Goal: Information Seeking & Learning: Learn about a topic

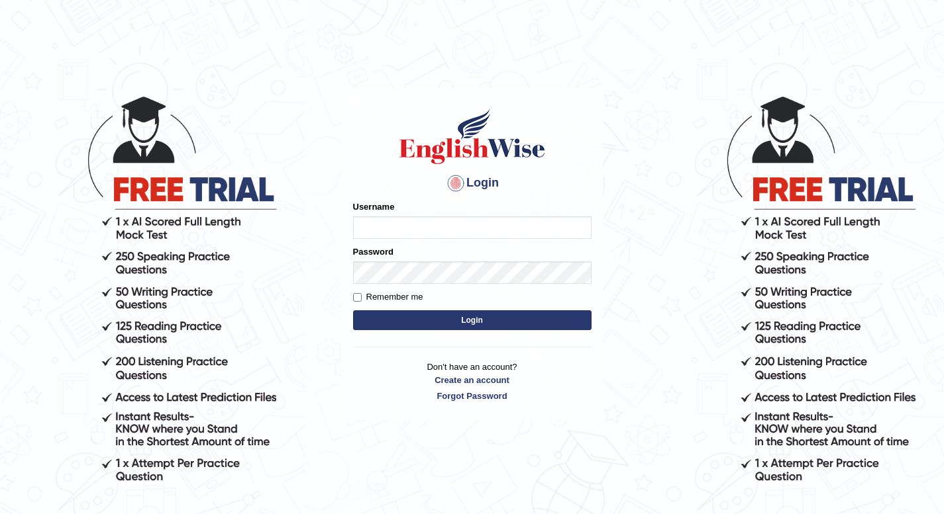
click at [399, 230] on input "Username" at bounding box center [472, 228] width 238 height 23
type input "mglandicho086"
click at [358, 298] on input "Remember me" at bounding box center [357, 297] width 9 height 9
checkbox input "true"
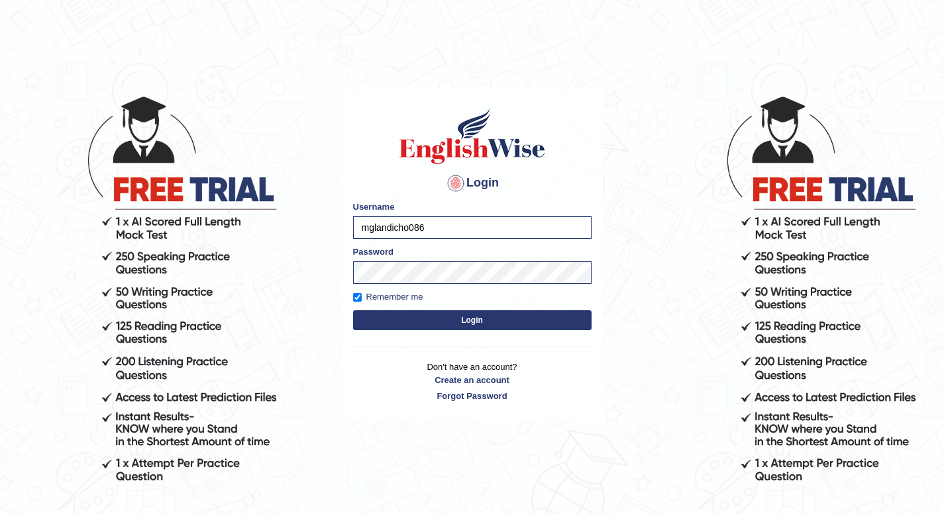
click at [424, 317] on button "Login" at bounding box center [472, 321] width 238 height 20
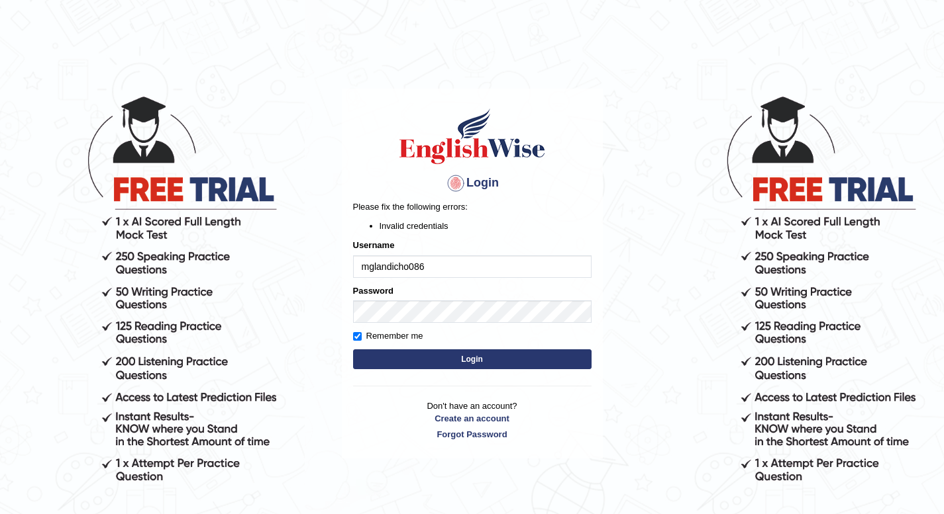
click at [487, 358] on button "Login" at bounding box center [472, 360] width 238 height 20
click at [457, 271] on input "mglandicho086" at bounding box center [472, 267] width 238 height 23
type input "[EMAIL_ADDRESS][DOMAIN_NAME]"
click at [495, 362] on button "Login" at bounding box center [472, 360] width 238 height 20
drag, startPoint x: 0, startPoint y: 0, endPoint x: 485, endPoint y: 262, distance: 551.7
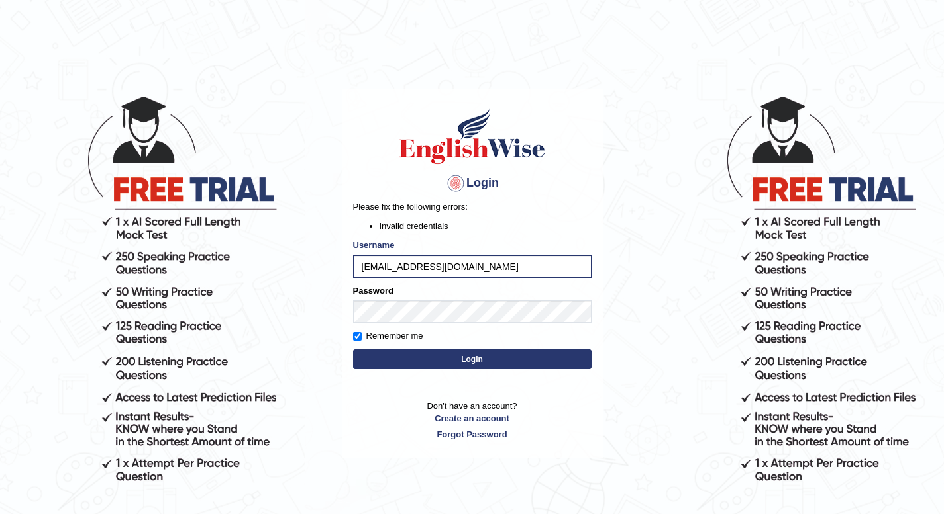
click at [485, 262] on form "Please fix the following errors: Invalid credentials Username mglandicho086@gma…" at bounding box center [472, 286] width 238 height 171
click at [485, 262] on input "[EMAIL_ADDRESS][DOMAIN_NAME]" at bounding box center [472, 267] width 238 height 23
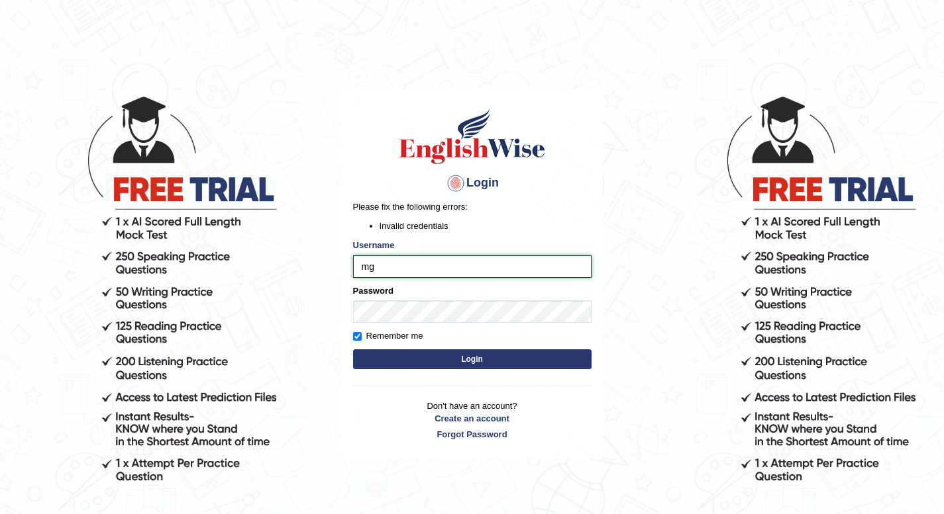
type input "m"
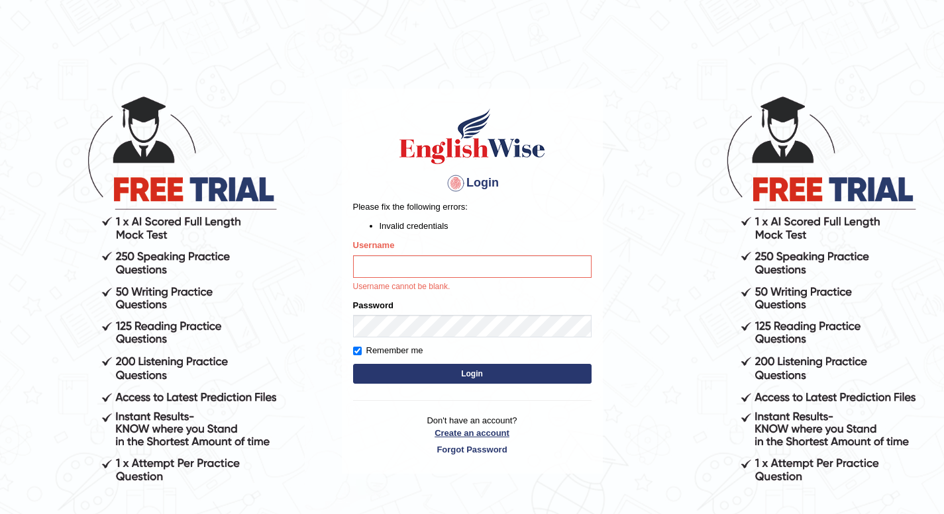
click at [488, 434] on link "Create an account" at bounding box center [472, 433] width 238 height 13
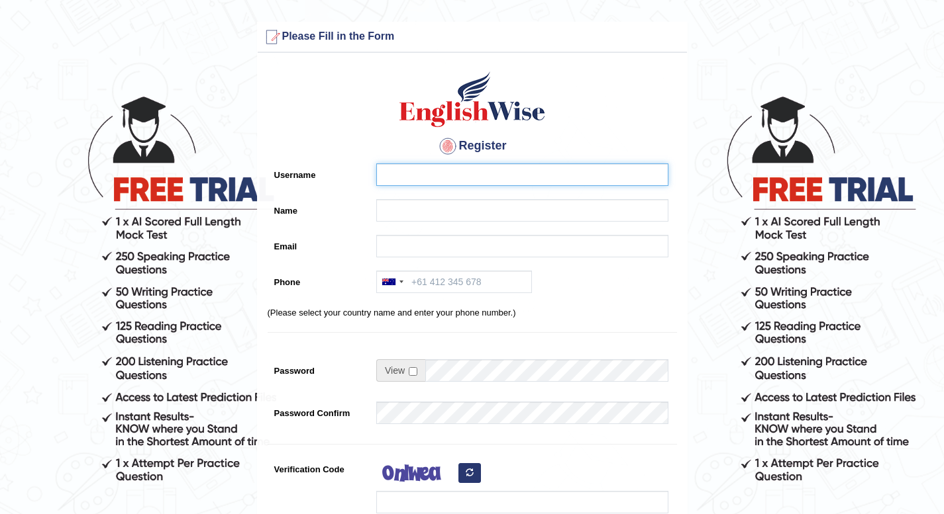
click at [385, 172] on input "Username" at bounding box center [522, 175] width 292 height 23
type input "Maruel_28"
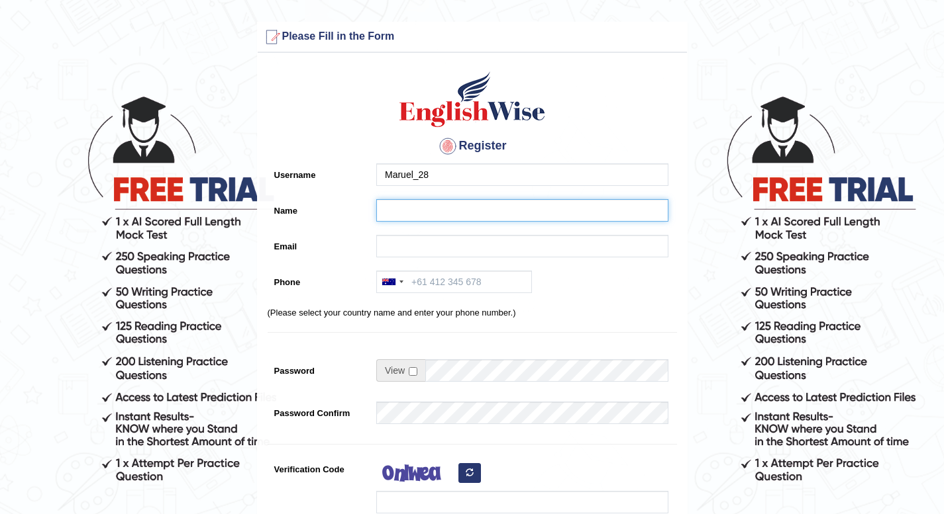
click at [403, 209] on input "Name" at bounding box center [522, 210] width 292 height 23
type input "[PERSON_NAME] [PERSON_NAME]"
type input "[EMAIL_ADDRESS][DOMAIN_NAME]"
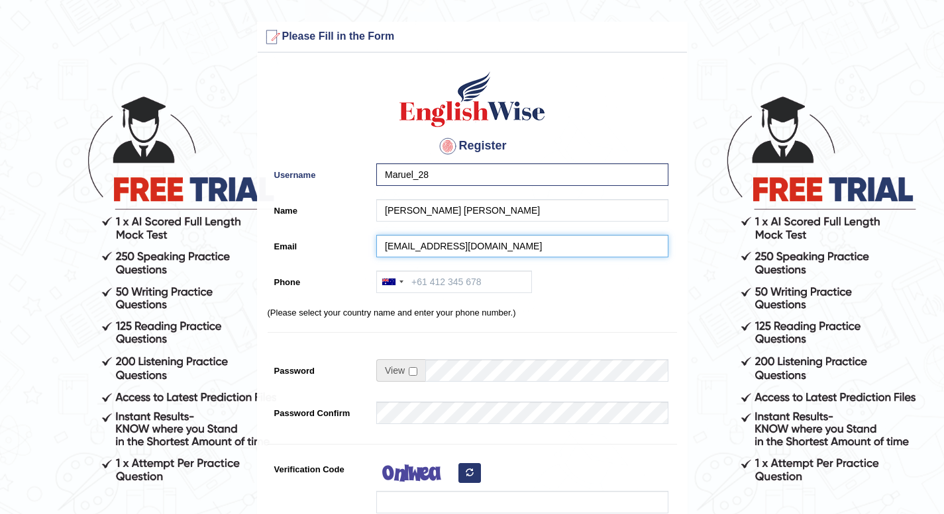
type input "[PHONE_NUMBER]"
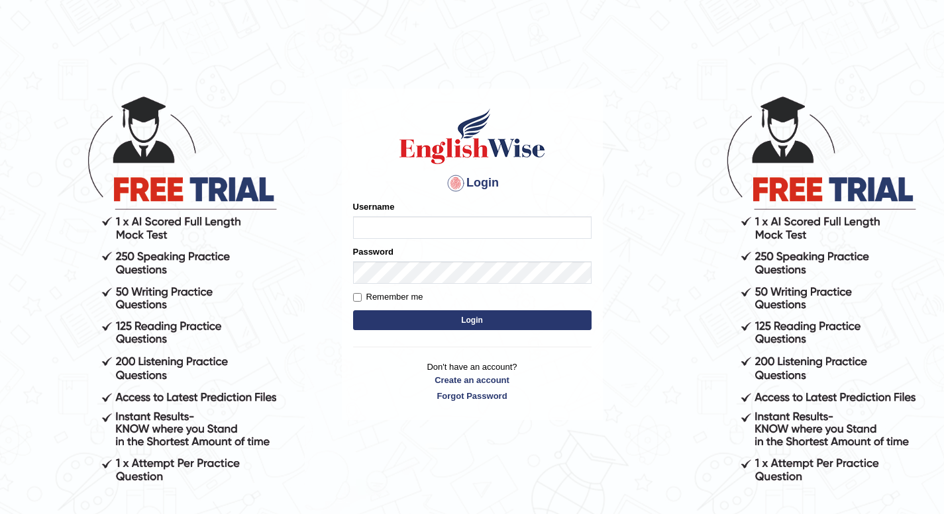
click at [407, 229] on input "Username" at bounding box center [472, 228] width 238 height 23
type input "mglandicho086@gmail.com"
click at [356, 297] on input "Remember me" at bounding box center [357, 297] width 9 height 9
checkbox input "true"
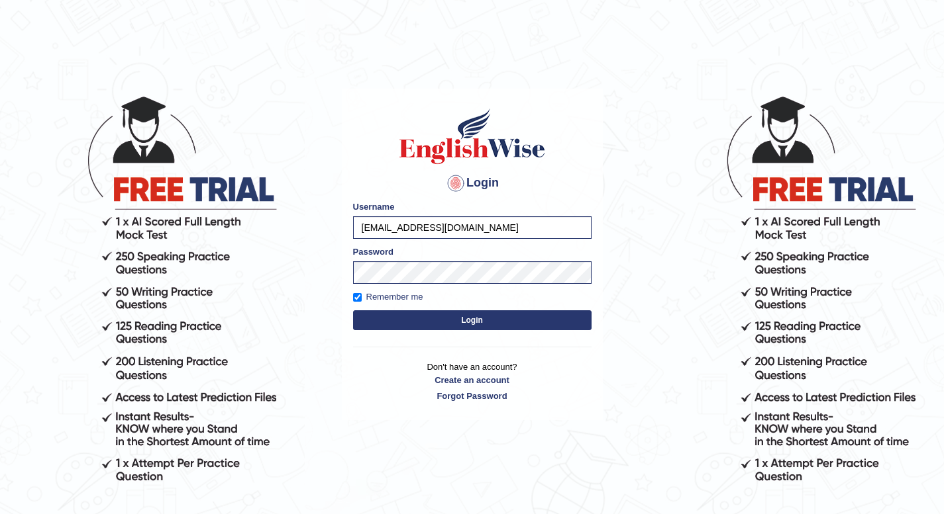
click at [449, 331] on form "Please fix the following errors: Username mglandicho086@gmail.com Password Reme…" at bounding box center [472, 267] width 238 height 133
click at [476, 318] on button "Login" at bounding box center [472, 321] width 238 height 20
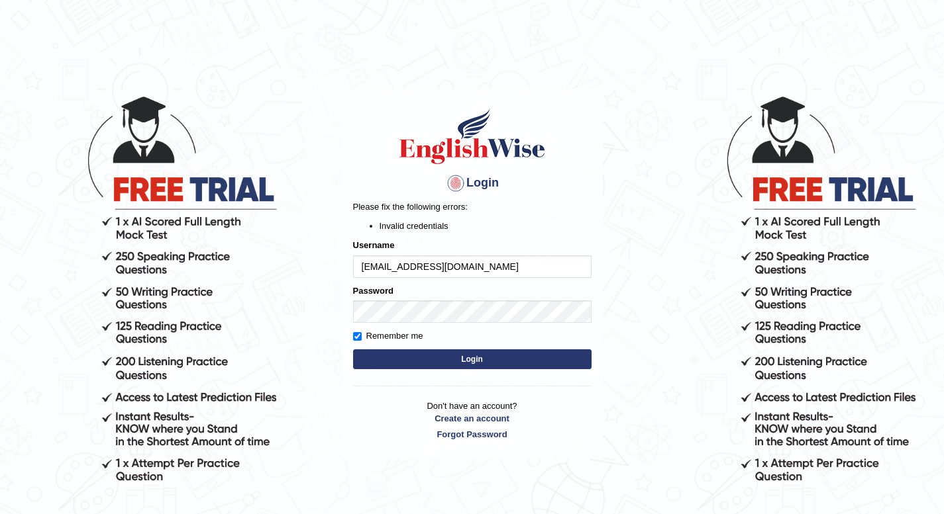
click at [489, 269] on input "mglandicho086@gmail.com" at bounding box center [472, 267] width 238 height 23
type input "mglandicho08"
click at [487, 365] on button "Login" at bounding box center [472, 360] width 238 height 20
click at [444, 266] on input "mglandicho08" at bounding box center [472, 267] width 238 height 23
type input "m"
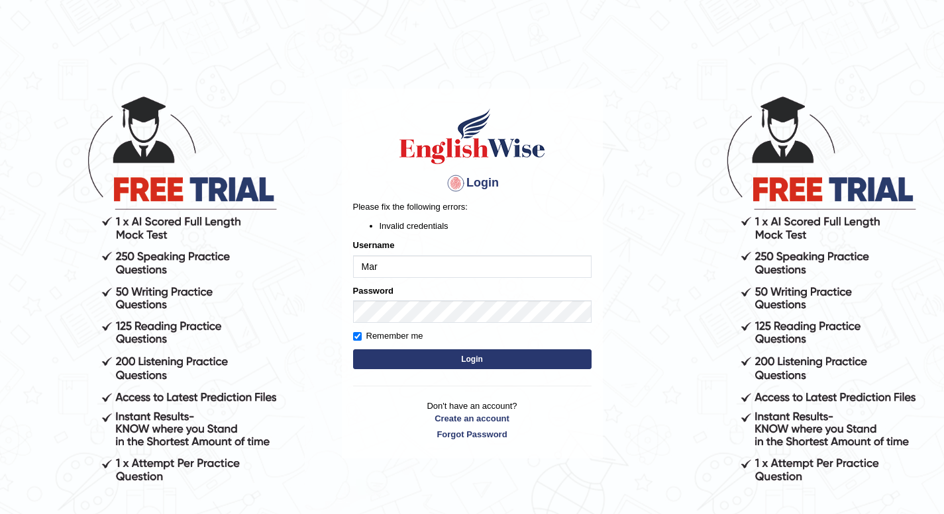
type input "Maruel_28"
click at [459, 361] on button "Login" at bounding box center [472, 360] width 238 height 20
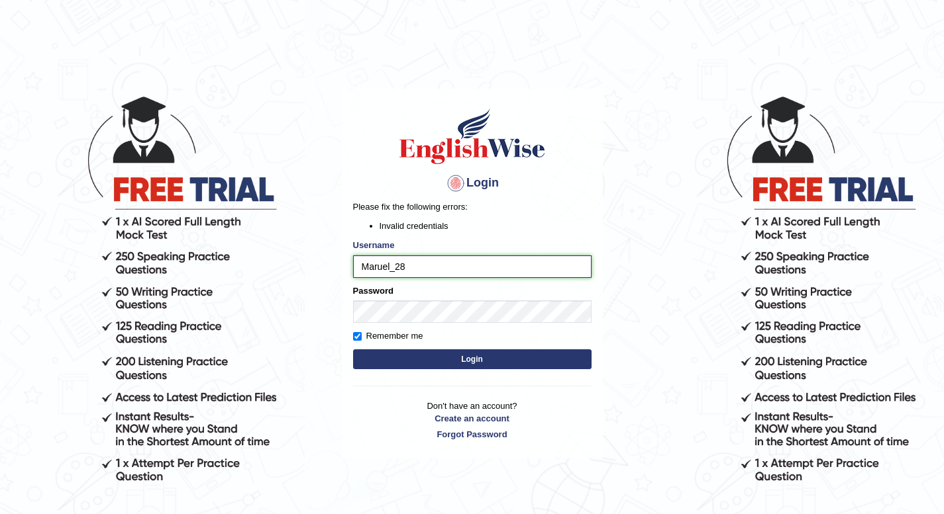
click at [449, 265] on input "Maruel_28" at bounding box center [472, 267] width 238 height 23
type input "M"
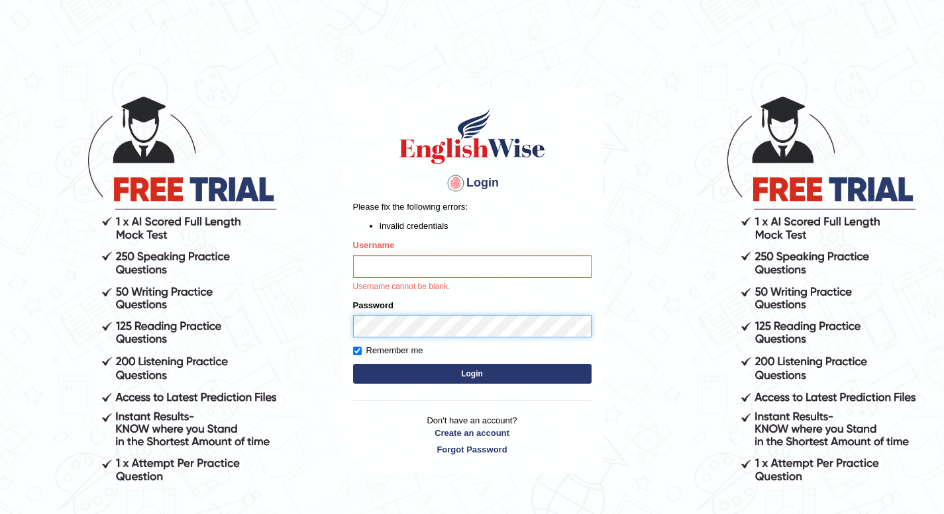
click at [442, 313] on div "Password" at bounding box center [472, 318] width 238 height 38
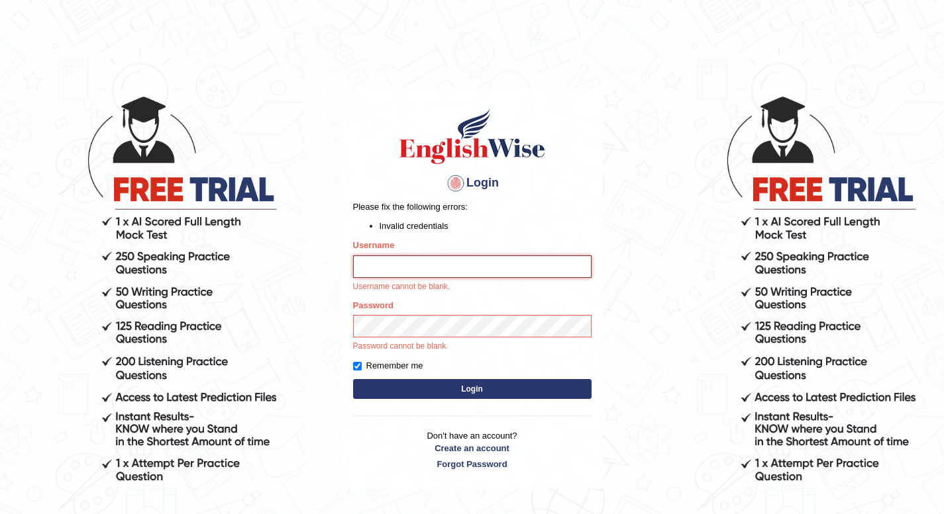
click at [497, 266] on input "Username" at bounding box center [472, 267] width 238 height 23
click at [664, 298] on body "Login Please fix the following errors: Invalid credentials Username Username ca…" at bounding box center [472, 304] width 944 height 514
click at [495, 266] on input "Username" at bounding box center [472, 267] width 238 height 23
click at [630, 245] on body "Login Please fix the following errors: Invalid credentials Username Username ca…" at bounding box center [472, 304] width 944 height 514
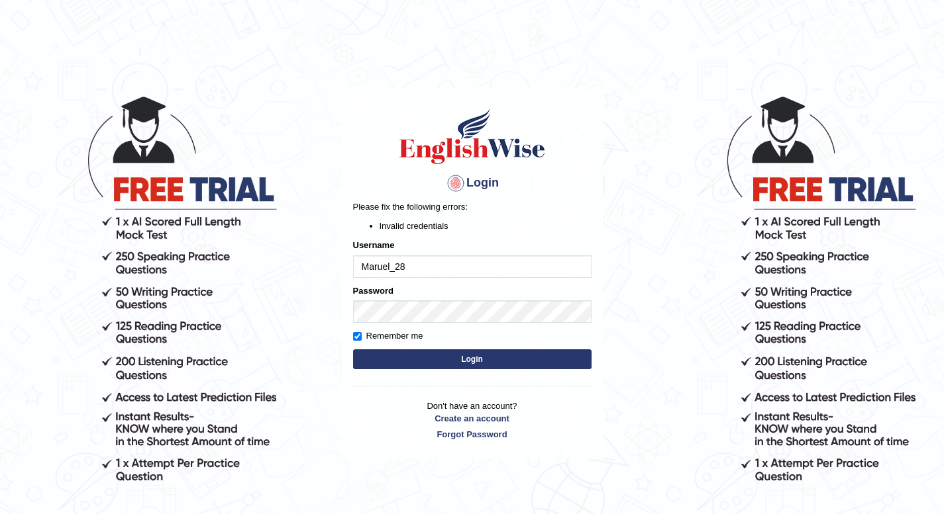
click at [414, 268] on input "Maruel_28" at bounding box center [472, 267] width 238 height 23
type input "M"
type input "mglandicho086"
click at [483, 438] on link "Forgot Password" at bounding box center [472, 434] width 238 height 13
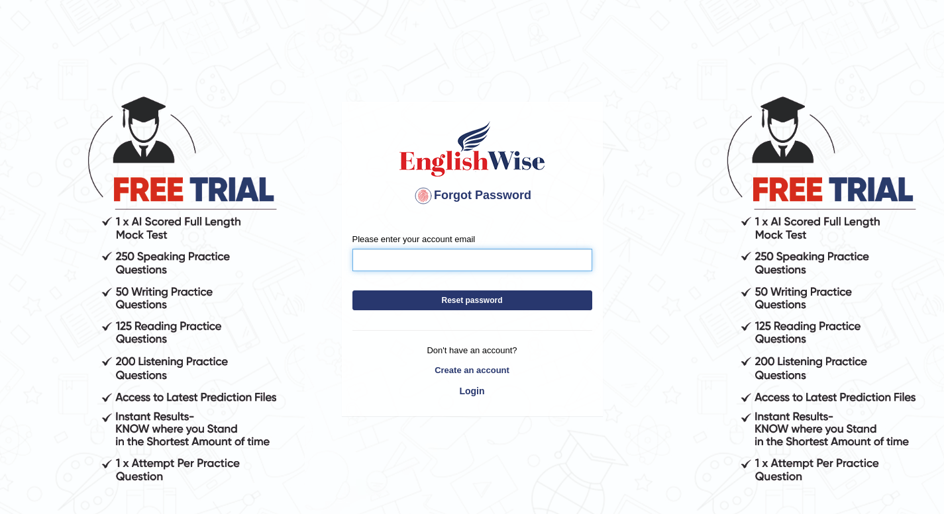
click at [401, 260] on input "Please enter your account email" at bounding box center [472, 260] width 240 height 23
type input "mglandicho086@gmail.com"
click at [473, 301] on button "Reset password" at bounding box center [472, 301] width 240 height 20
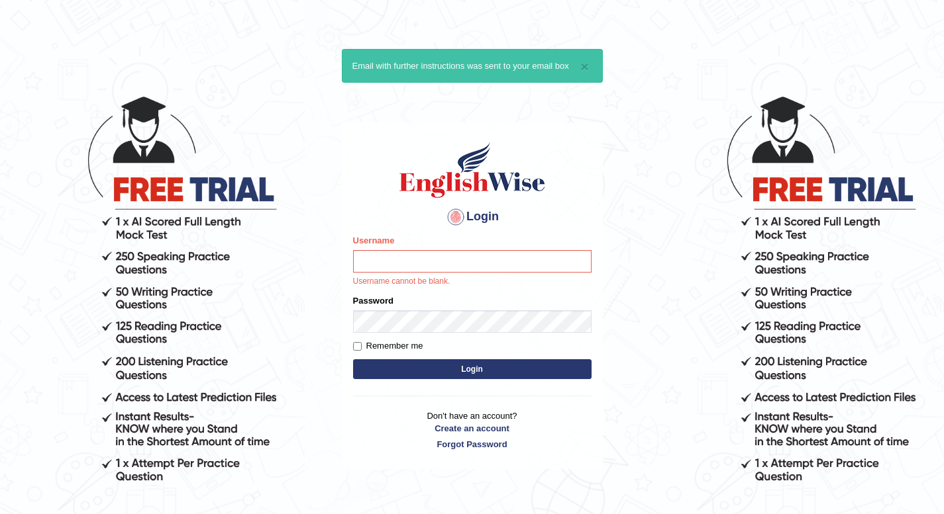
click at [702, 85] on body "× Email with further instructions was sent to your email box Login Please fix t…" at bounding box center [472, 304] width 944 height 514
click at [432, 260] on input "Username" at bounding box center [472, 261] width 238 height 23
type input "mglandicho086"
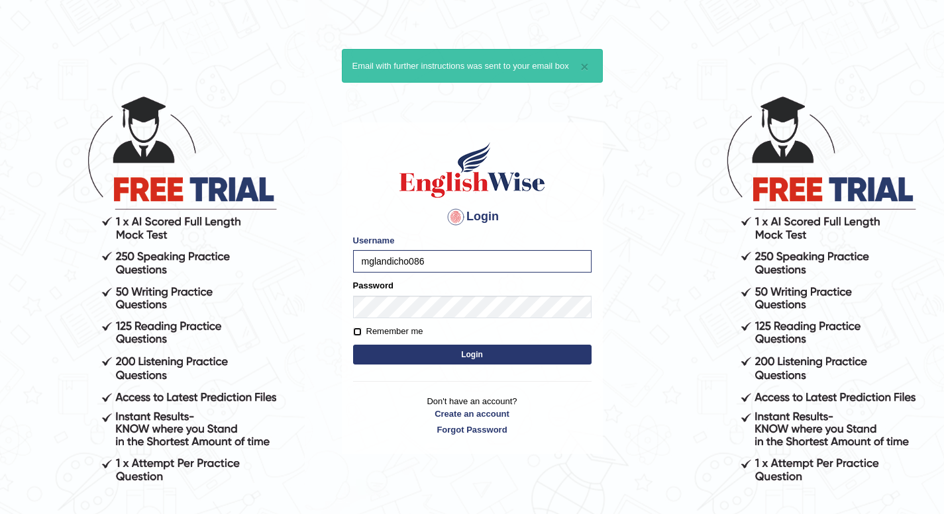
click at [356, 330] on input "Remember me" at bounding box center [357, 332] width 9 height 9
checkbox input "true"
click at [467, 354] on button "Login" at bounding box center [472, 355] width 238 height 20
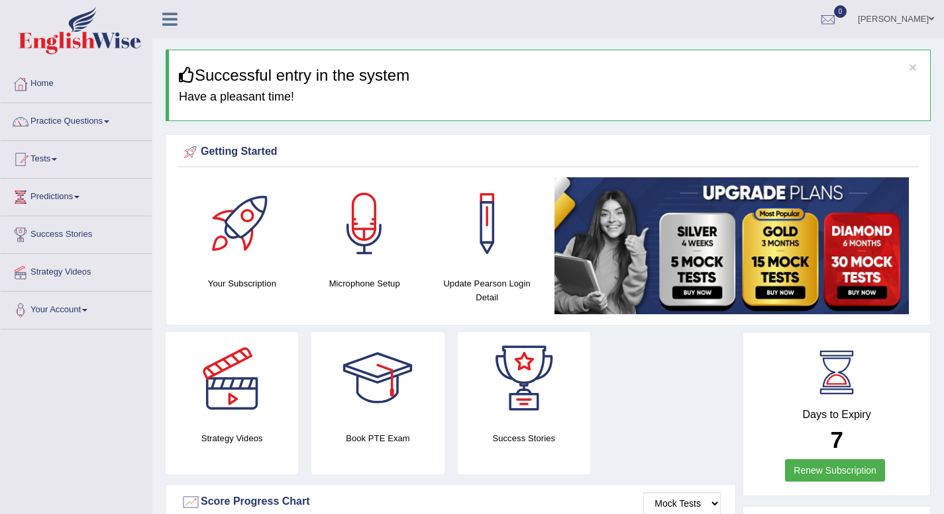
click at [110, 120] on link "Practice Questions" at bounding box center [76, 119] width 151 height 33
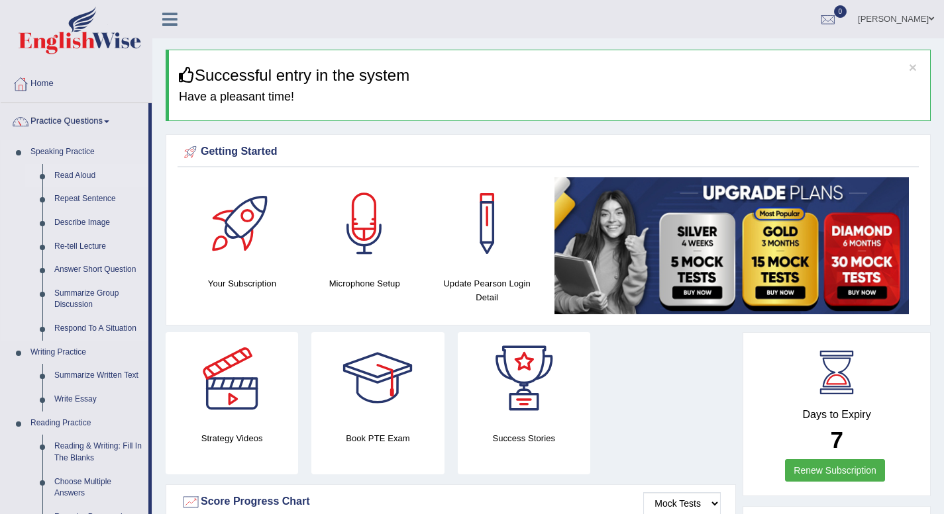
click at [83, 173] on link "Read Aloud" at bounding box center [98, 176] width 100 height 24
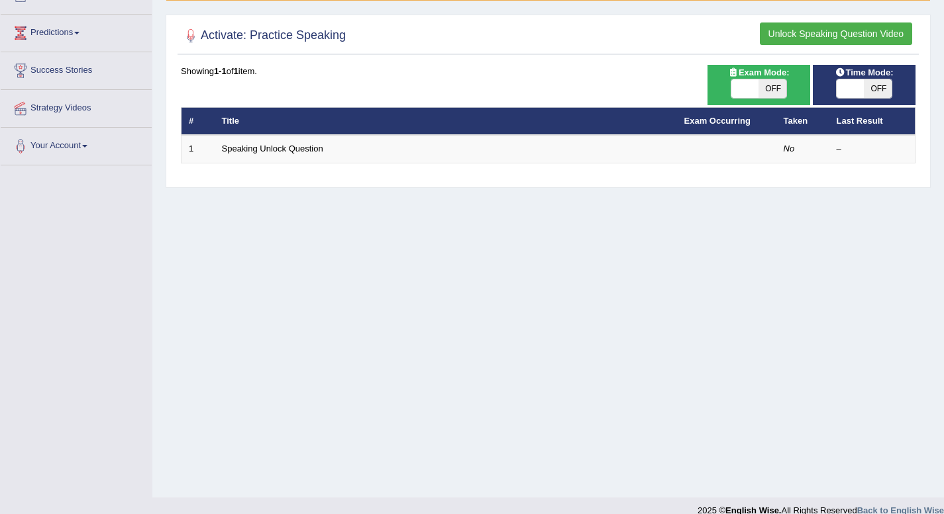
scroll to position [165, 0]
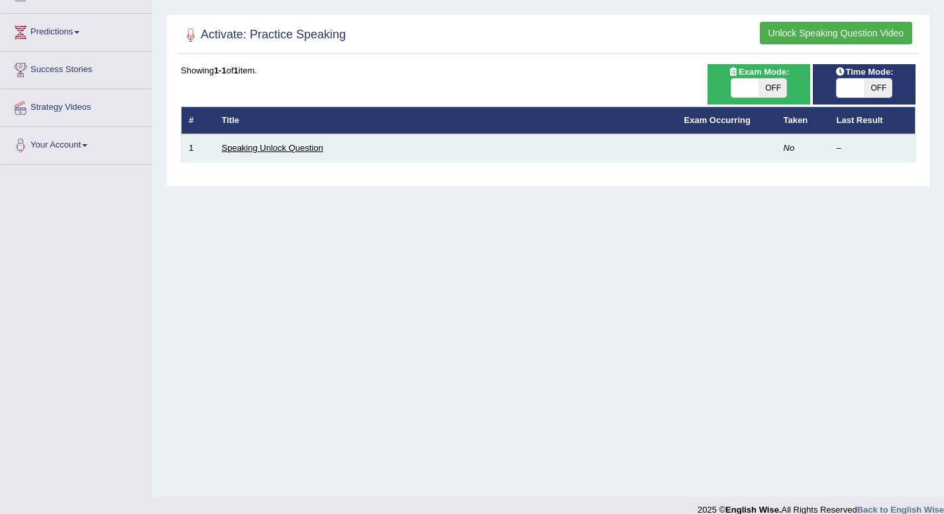
click at [306, 151] on link "Speaking Unlock Question" at bounding box center [272, 148] width 101 height 10
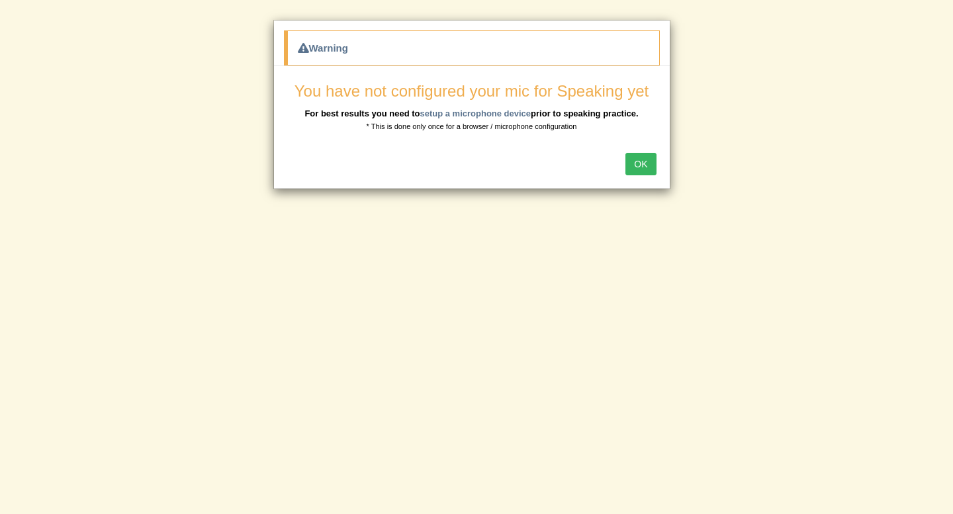
click at [640, 169] on button "OK" at bounding box center [641, 164] width 30 height 23
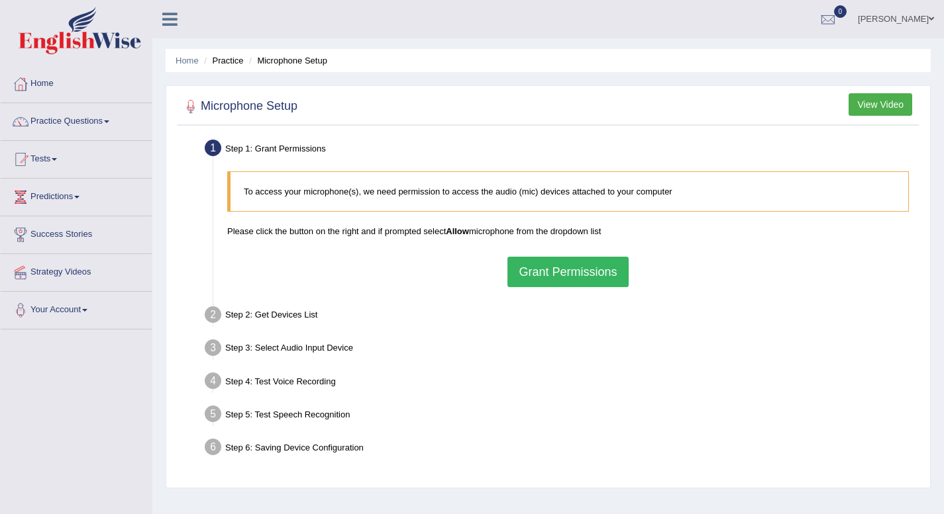
click at [557, 271] on button "Grant Permissions" at bounding box center [567, 272] width 121 height 30
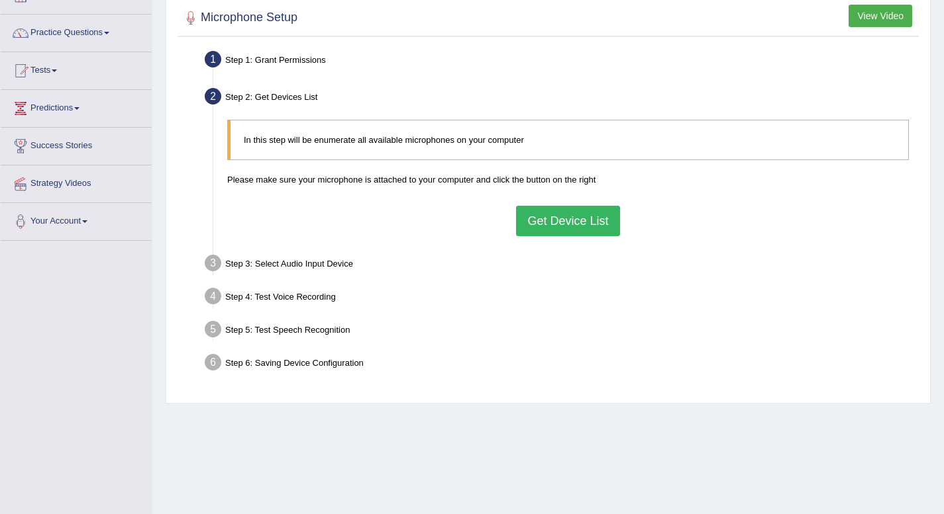
scroll to position [91, 0]
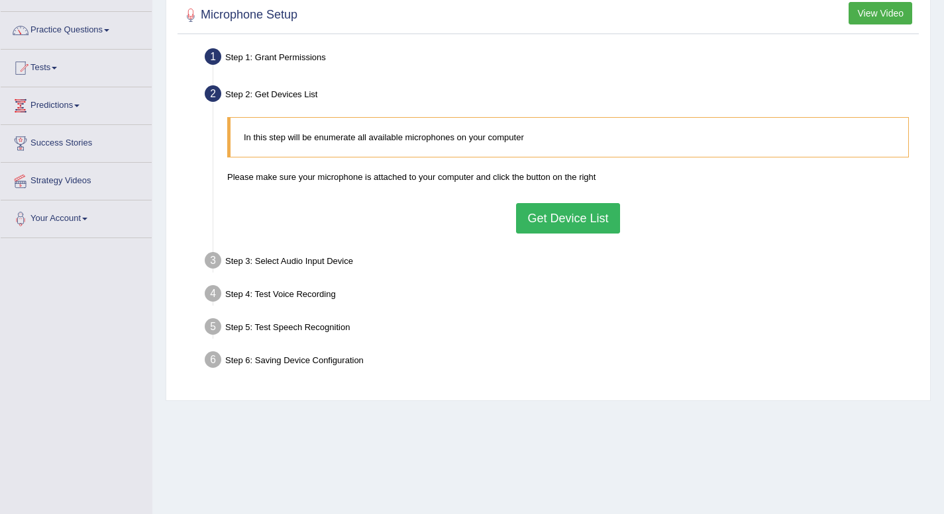
click at [562, 218] on button "Get Device List" at bounding box center [567, 218] width 103 height 30
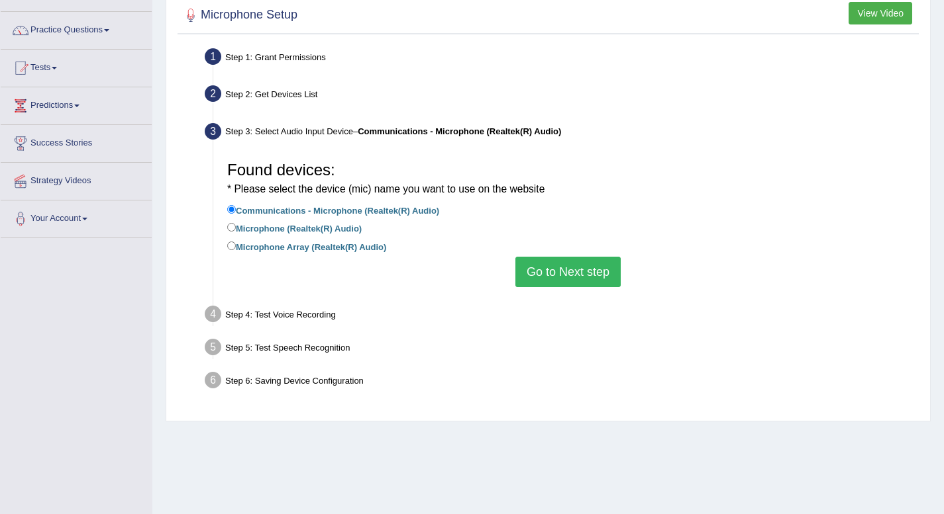
click at [574, 277] on button "Go to Next step" at bounding box center [567, 272] width 105 height 30
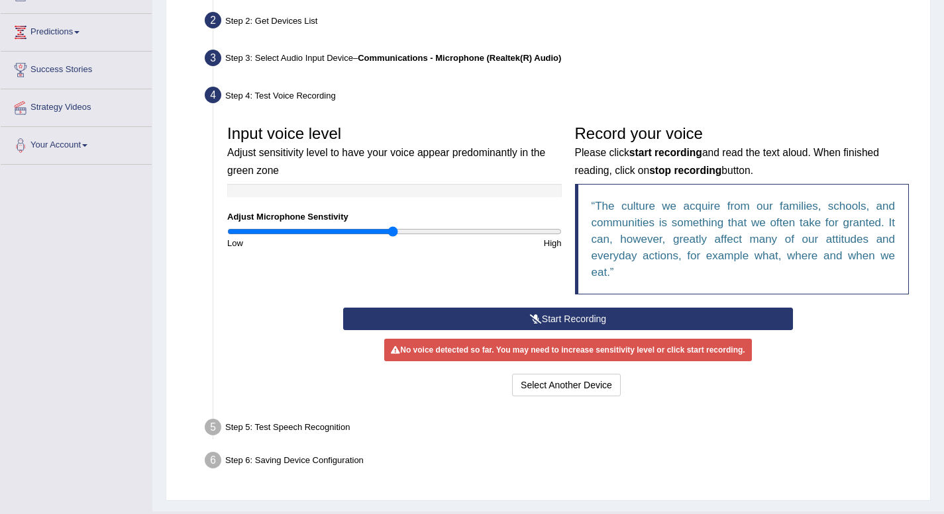
scroll to position [158, 0]
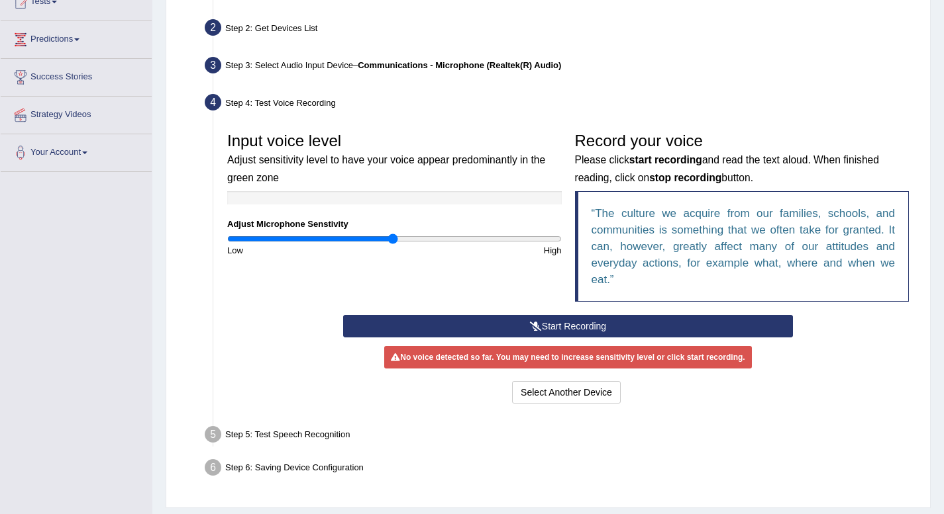
click at [567, 324] on button "Start Recording" at bounding box center [568, 326] width 450 height 23
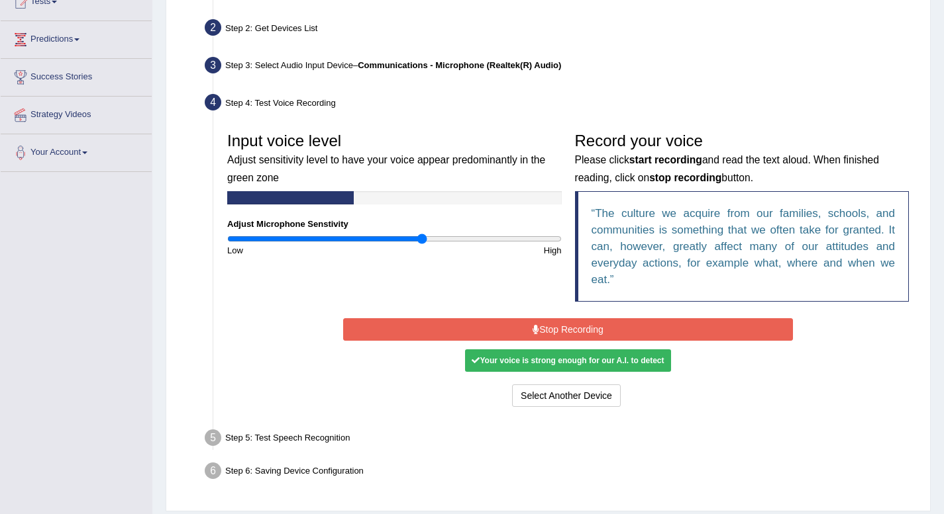
click at [423, 240] on input "range" at bounding box center [394, 239] width 334 height 11
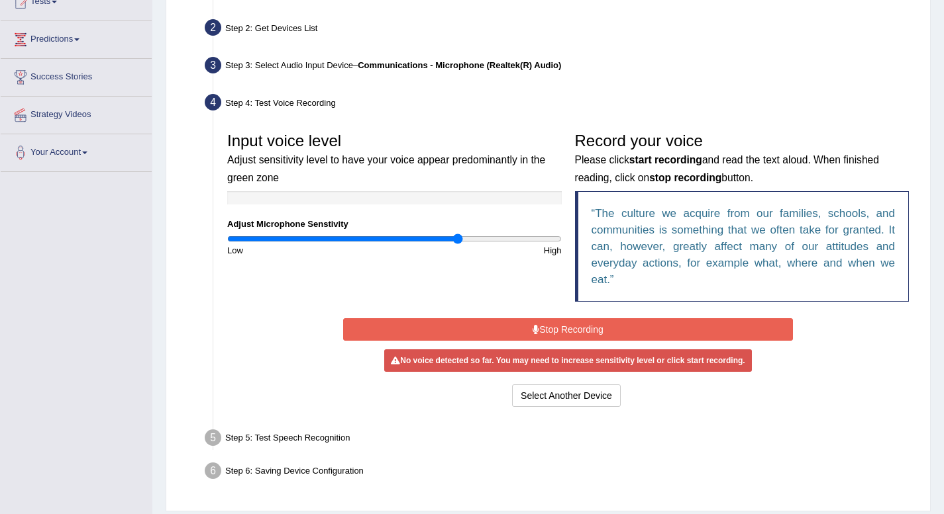
click at [457, 239] on input "range" at bounding box center [394, 239] width 334 height 11
click at [446, 239] on input "range" at bounding box center [394, 239] width 334 height 11
click at [462, 237] on input "range" at bounding box center [394, 239] width 334 height 11
click at [546, 324] on button "Stop Recording" at bounding box center [568, 329] width 450 height 23
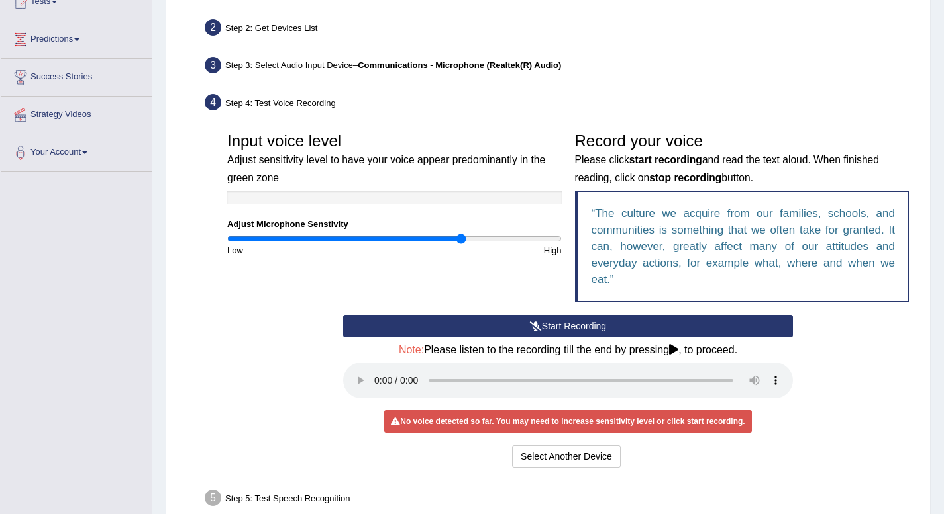
click at [571, 324] on button "Start Recording" at bounding box center [568, 326] width 450 height 23
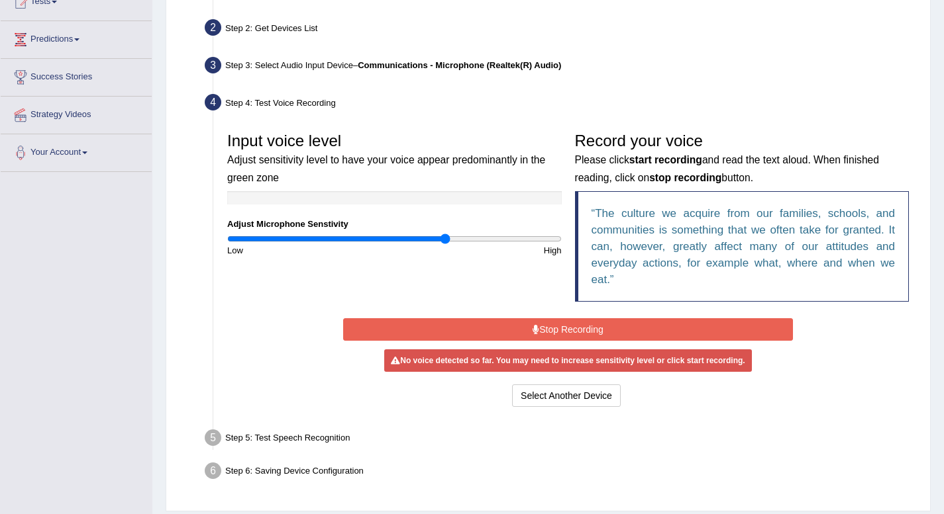
click at [445, 239] on input "range" at bounding box center [394, 239] width 334 height 11
type input "1.22"
click at [428, 240] on input "range" at bounding box center [394, 239] width 334 height 11
click at [520, 328] on button "Stop Recording" at bounding box center [568, 329] width 450 height 23
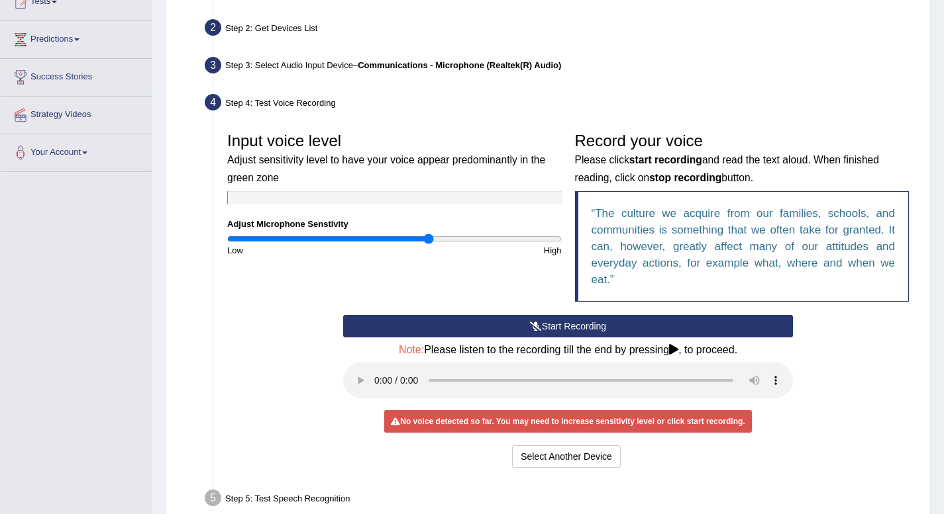
click at [558, 329] on button "Start Recording" at bounding box center [568, 326] width 450 height 23
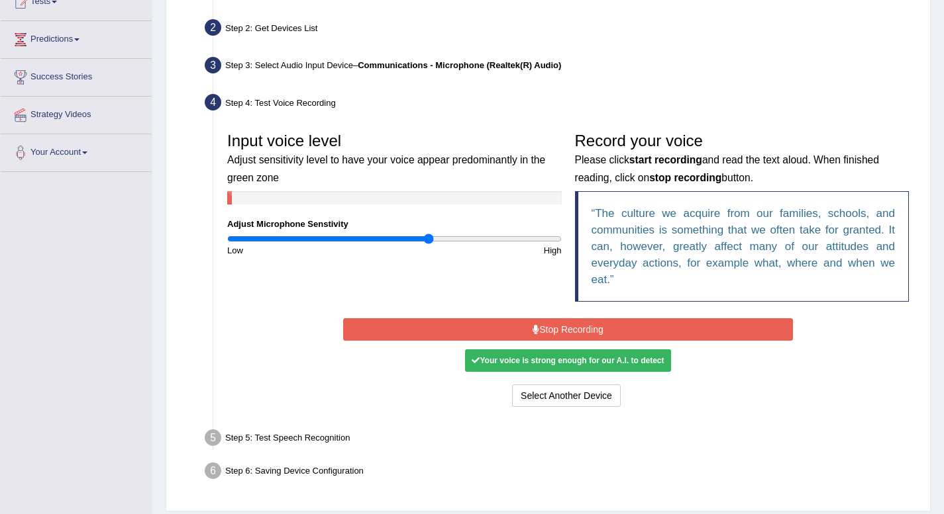
click at [558, 329] on button "Stop Recording" at bounding box center [568, 329] width 450 height 23
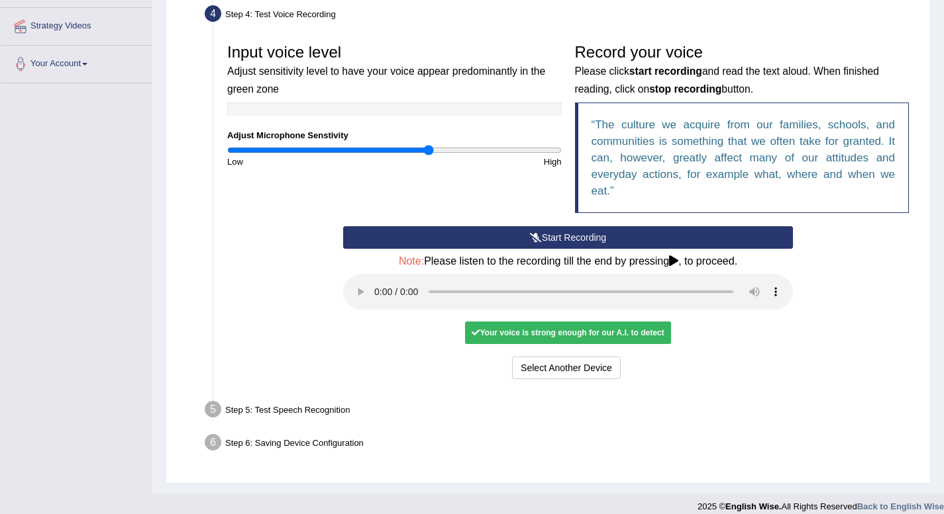
scroll to position [259, 0]
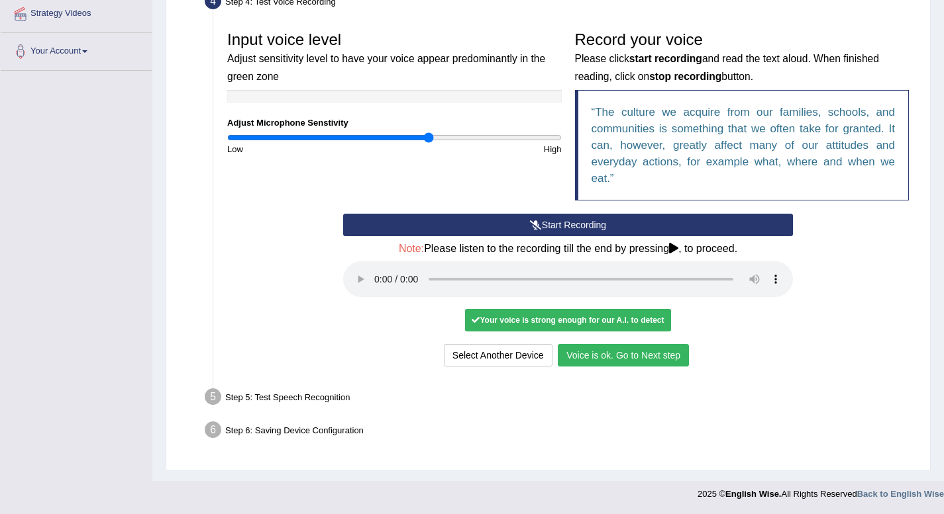
click at [638, 357] on button "Voice is ok. Go to Next step" at bounding box center [623, 355] width 131 height 23
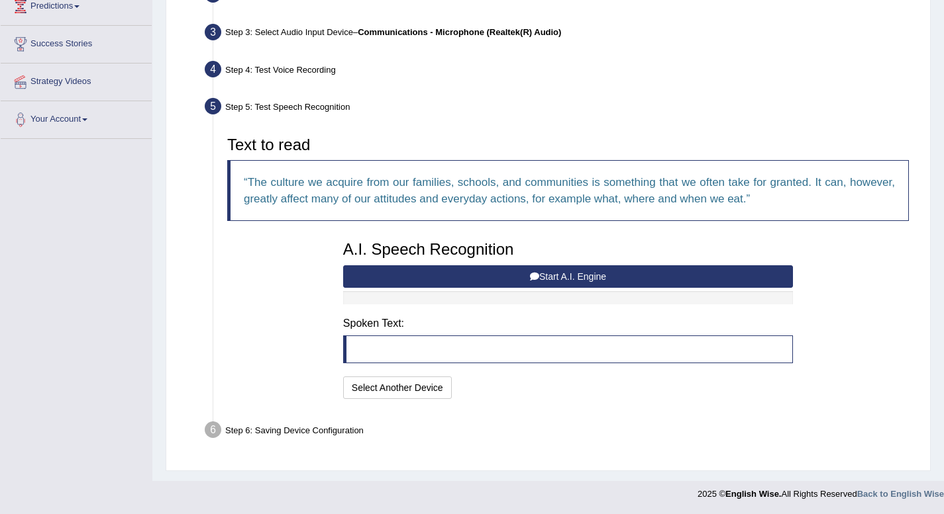
scroll to position [191, 0]
click at [570, 268] on button "Start A.I. Engine" at bounding box center [568, 277] width 450 height 23
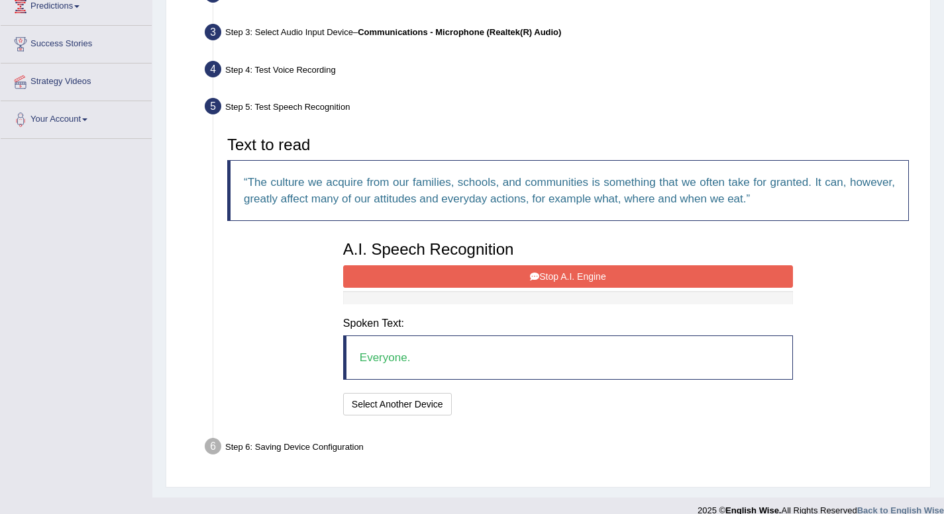
click at [595, 275] on button "Stop A.I. Engine" at bounding box center [568, 277] width 450 height 23
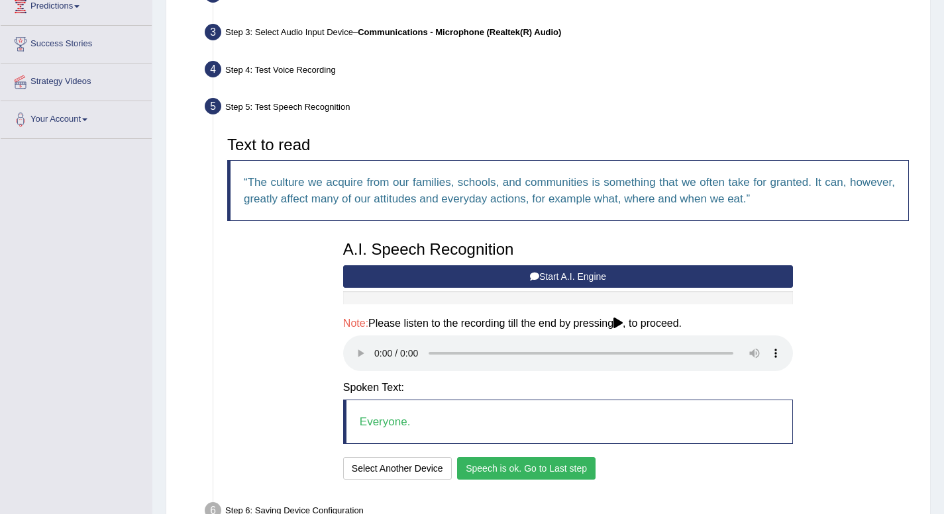
click at [529, 472] on button "Speech is ok. Go to Last step" at bounding box center [526, 469] width 138 height 23
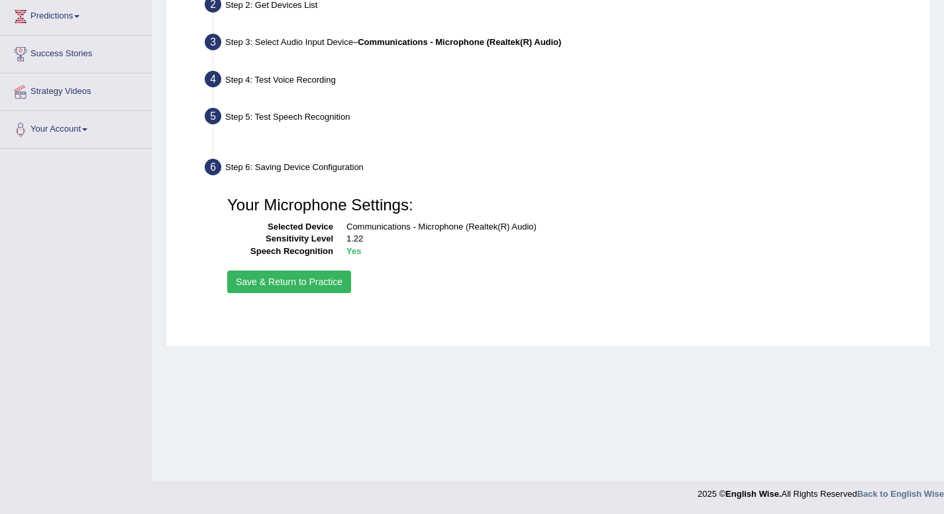
scroll to position [181, 0]
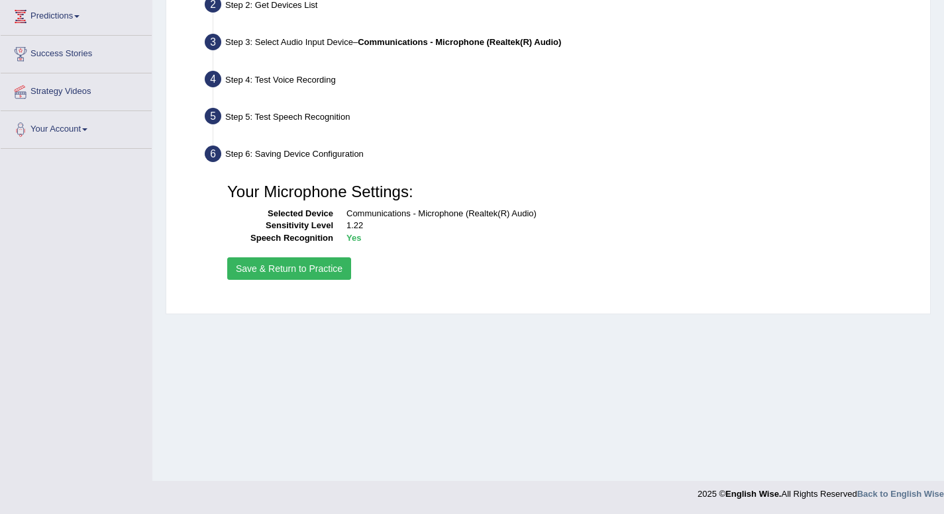
click at [308, 263] on button "Save & Return to Practice" at bounding box center [289, 269] width 124 height 23
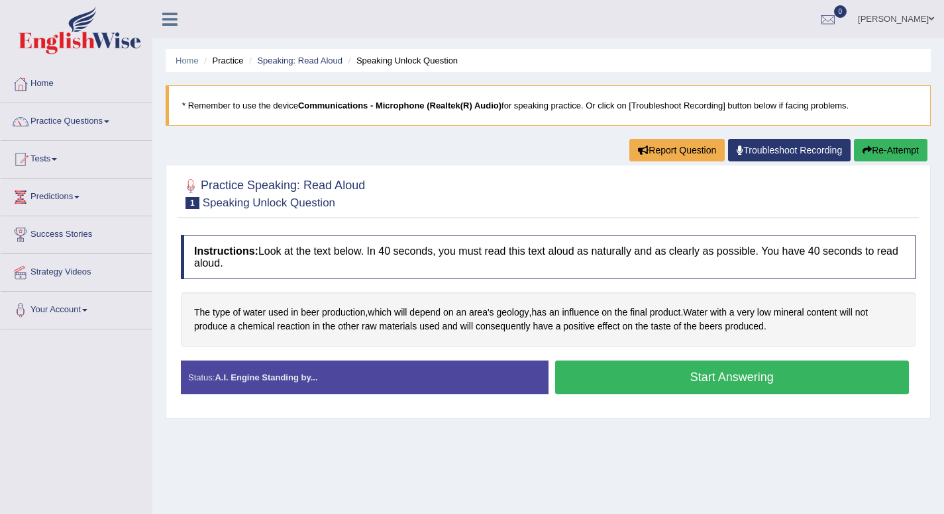
click at [663, 380] on button "Start Answering" at bounding box center [732, 378] width 354 height 34
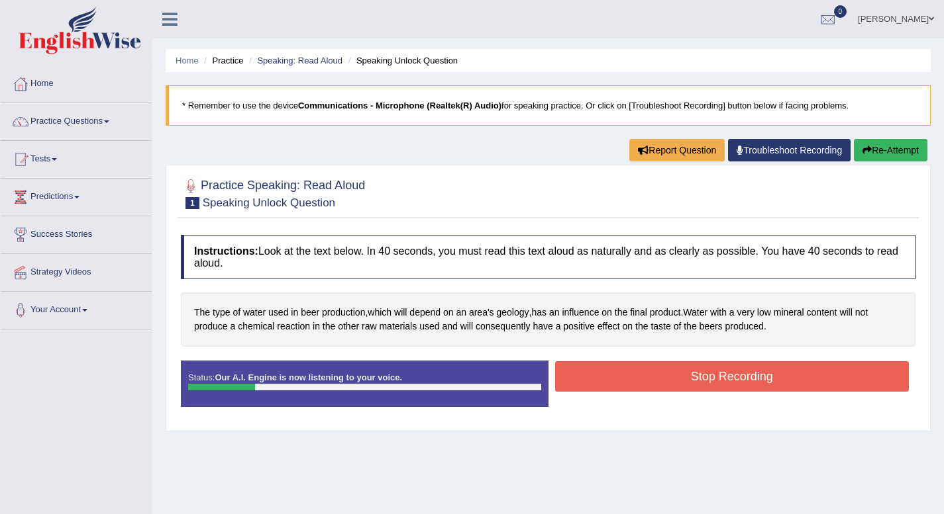
click at [663, 380] on button "Stop Recording" at bounding box center [732, 377] width 354 height 30
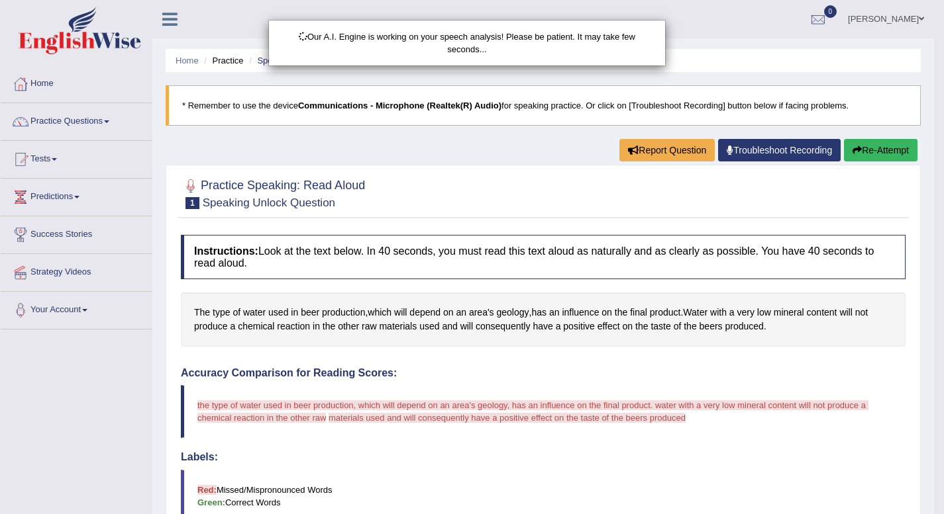
click at [198, 397] on div "Our A.I. Engine is working on your speech analysis! Please be patient. It may t…" at bounding box center [472, 257] width 944 height 514
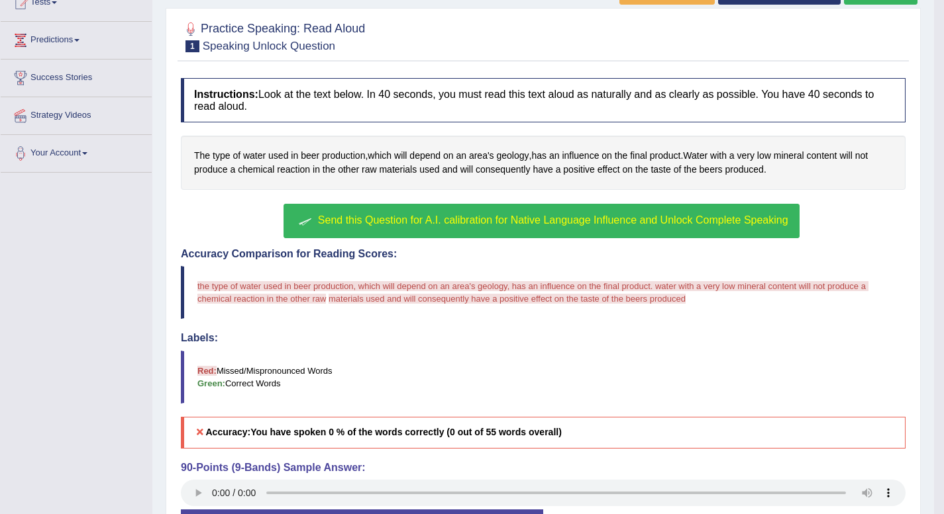
scroll to position [160, 0]
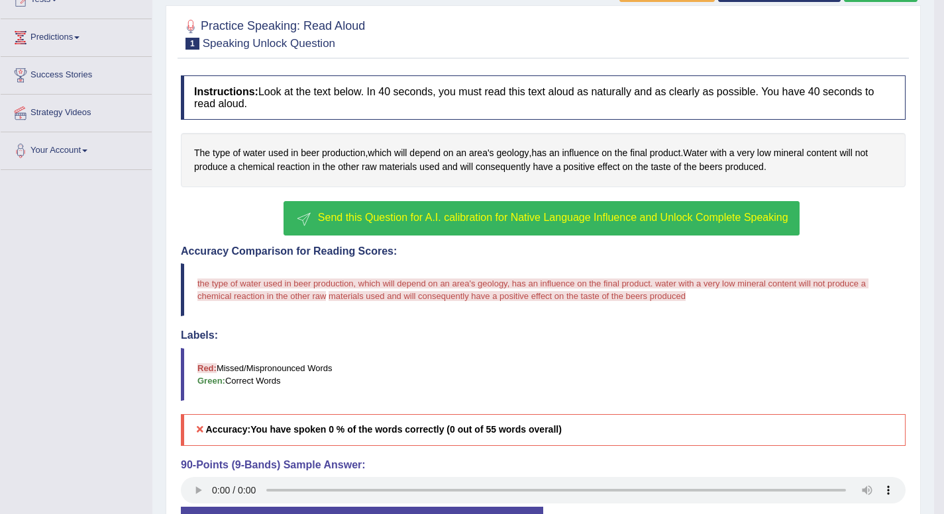
click at [460, 220] on span "Send this Question for A.I. calibration for Native Language Influence and Unloc…" at bounding box center [553, 217] width 470 height 11
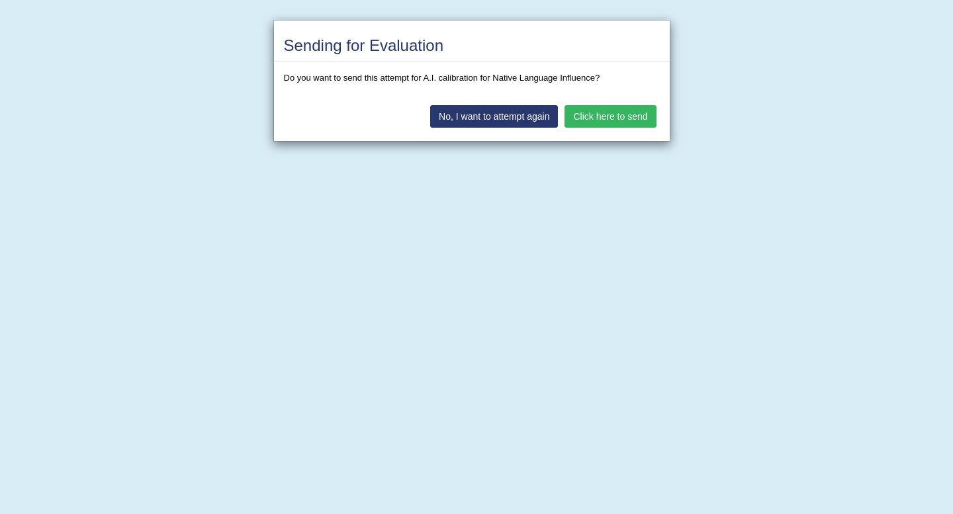
click at [603, 113] on button "Click here to send" at bounding box center [610, 116] width 91 height 23
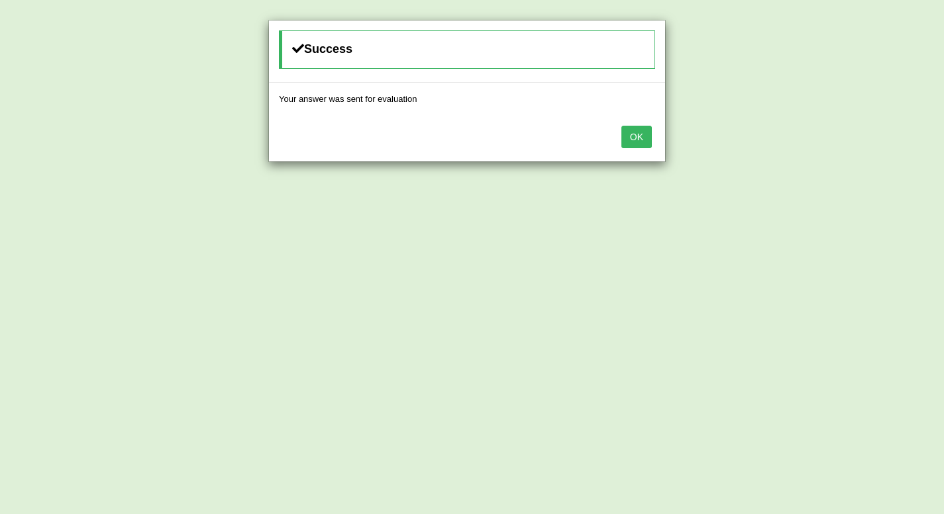
click at [642, 139] on button "OK" at bounding box center [636, 137] width 30 height 23
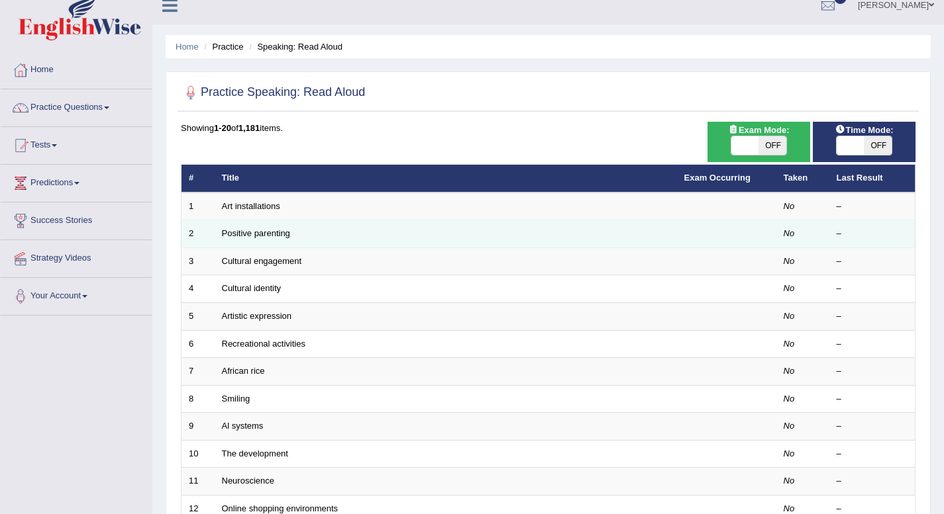
scroll to position [12, 0]
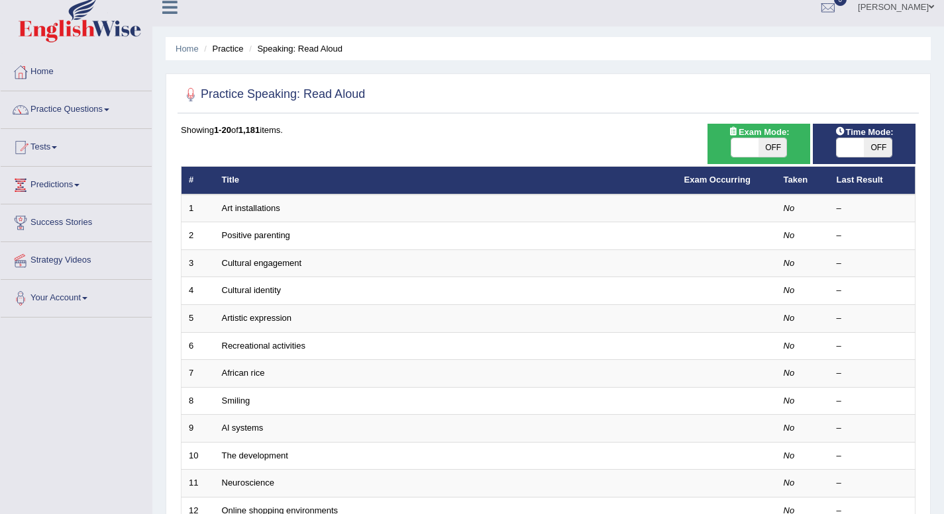
click at [852, 144] on span at bounding box center [850, 147] width 28 height 19
checkbox input "true"
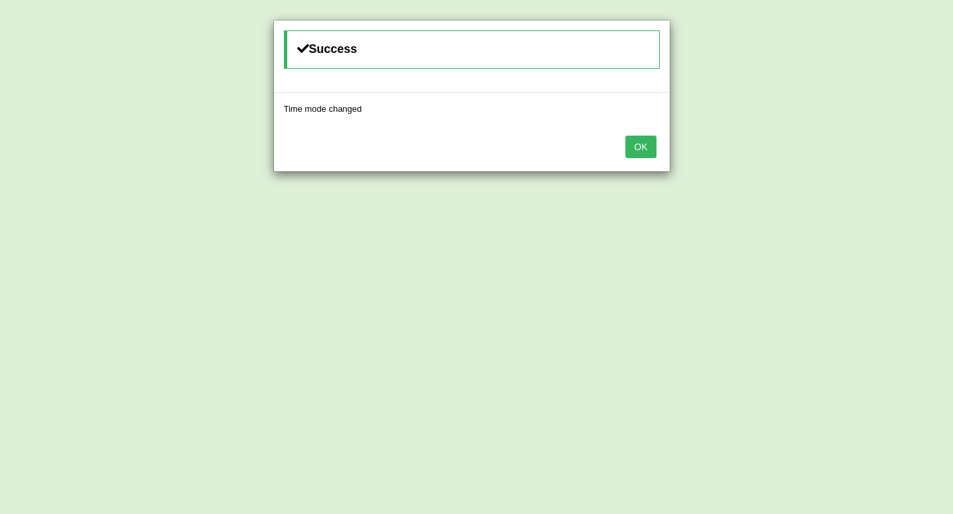
click at [646, 144] on button "OK" at bounding box center [641, 147] width 30 height 23
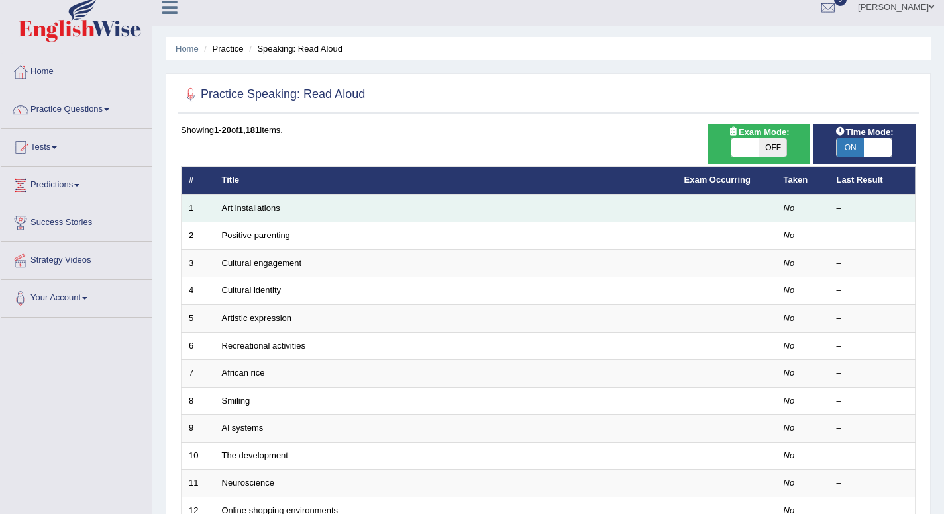
click at [475, 209] on td "Art installations" at bounding box center [446, 209] width 462 height 28
click at [248, 205] on link "Art installations" at bounding box center [251, 208] width 58 height 10
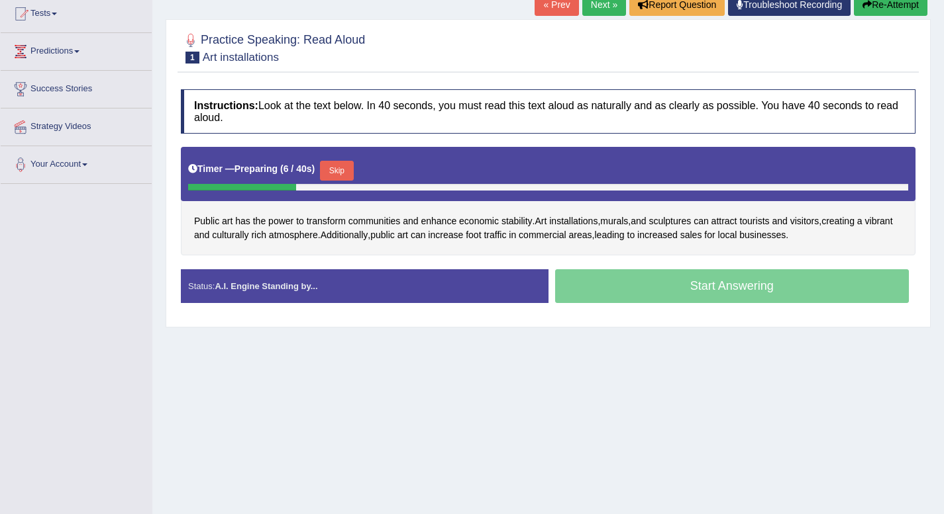
scroll to position [146, 0]
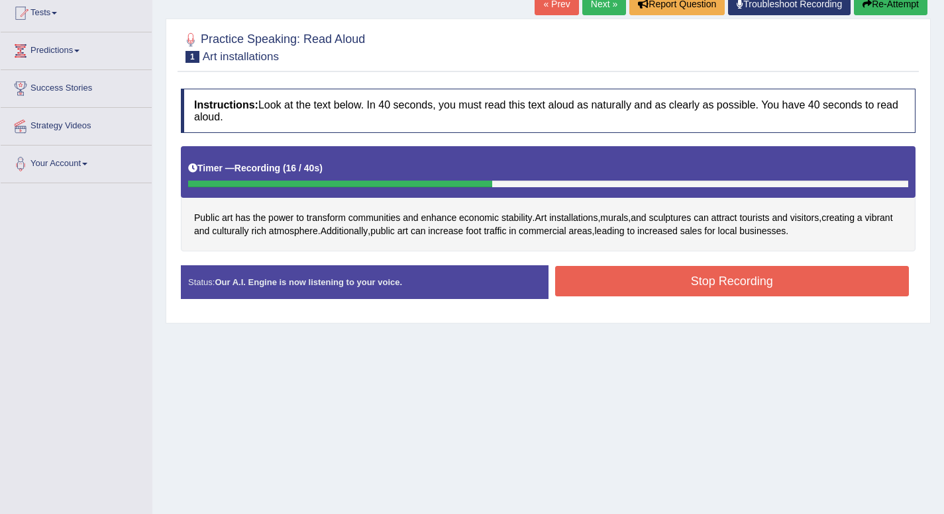
click at [715, 280] on button "Stop Recording" at bounding box center [732, 281] width 354 height 30
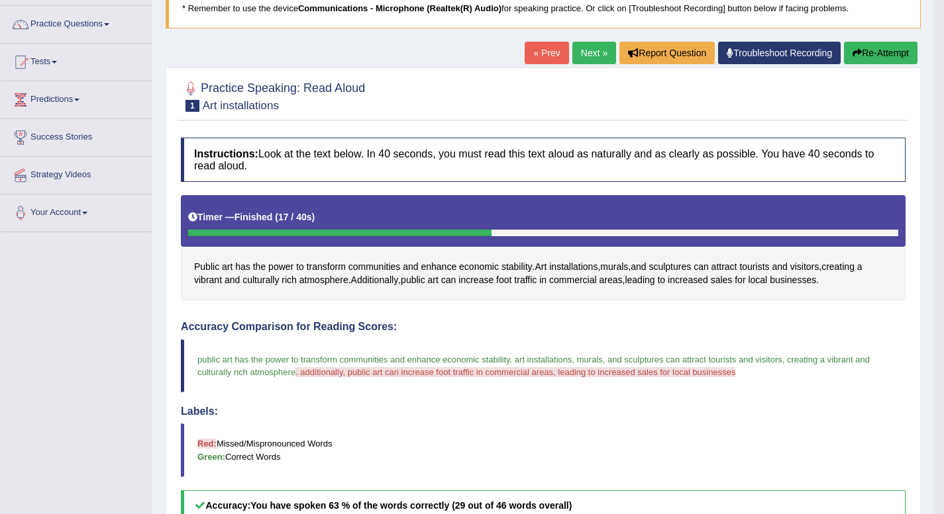
scroll to position [97, 0]
click at [901, 46] on button "Re-Attempt" at bounding box center [880, 53] width 73 height 23
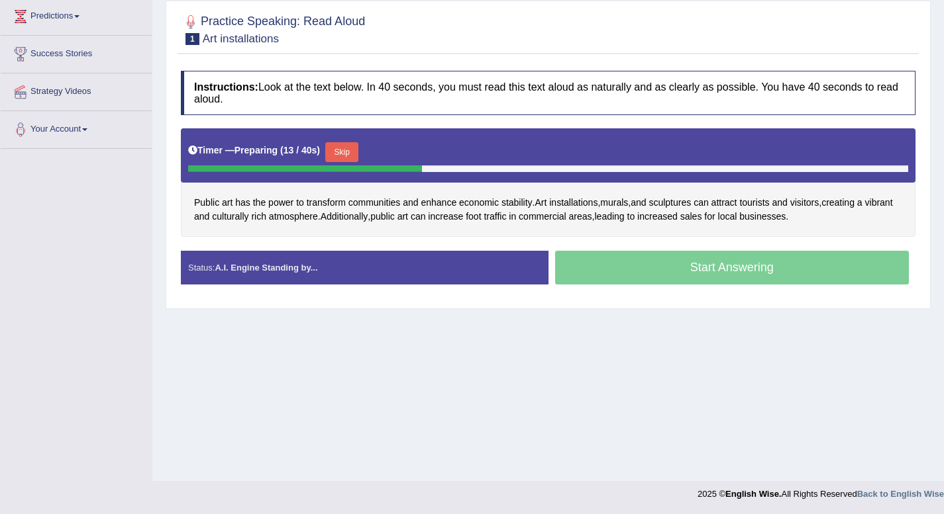
click at [274, 160] on div "Timer — Preparing ( 13 / 40s ) Skip" at bounding box center [548, 152] width 720 height 26
click at [738, 267] on div "Start Answering" at bounding box center [731, 269] width 367 height 37
click at [346, 150] on button "Skip" at bounding box center [341, 152] width 33 height 20
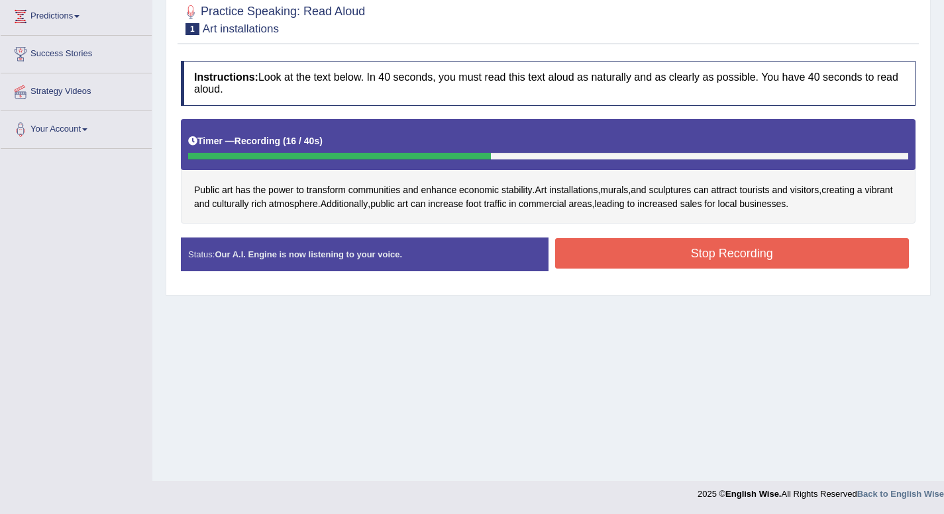
click at [653, 245] on button "Stop Recording" at bounding box center [732, 253] width 354 height 30
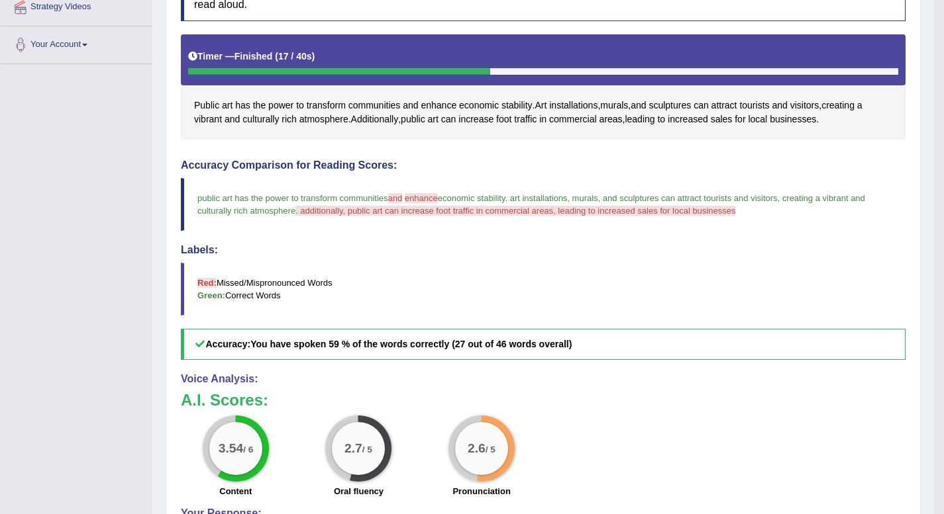
scroll to position [265, 0]
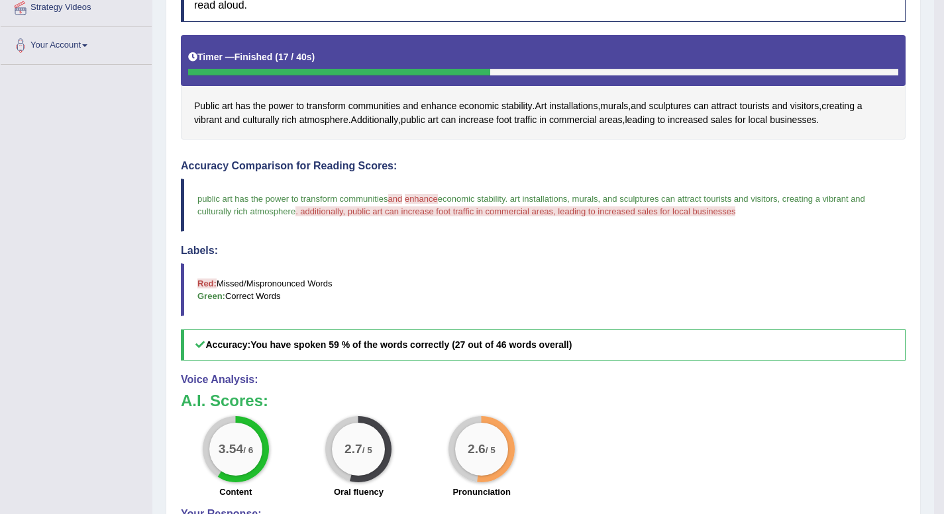
drag, startPoint x: 623, startPoint y: 318, endPoint x: 638, endPoint y: 381, distance: 64.6
click at [638, 381] on div "Instructions: Look at the text below. In 40 seconds, you must read this text al…" at bounding box center [542, 289] width 731 height 638
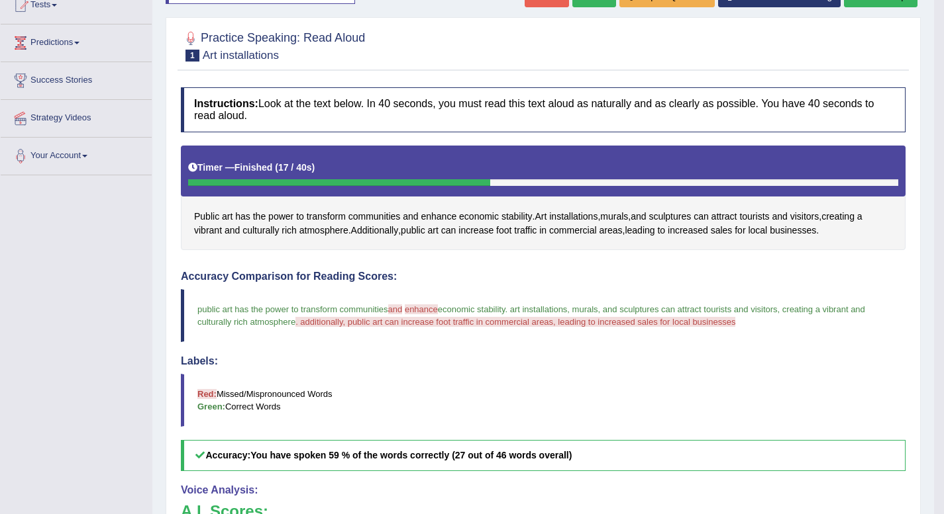
scroll to position [0, 0]
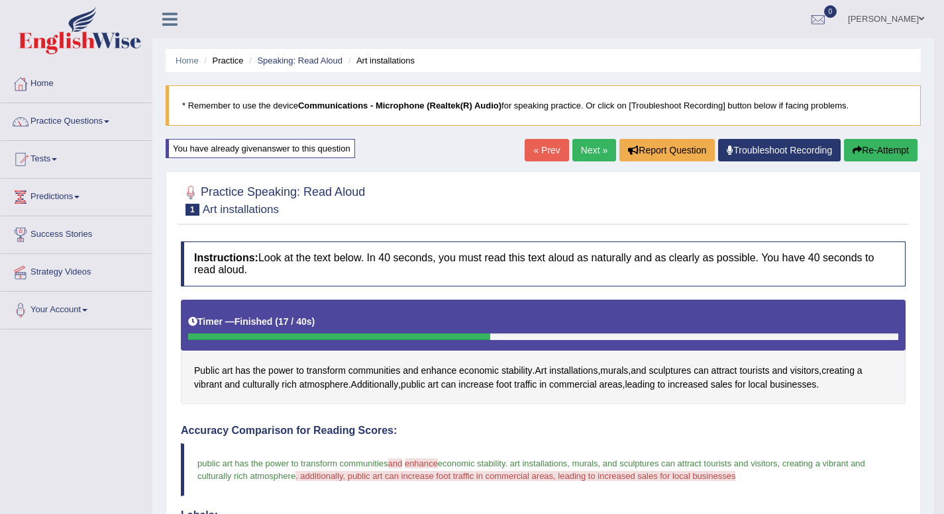
click at [578, 152] on link "Next »" at bounding box center [594, 150] width 44 height 23
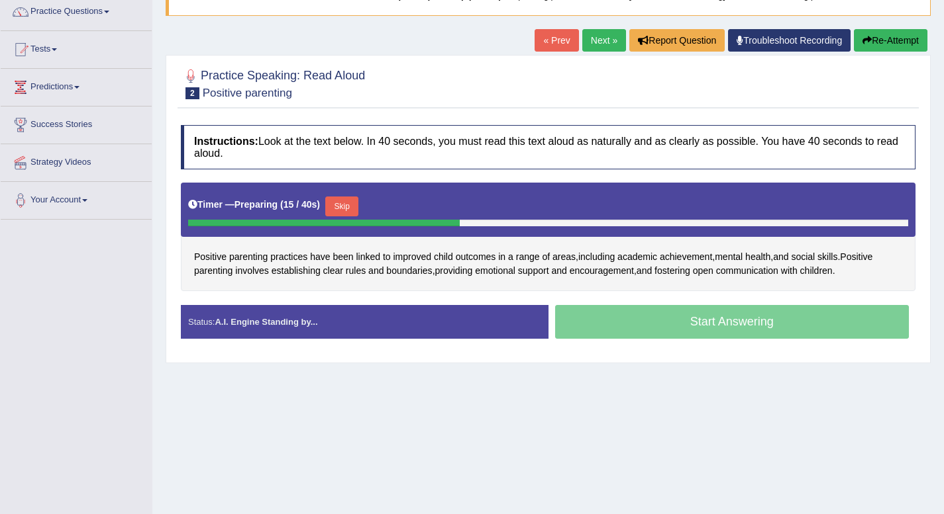
click at [346, 209] on button "Skip" at bounding box center [341, 207] width 33 height 20
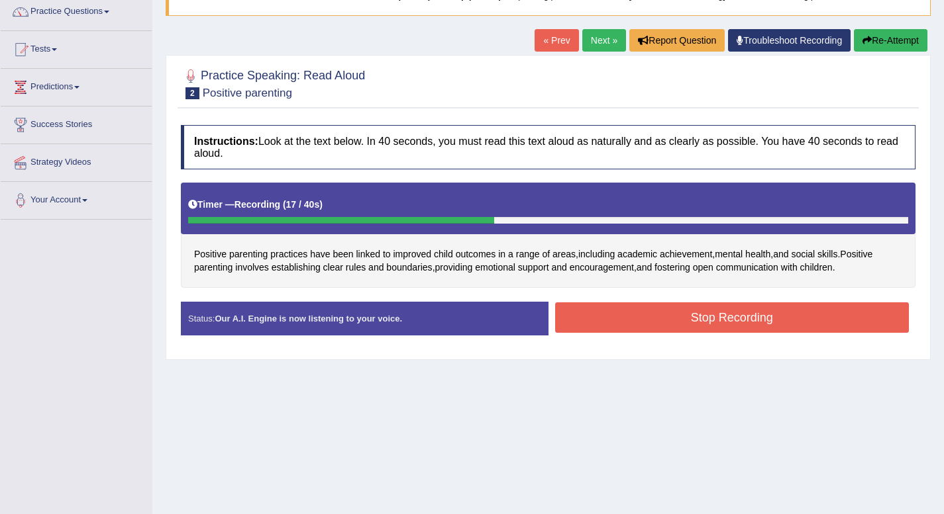
click at [683, 297] on div "Instructions: Look at the text below. In 40 seconds, you must read this text al…" at bounding box center [547, 236] width 741 height 234
click at [690, 319] on button "Stop Recording" at bounding box center [732, 318] width 354 height 30
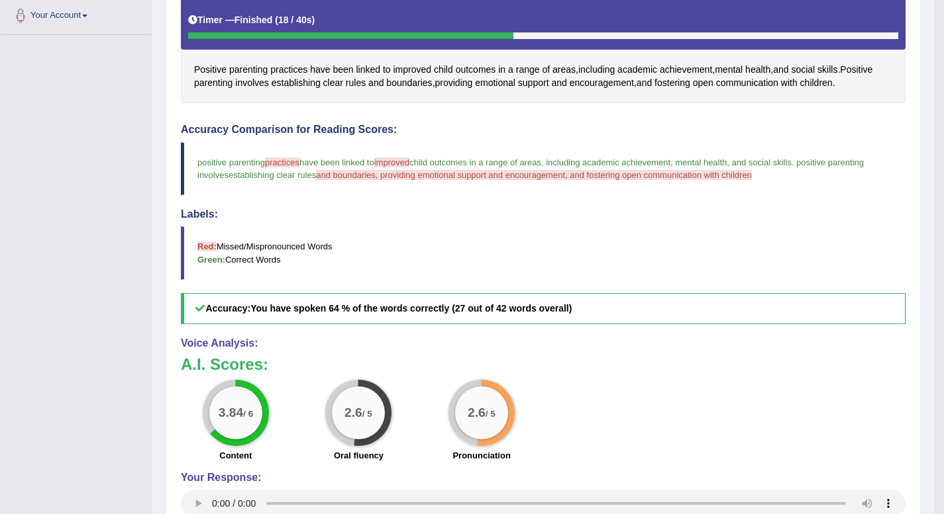
scroll to position [295, 0]
drag, startPoint x: 667, startPoint y: 342, endPoint x: 716, endPoint y: 448, distance: 115.8
click at [716, 448] on div "Voice Analysis: A.I. Scores: 3.84 / 6 Content 2.6 / 5 Oral fluency 2.6 / 5 Pron…" at bounding box center [543, 428] width 724 height 183
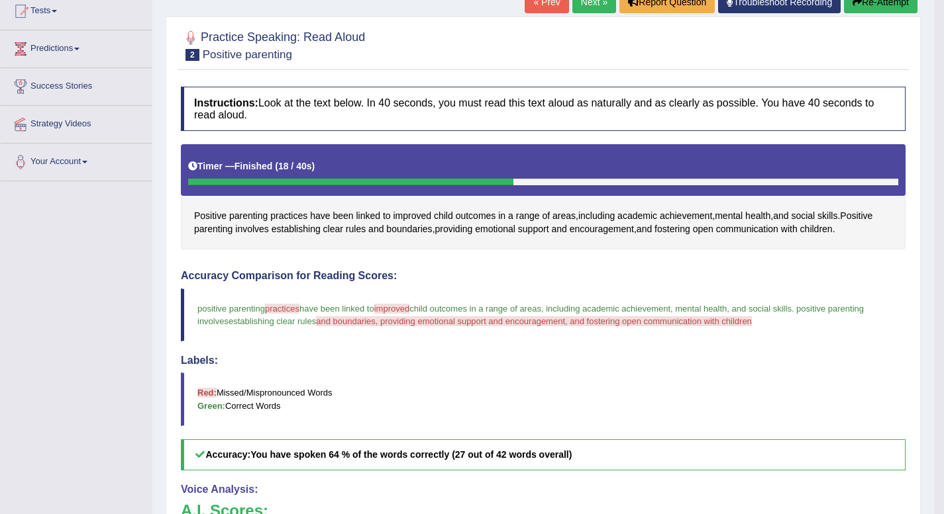
scroll to position [149, 0]
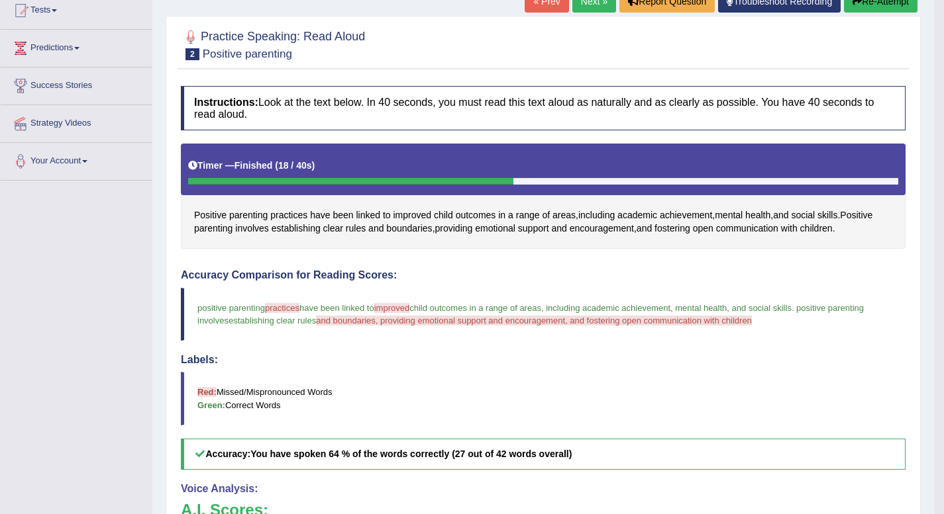
click at [891, 3] on button "Re-Attempt" at bounding box center [880, 1] width 73 height 23
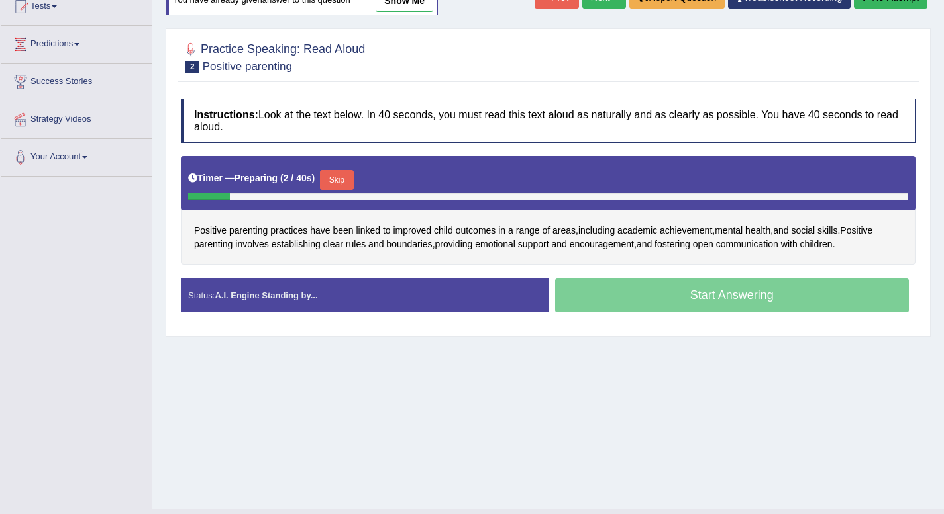
click at [657, 299] on div "Start Answering" at bounding box center [731, 297] width 367 height 37
click at [689, 299] on div "Start Answering" at bounding box center [731, 297] width 367 height 37
click at [344, 179] on button "Skip" at bounding box center [336, 180] width 33 height 20
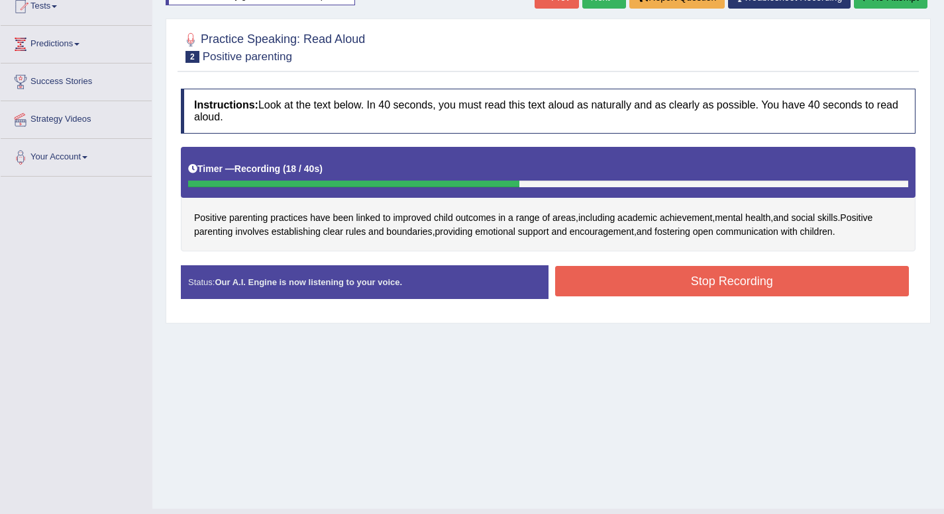
click at [650, 279] on button "Stop Recording" at bounding box center [732, 281] width 354 height 30
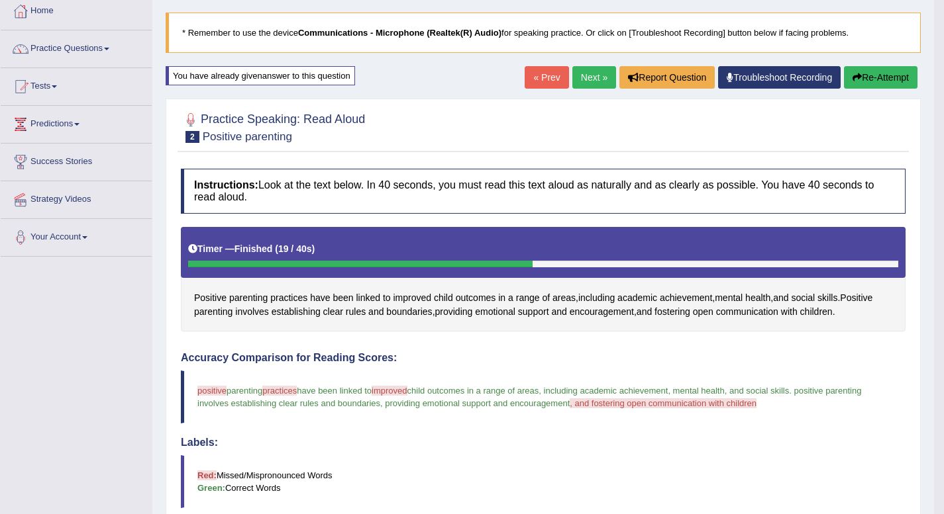
scroll to position [72, 0]
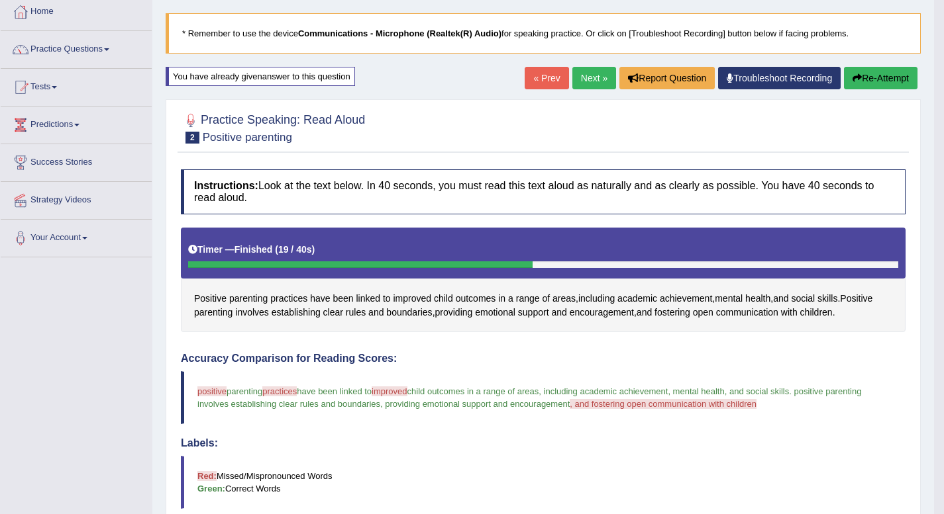
click at [879, 75] on button "Re-Attempt" at bounding box center [880, 78] width 73 height 23
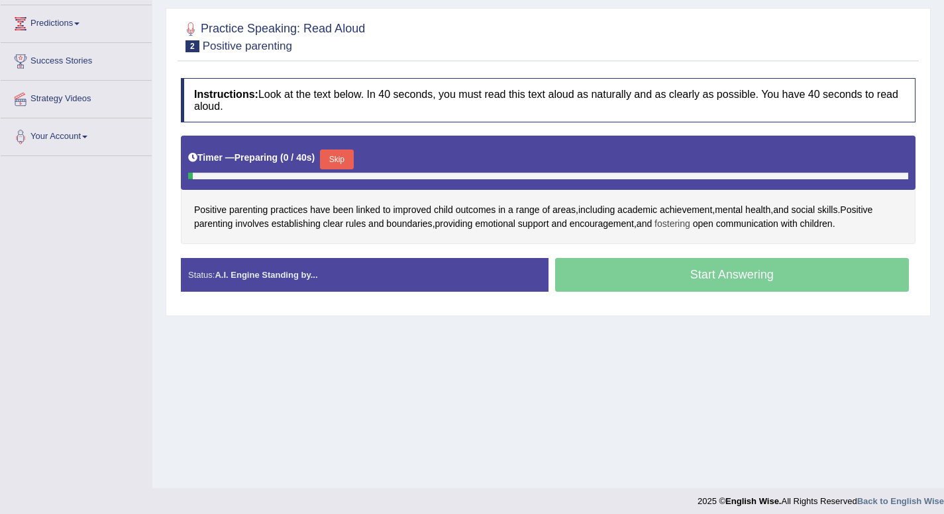
scroll to position [173, 0]
click at [332, 160] on button "Skip" at bounding box center [336, 160] width 33 height 20
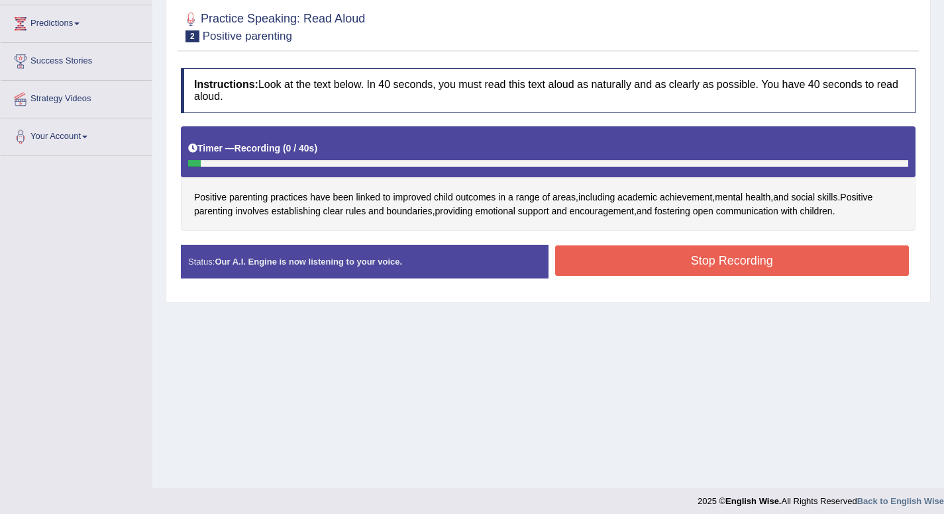
click at [650, 268] on button "Stop Recording" at bounding box center [732, 261] width 354 height 30
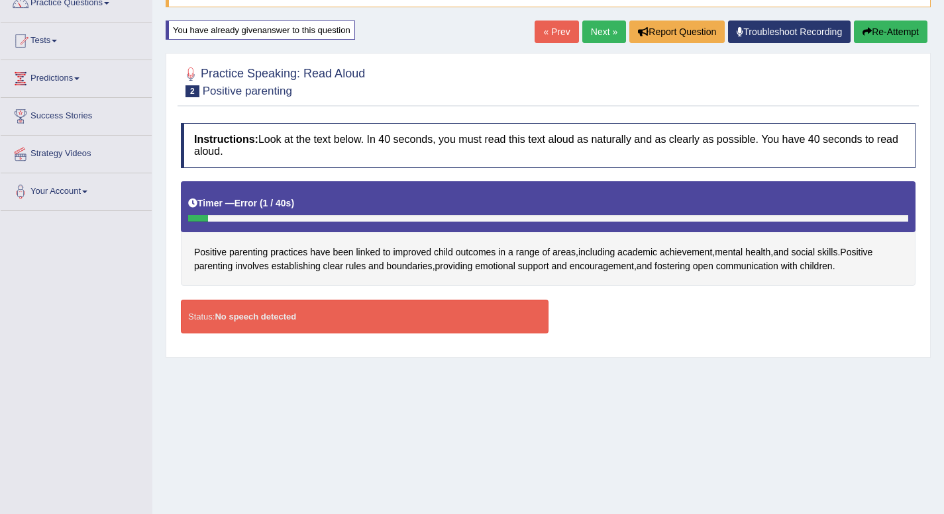
scroll to position [114, 0]
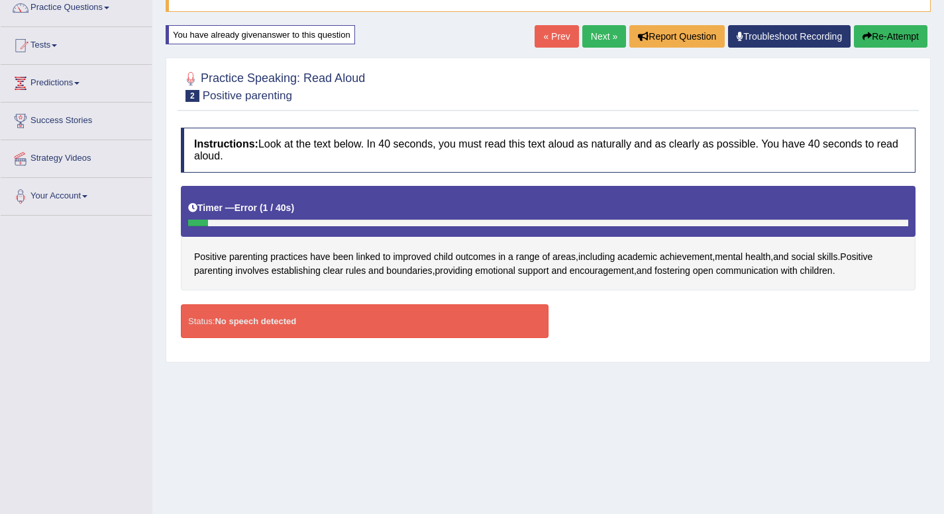
click at [897, 36] on button "Re-Attempt" at bounding box center [890, 36] width 73 height 23
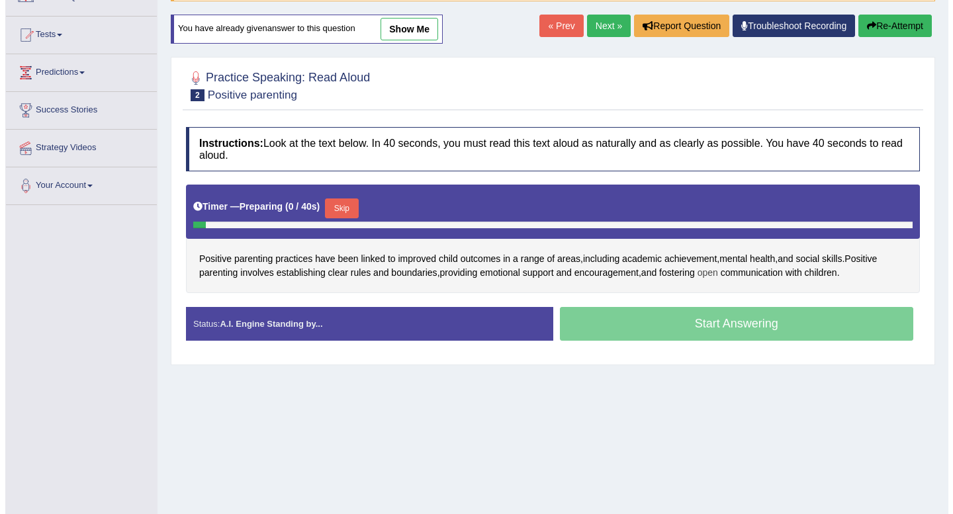
scroll to position [114, 0]
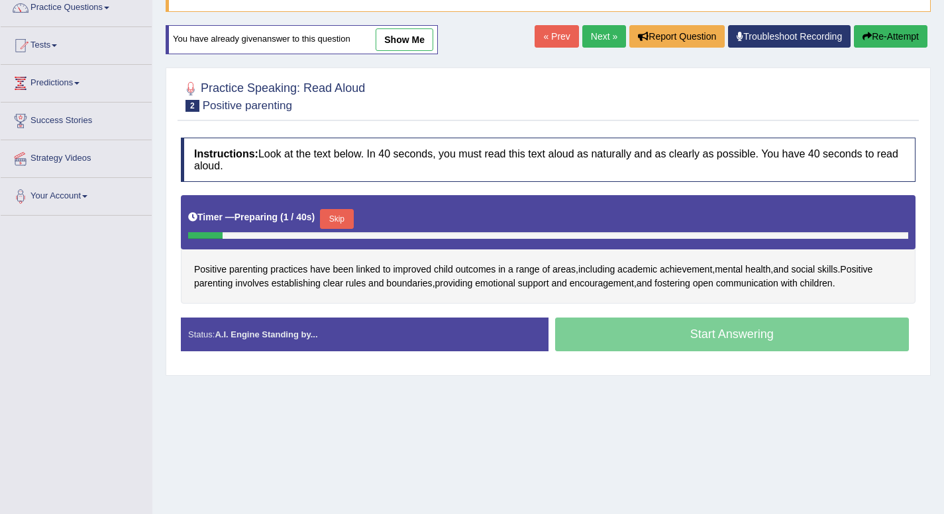
click at [344, 219] on button "Skip" at bounding box center [336, 219] width 33 height 20
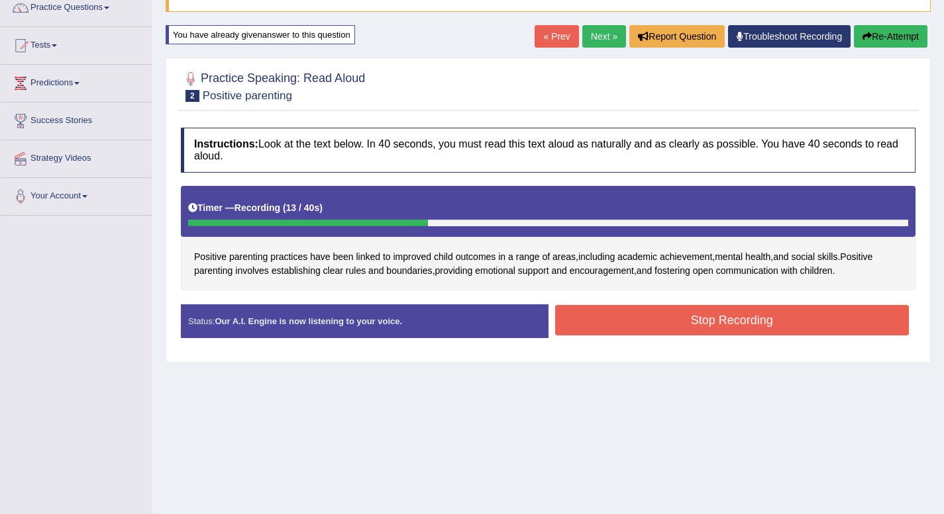
click at [570, 317] on button "Stop Recording" at bounding box center [732, 320] width 354 height 30
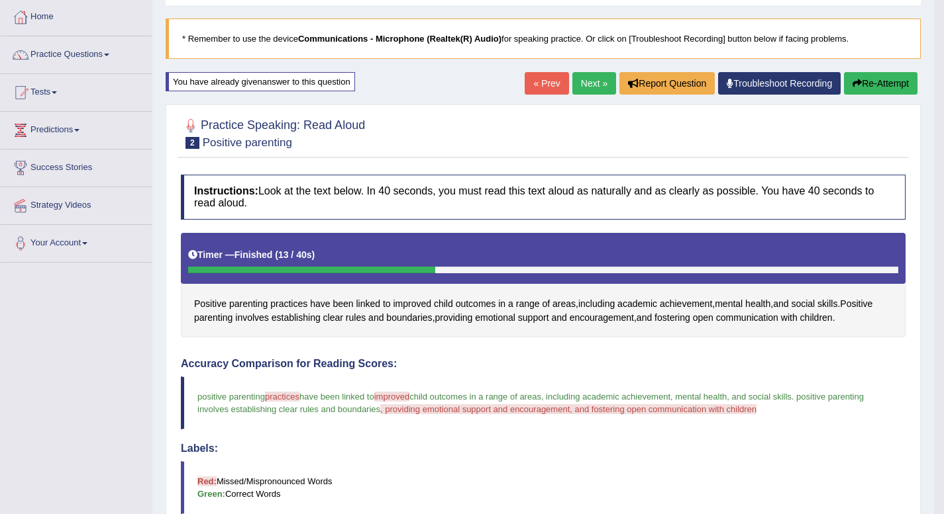
scroll to position [45, 0]
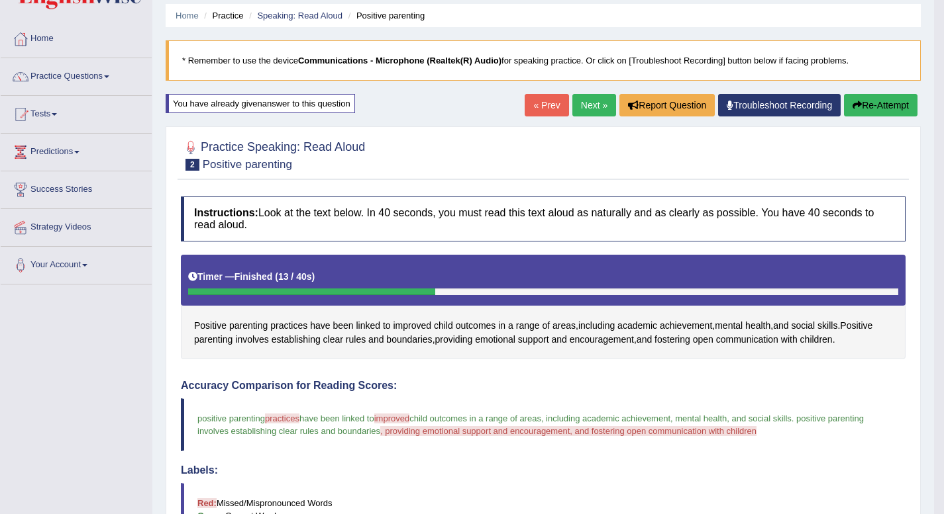
click at [591, 103] on link "Next »" at bounding box center [594, 105] width 44 height 23
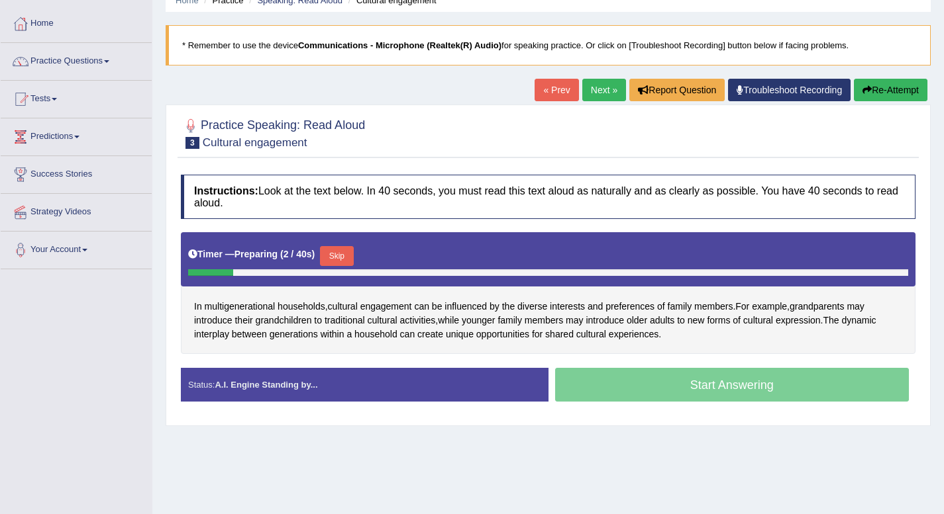
scroll to position [63, 0]
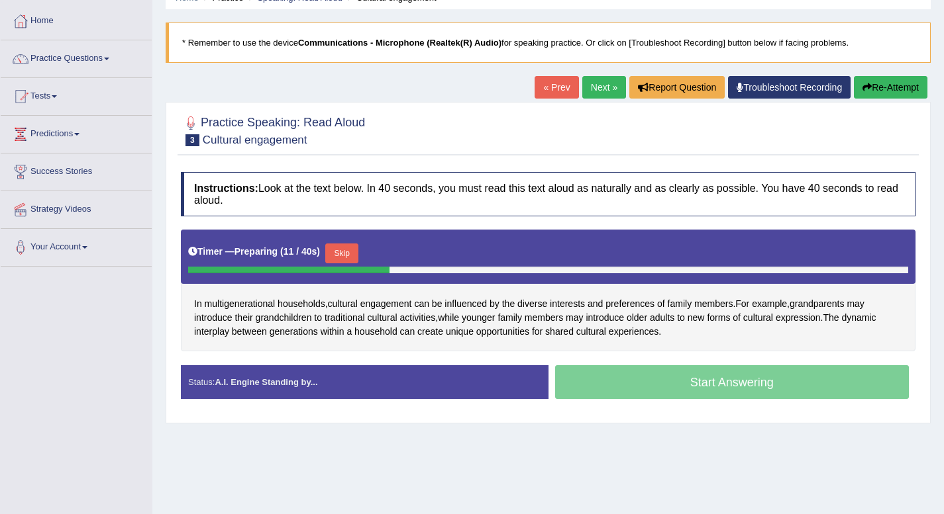
click at [738, 384] on div "Start Answering" at bounding box center [731, 384] width 367 height 37
click at [343, 251] on button "Skip" at bounding box center [341, 254] width 33 height 20
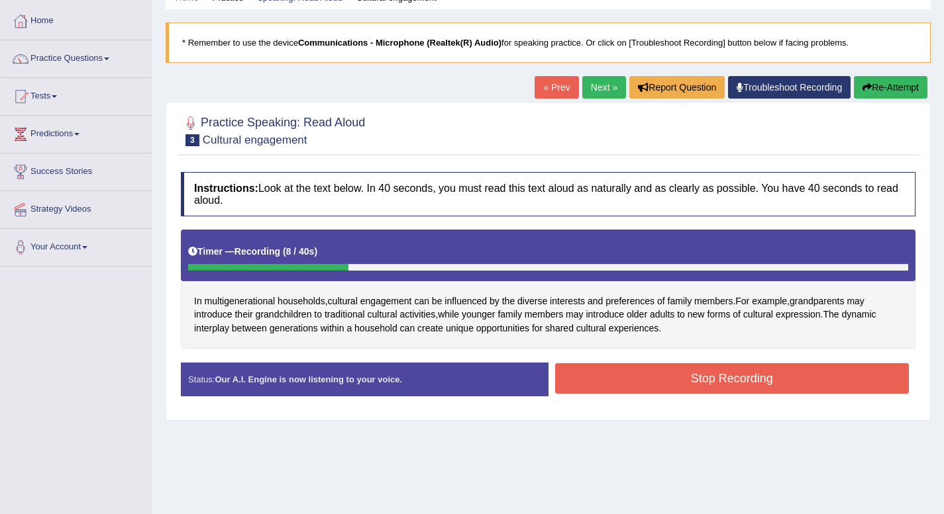
scroll to position [181, 0]
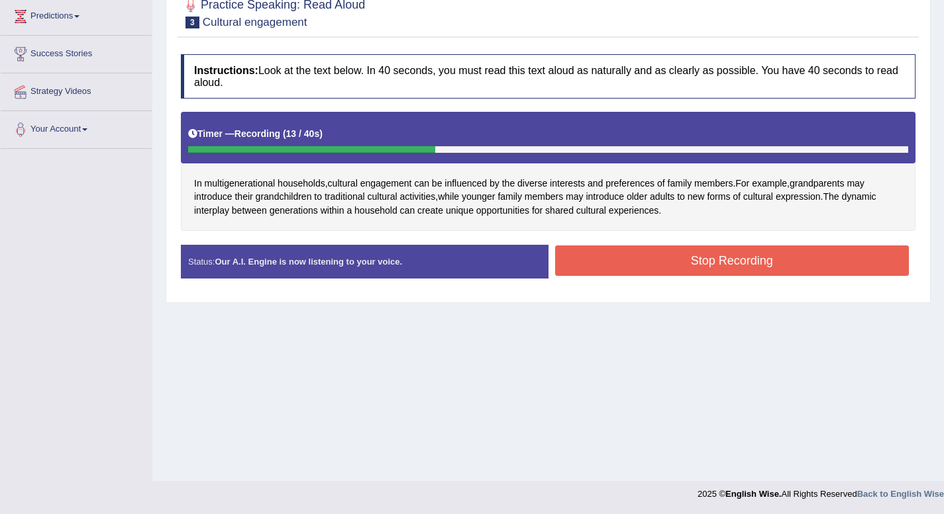
click at [704, 271] on button "Stop Recording" at bounding box center [732, 261] width 354 height 30
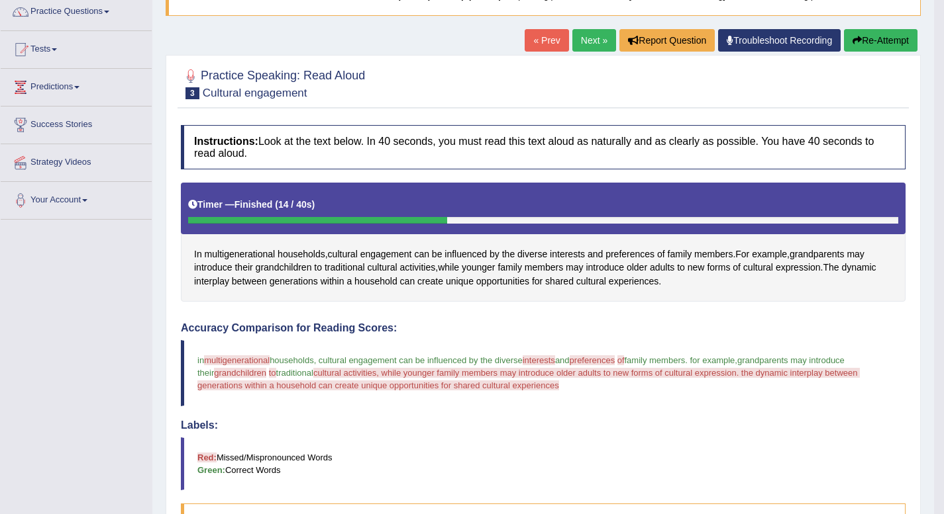
scroll to position [106, 0]
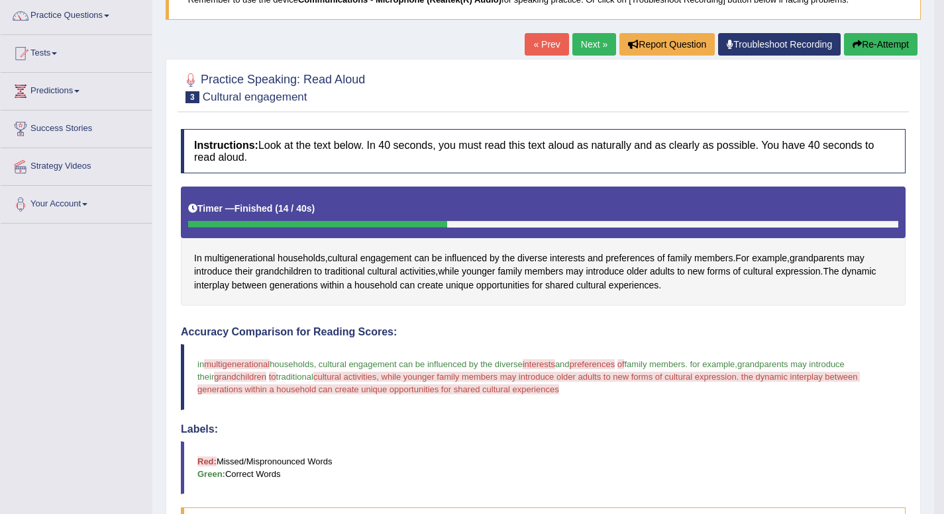
click at [884, 42] on button "Re-Attempt" at bounding box center [880, 44] width 73 height 23
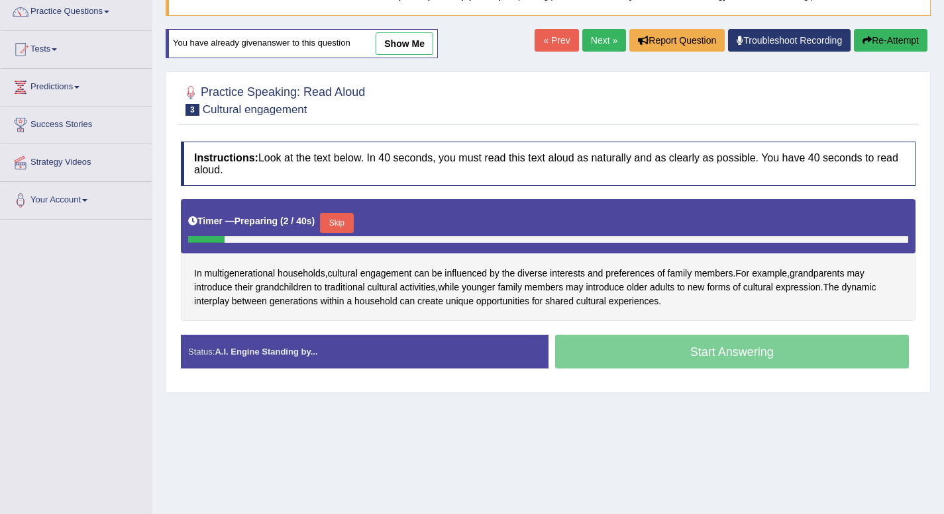
click at [340, 222] on button "Skip" at bounding box center [336, 223] width 33 height 20
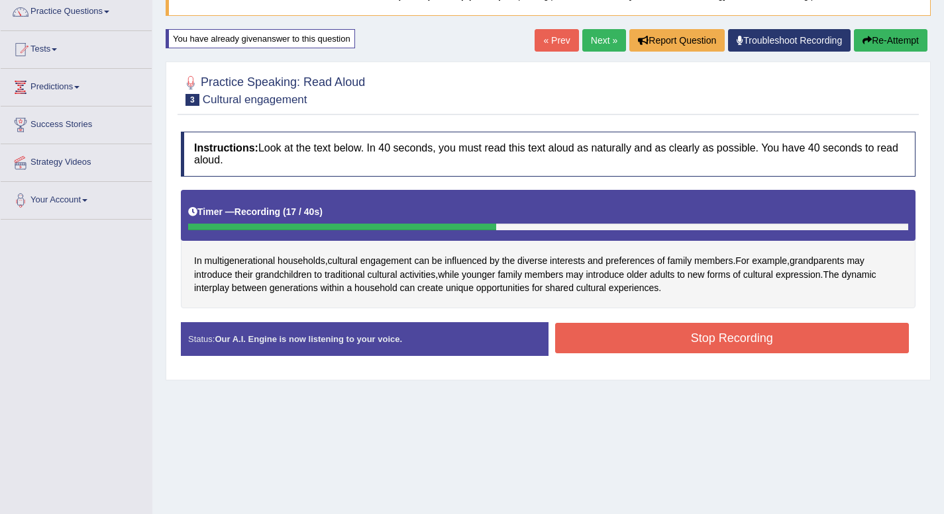
click at [681, 345] on button "Stop Recording" at bounding box center [732, 338] width 354 height 30
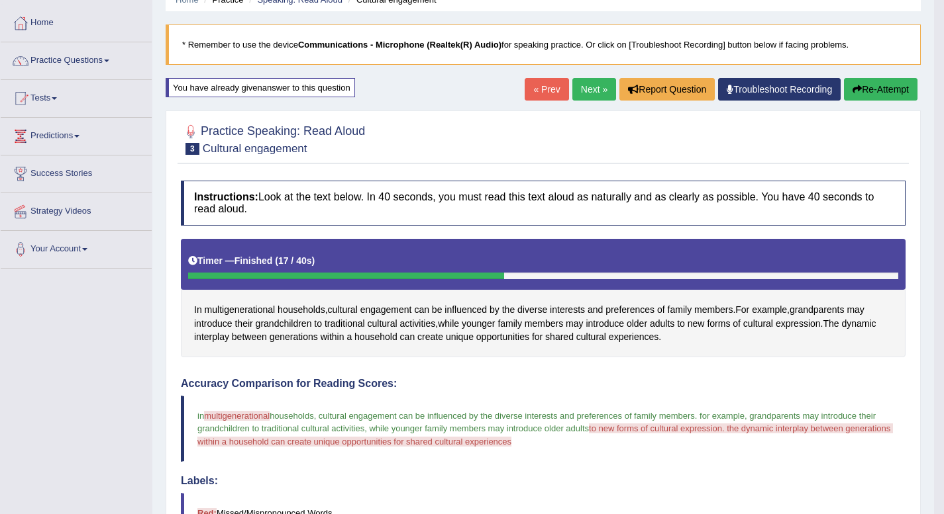
scroll to position [58, 0]
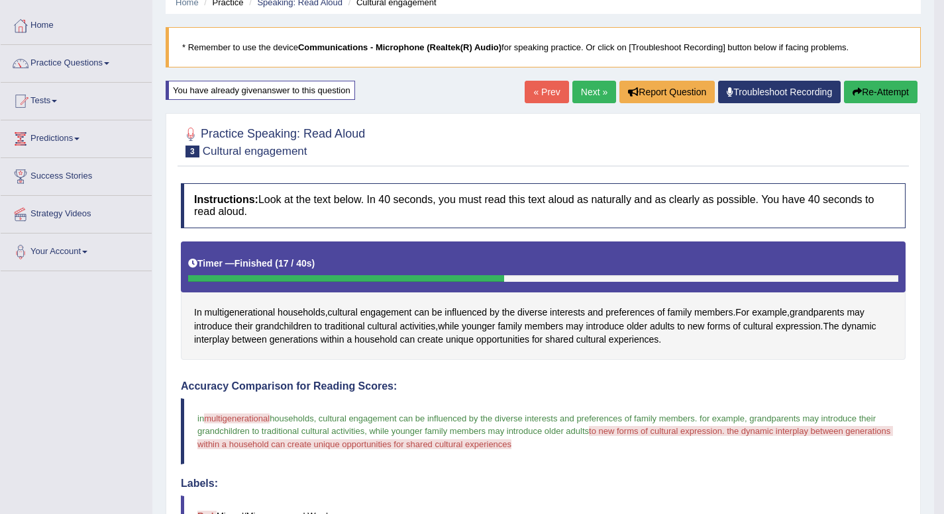
click at [579, 93] on link "Next »" at bounding box center [594, 92] width 44 height 23
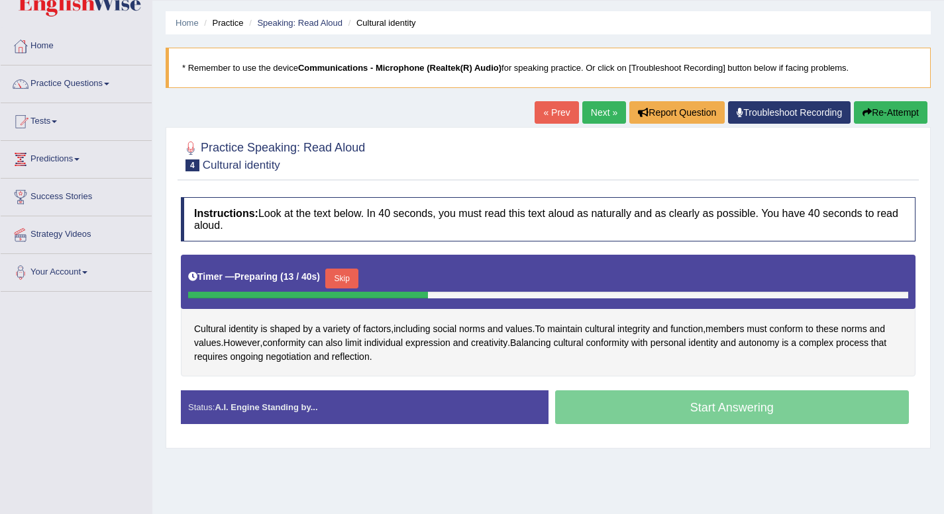
scroll to position [38, 0]
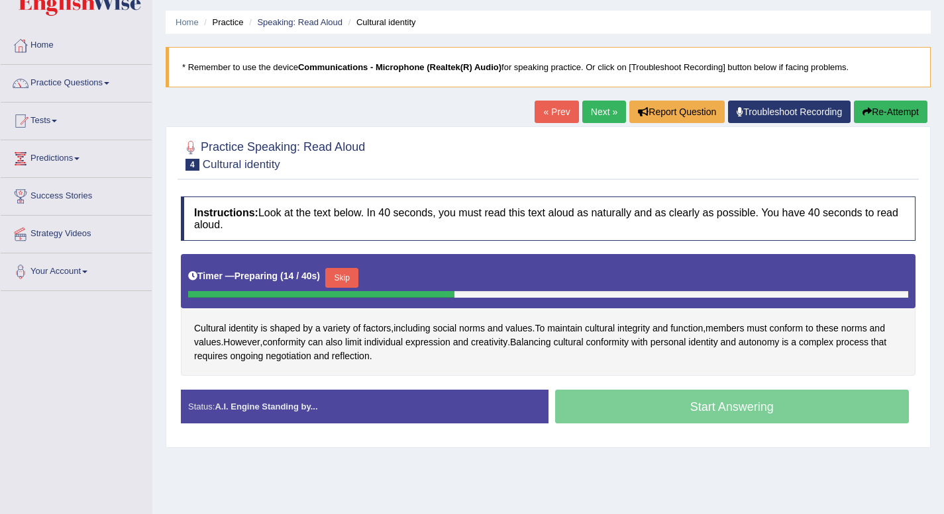
click at [336, 276] on button "Skip" at bounding box center [341, 278] width 33 height 20
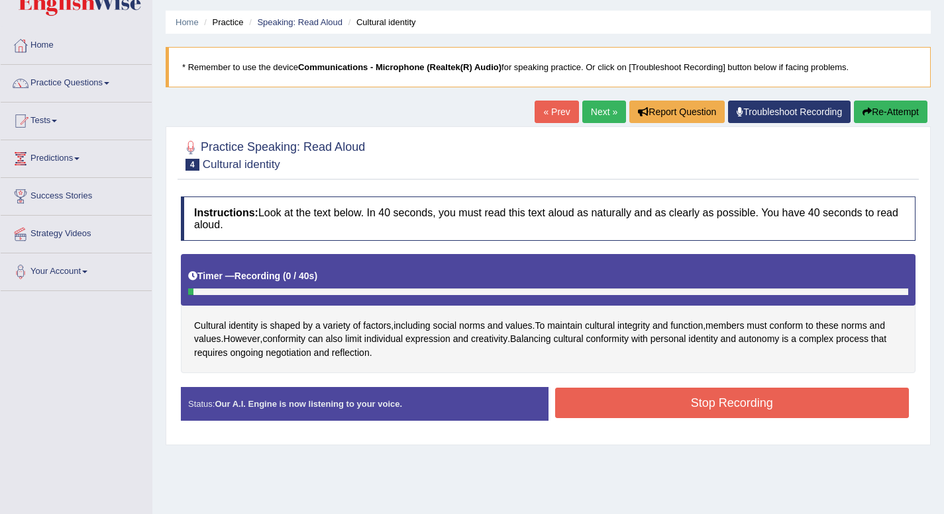
click at [691, 412] on button "Stop Recording" at bounding box center [732, 403] width 354 height 30
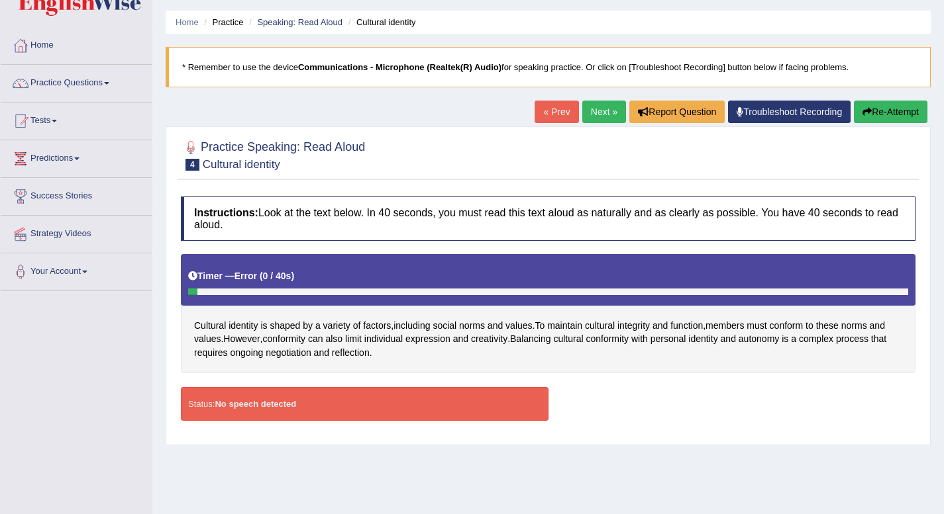
click at [910, 114] on button "Re-Attempt" at bounding box center [890, 112] width 73 height 23
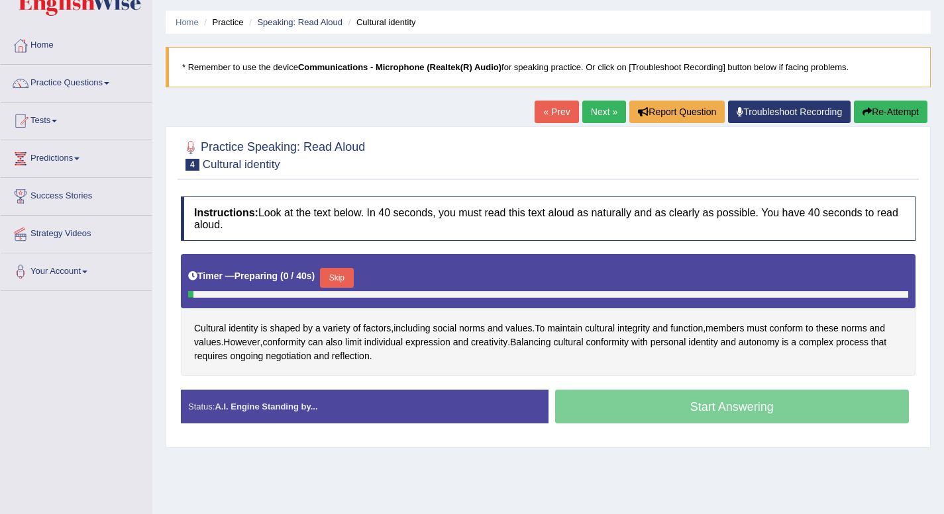
scroll to position [38, 0]
click at [339, 278] on button "Skip" at bounding box center [336, 278] width 33 height 20
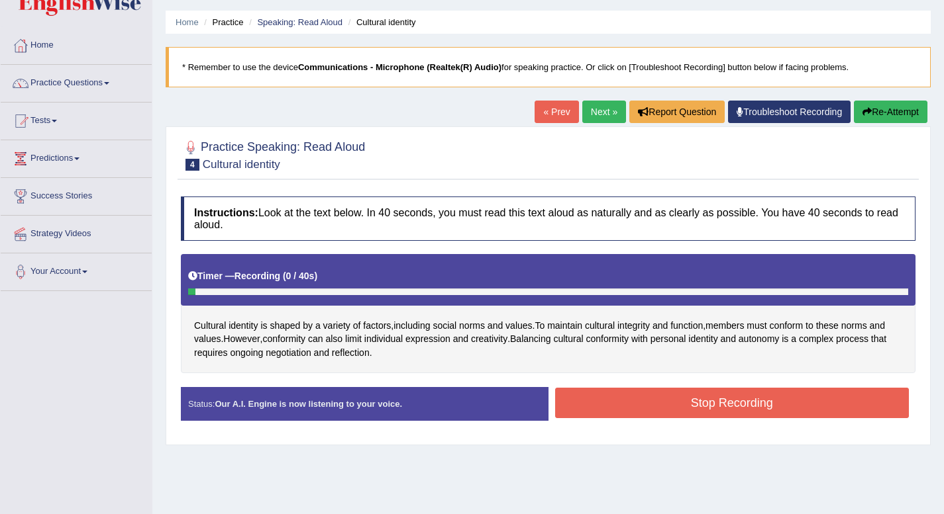
click at [746, 406] on button "Stop Recording" at bounding box center [732, 403] width 354 height 30
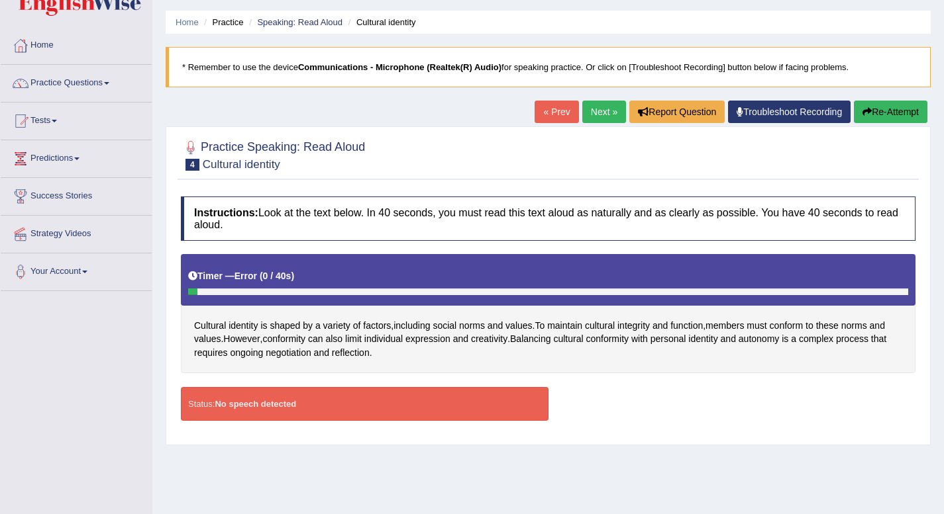
click at [880, 113] on button "Re-Attempt" at bounding box center [890, 112] width 73 height 23
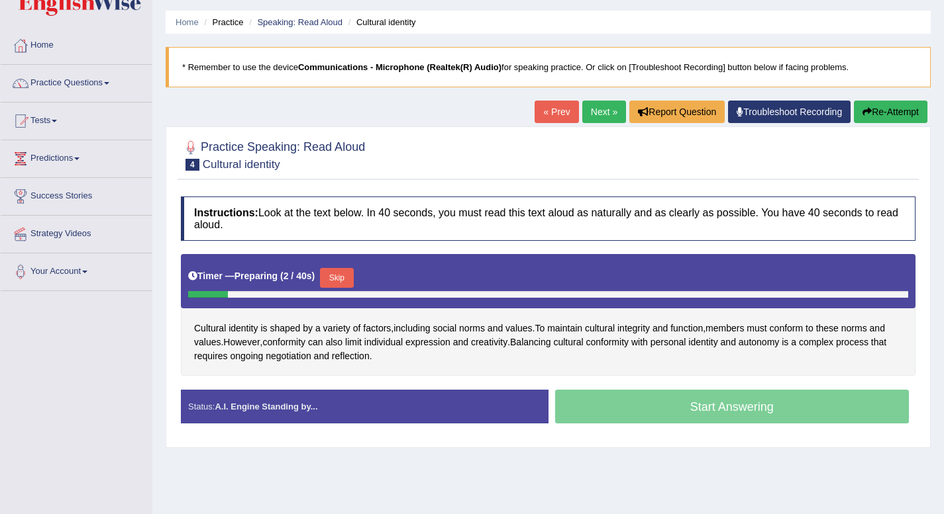
click at [347, 281] on button "Skip" at bounding box center [336, 278] width 33 height 20
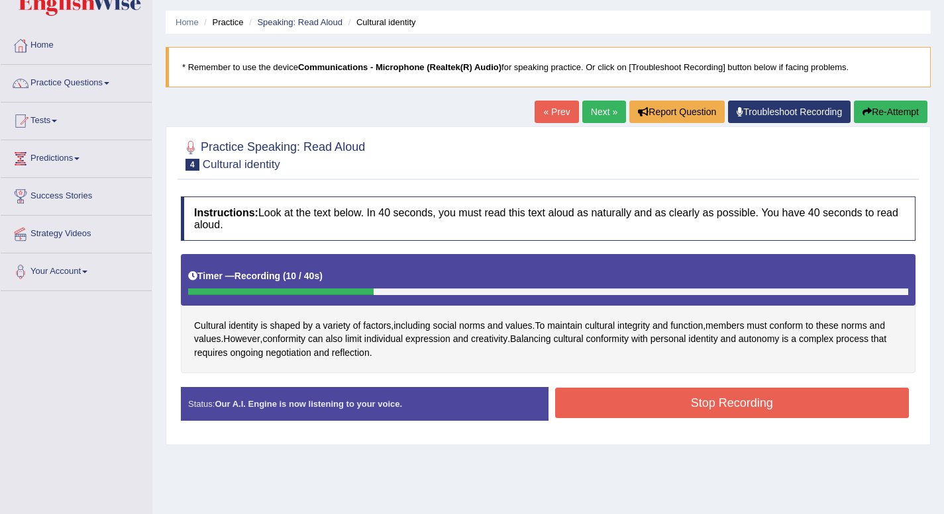
click at [663, 389] on button "Stop Recording" at bounding box center [732, 403] width 354 height 30
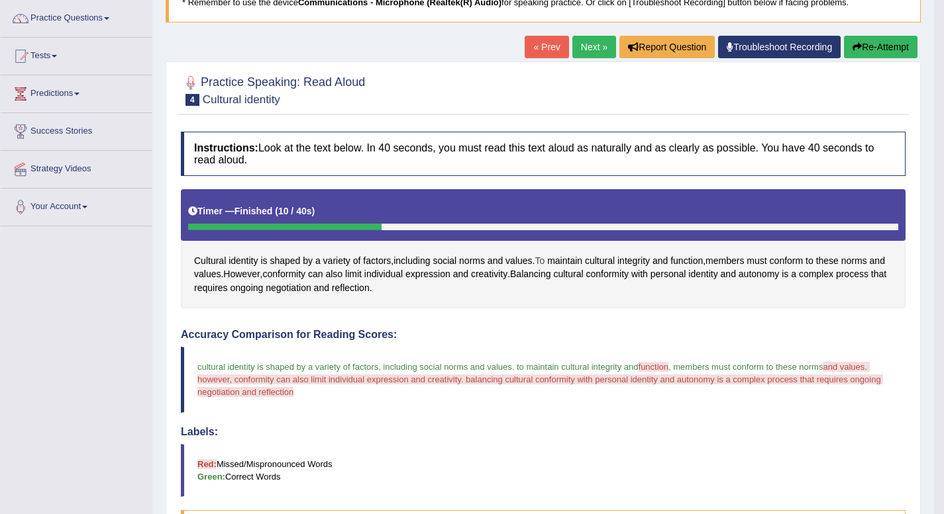
scroll to position [101, 0]
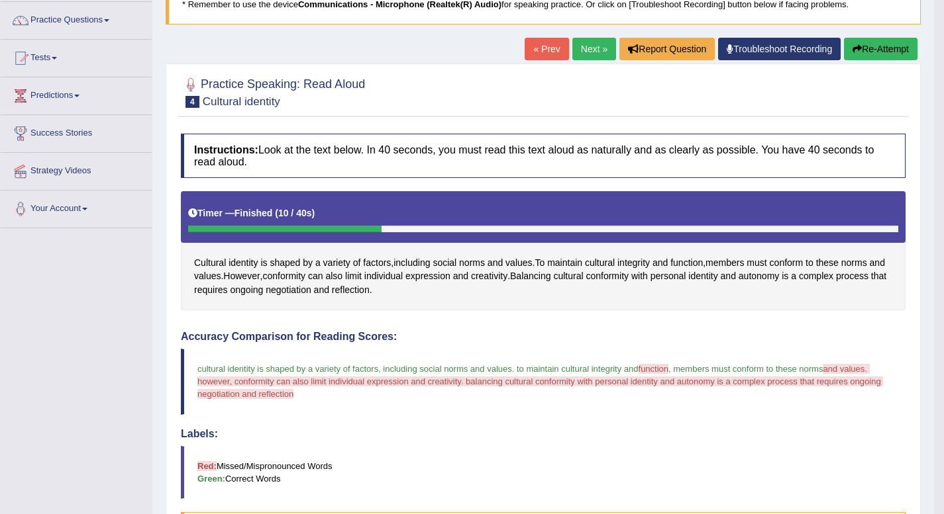
click at [589, 49] on link "Next »" at bounding box center [594, 49] width 44 height 23
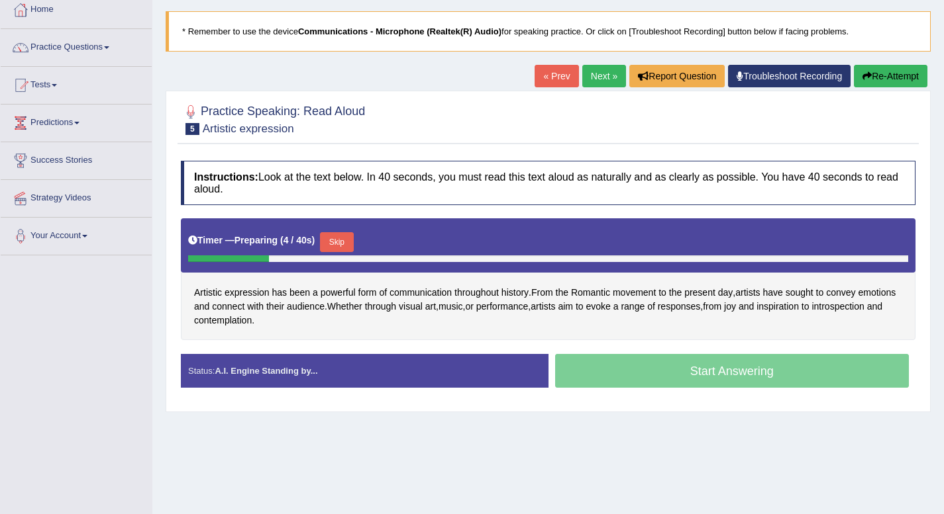
scroll to position [73, 0]
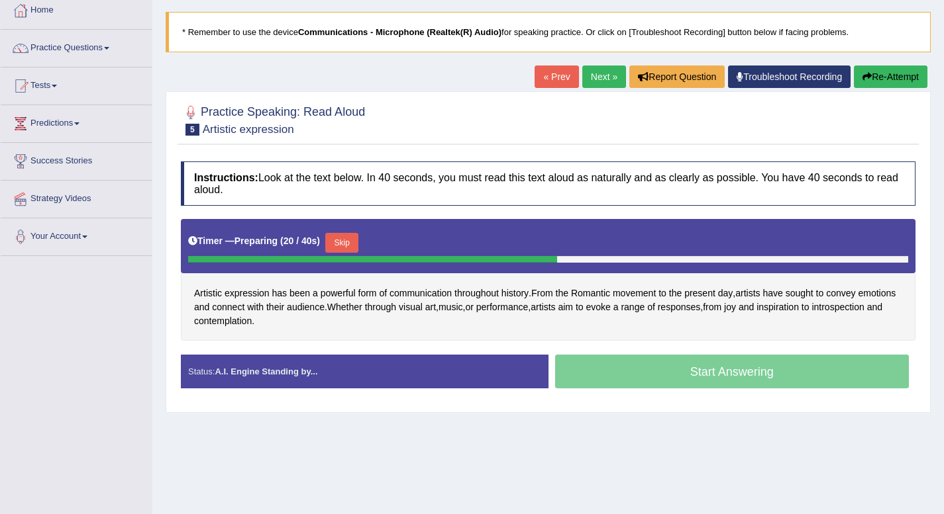
click at [336, 238] on button "Skip" at bounding box center [341, 243] width 33 height 20
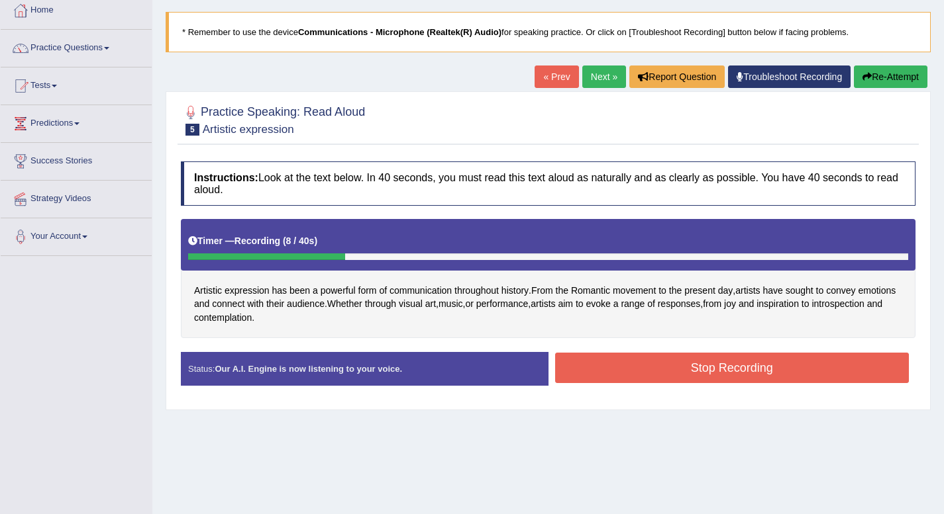
click at [726, 364] on button "Stop Recording" at bounding box center [732, 368] width 354 height 30
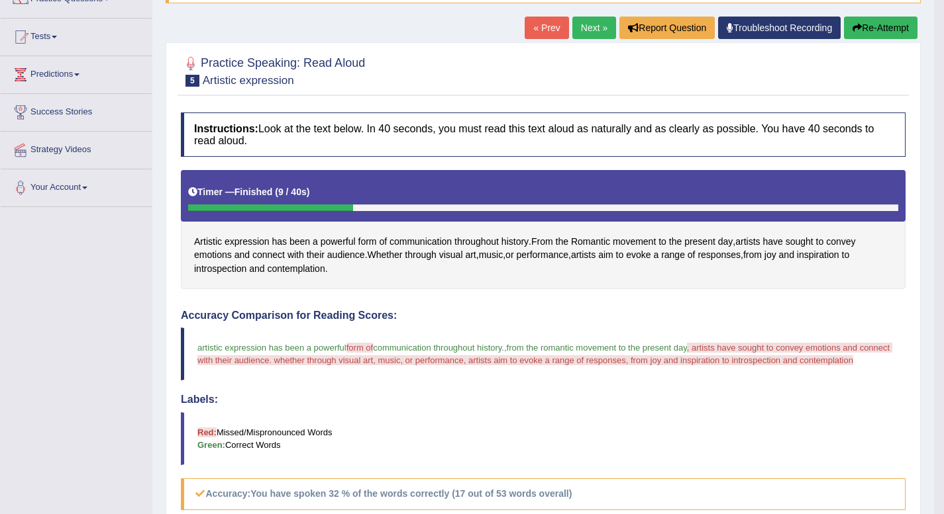
scroll to position [123, 0]
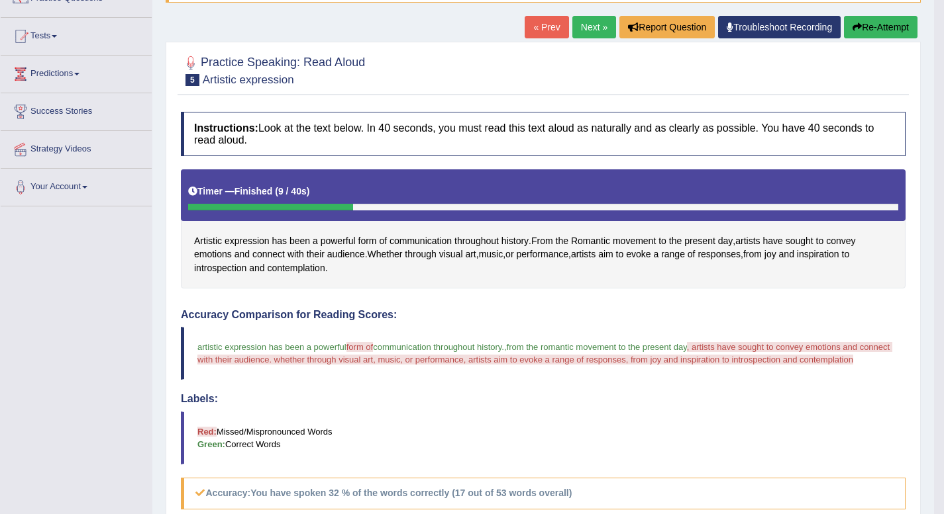
click at [888, 26] on button "Re-Attempt" at bounding box center [880, 27] width 73 height 23
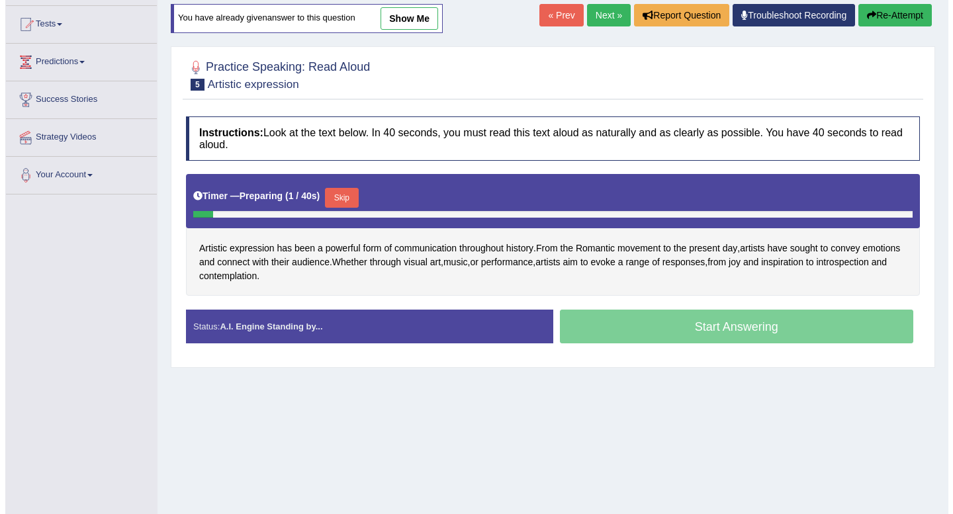
scroll to position [117, 0]
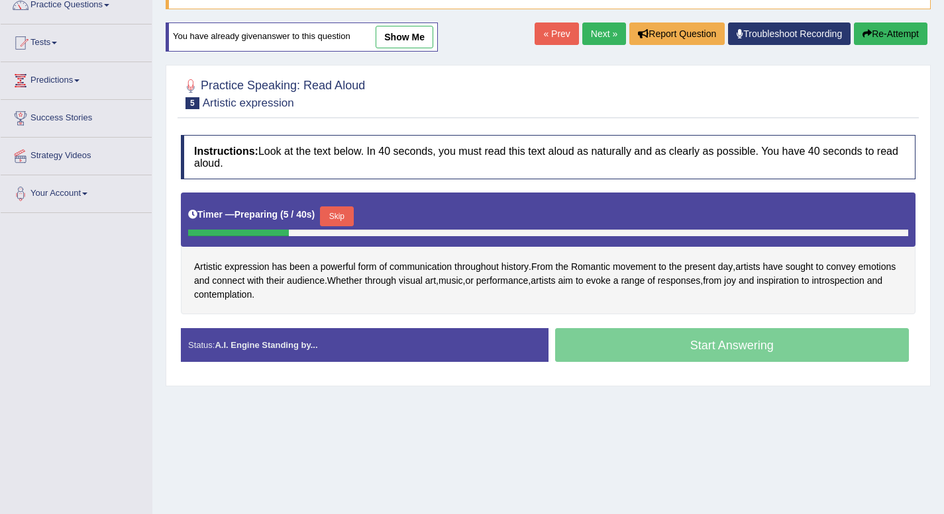
click at [339, 219] on button "Skip" at bounding box center [336, 217] width 33 height 20
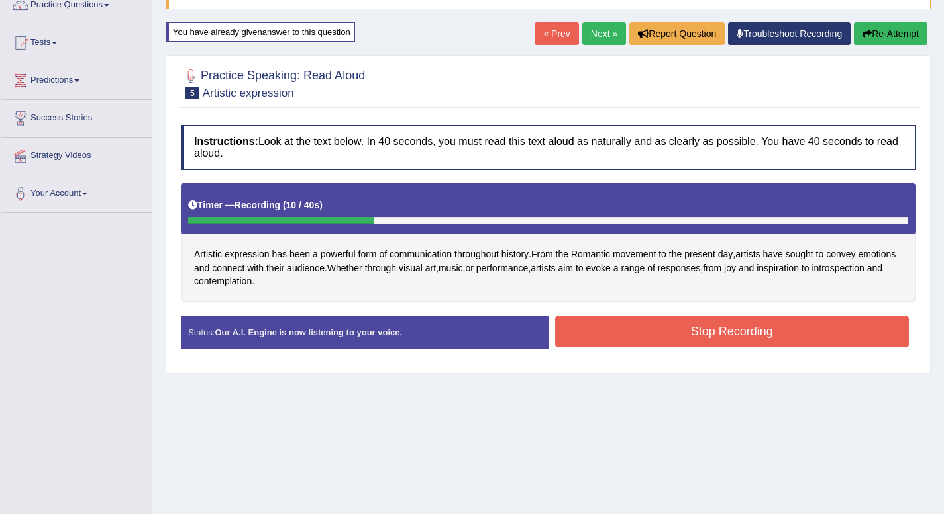
click at [683, 330] on button "Stop Recording" at bounding box center [732, 332] width 354 height 30
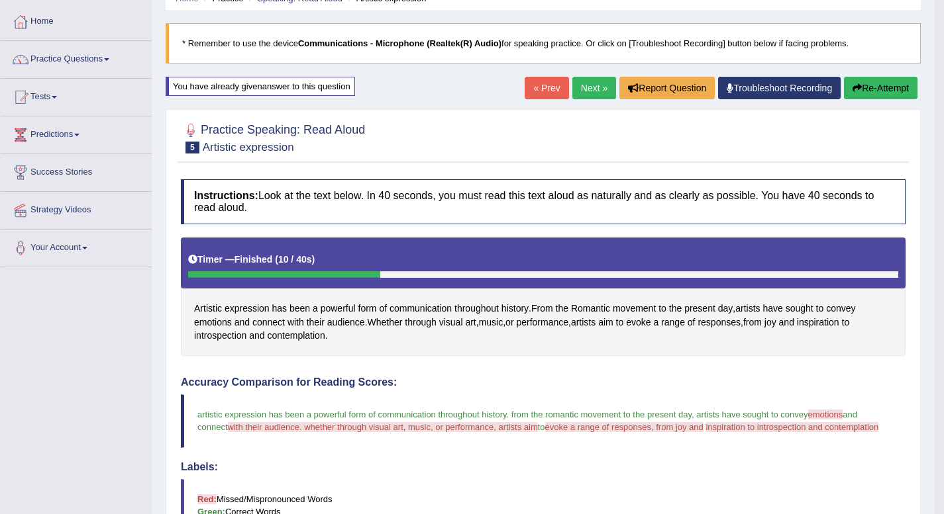
scroll to position [75, 0]
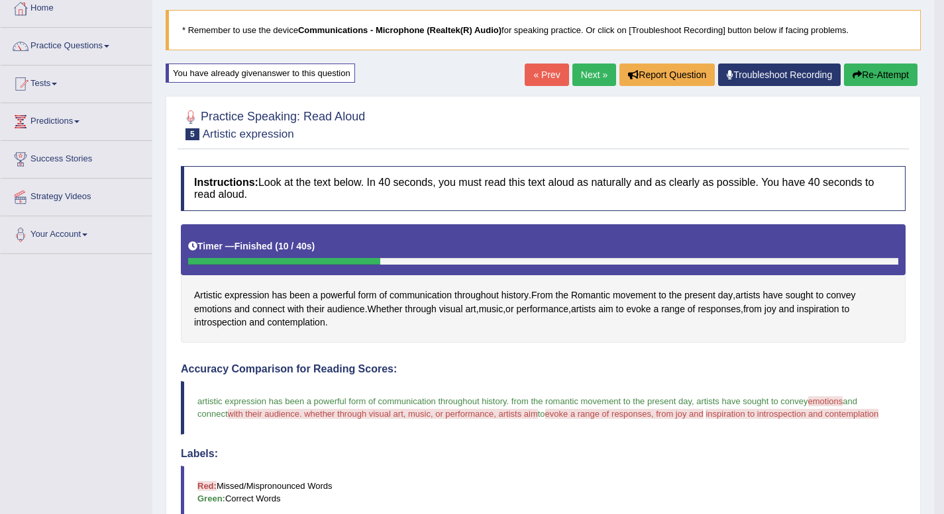
click at [593, 74] on link "Next »" at bounding box center [594, 75] width 44 height 23
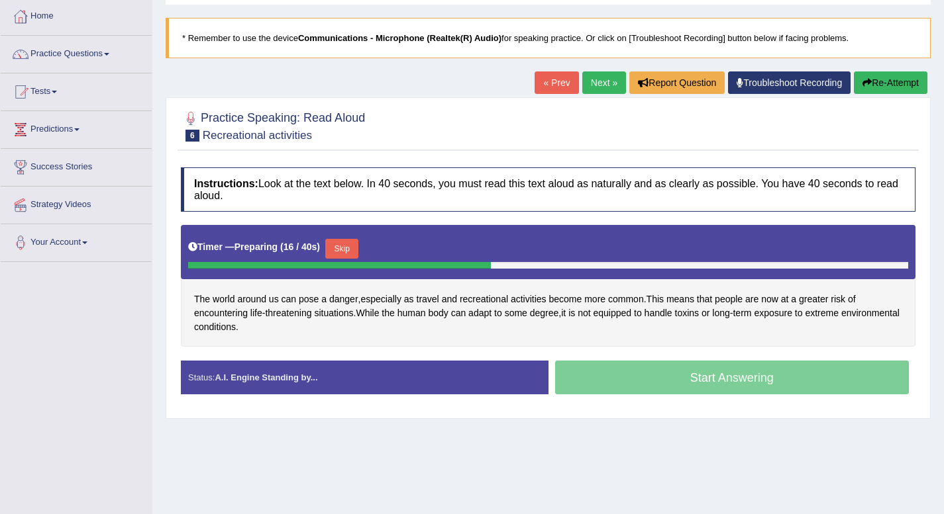
click at [335, 254] on button "Skip" at bounding box center [341, 249] width 33 height 20
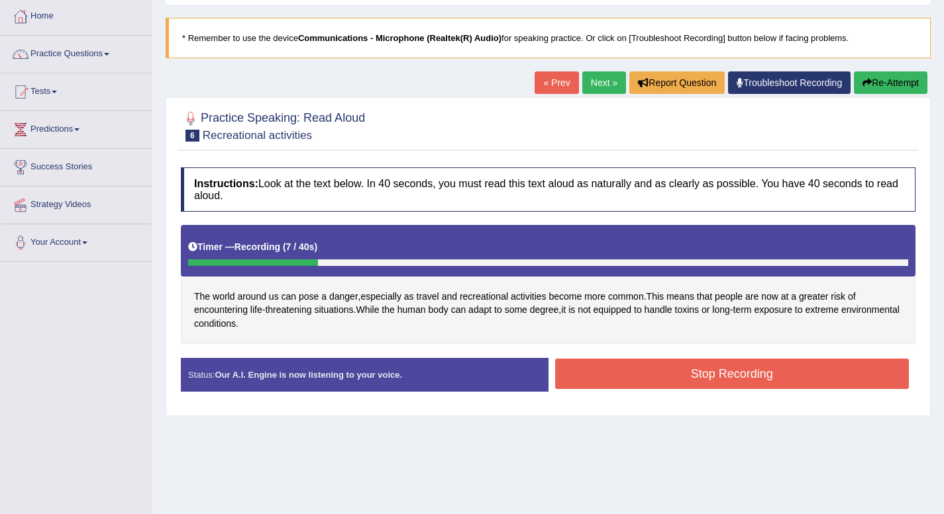
click at [658, 375] on button "Stop Recording" at bounding box center [732, 374] width 354 height 30
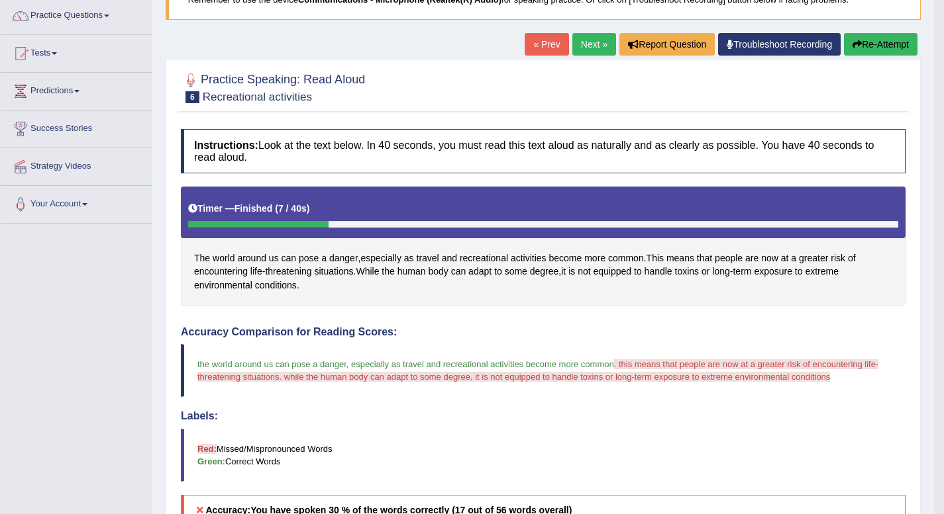
scroll to position [103, 0]
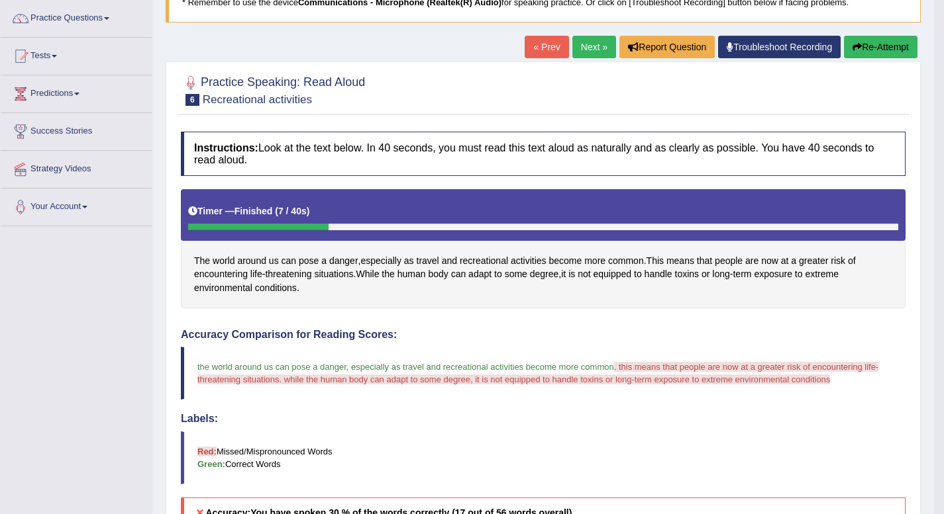
click at [869, 50] on button "Re-Attempt" at bounding box center [880, 47] width 73 height 23
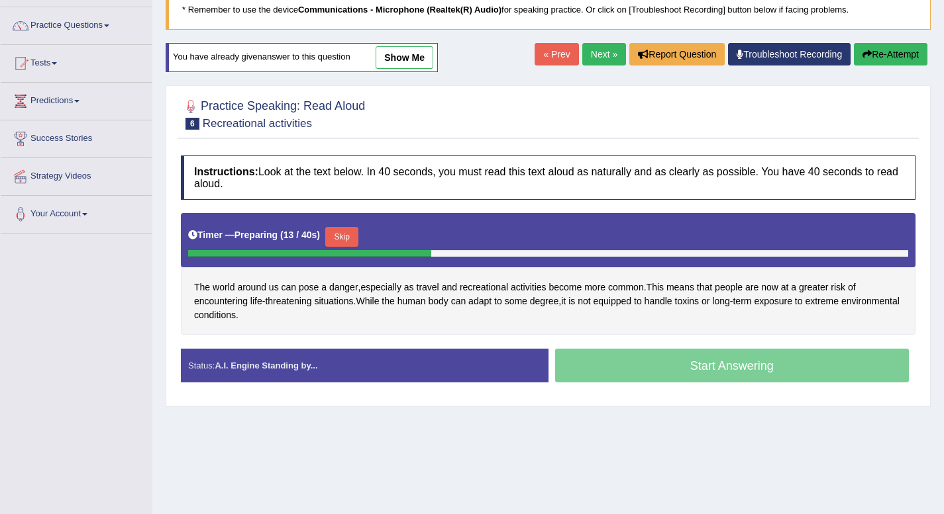
click at [343, 234] on button "Skip" at bounding box center [341, 237] width 33 height 20
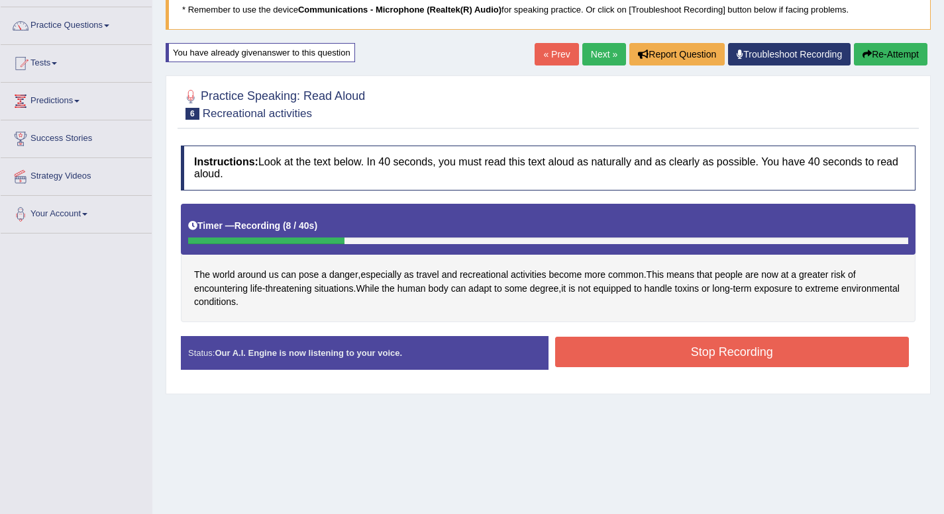
click at [663, 356] on button "Stop Recording" at bounding box center [732, 352] width 354 height 30
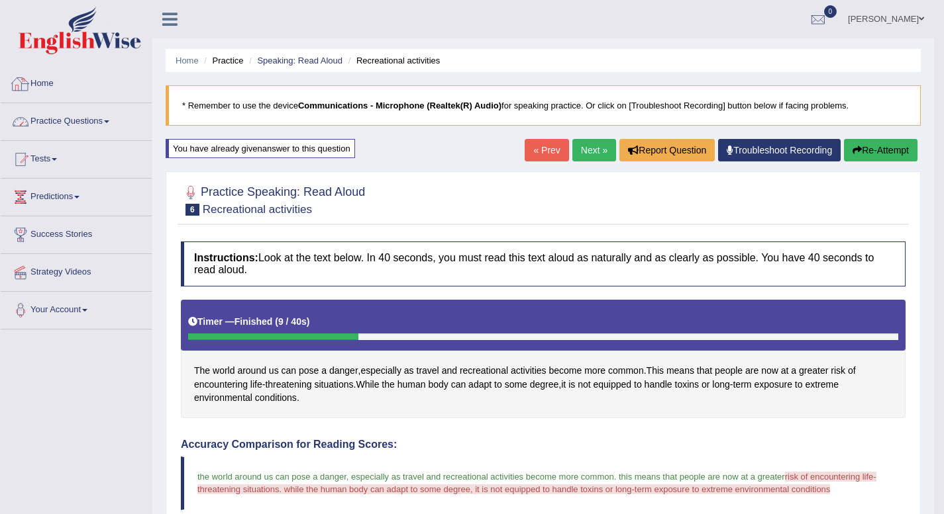
click at [110, 120] on link "Practice Questions" at bounding box center [76, 119] width 151 height 33
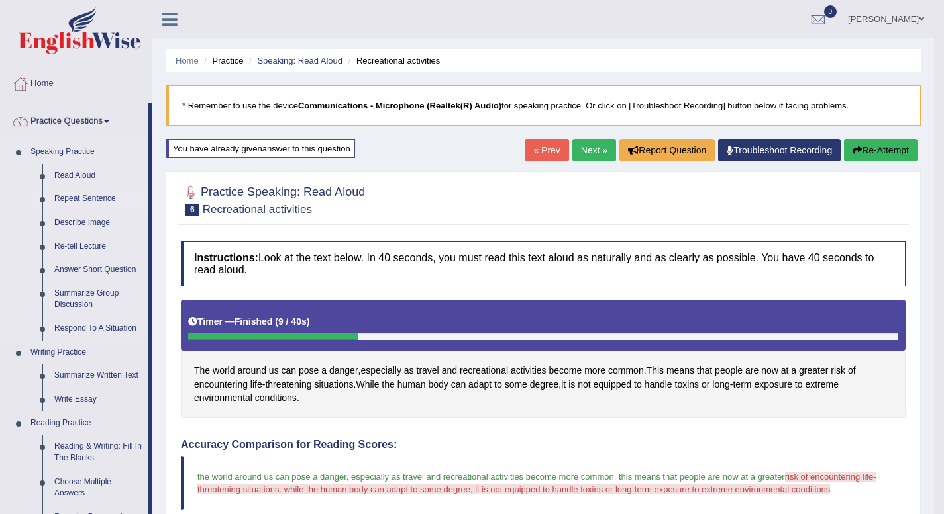
click at [81, 193] on link "Repeat Sentence" at bounding box center [98, 199] width 100 height 24
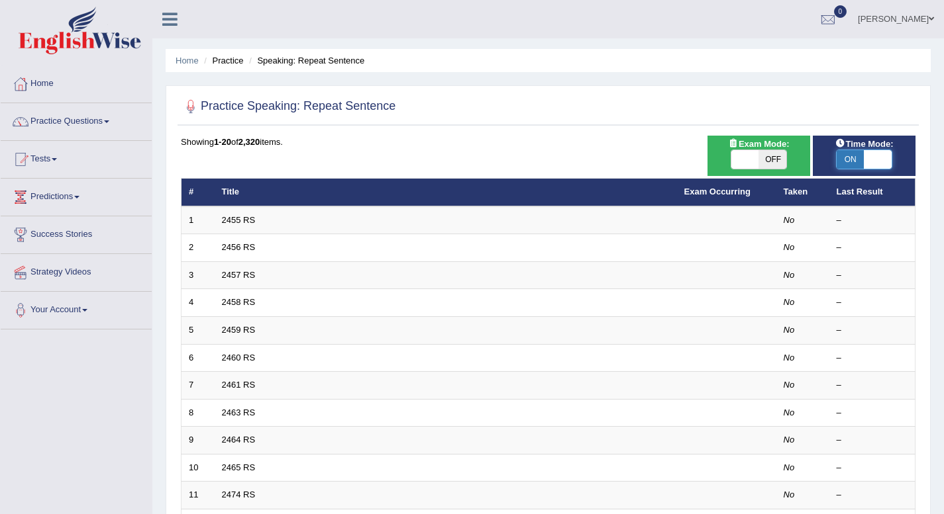
click at [887, 160] on span at bounding box center [877, 159] width 28 height 19
checkbox input "false"
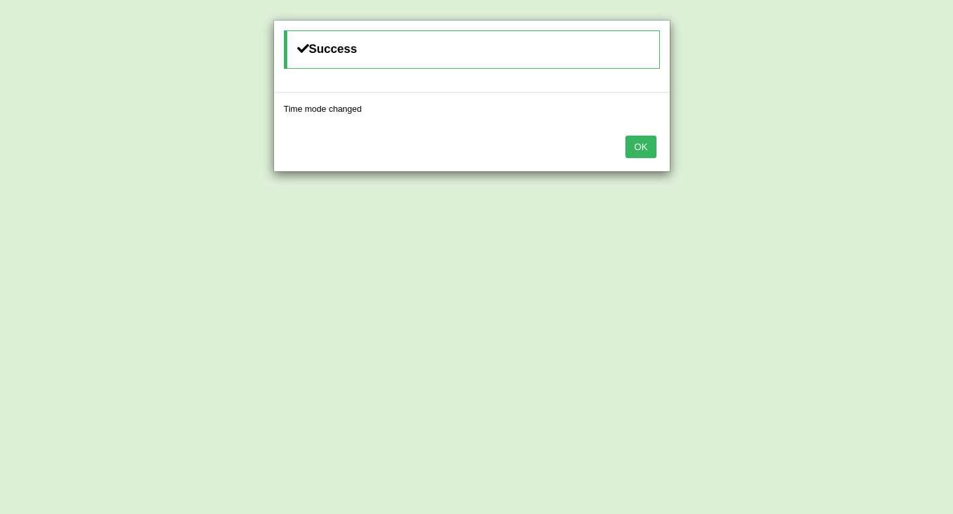
click at [644, 144] on button "OK" at bounding box center [641, 147] width 30 height 23
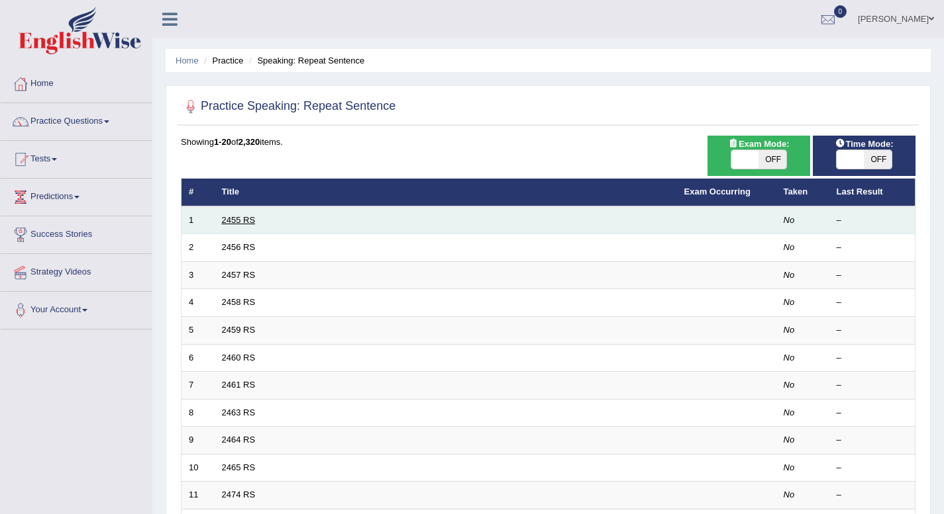
click at [236, 220] on link "2455 RS" at bounding box center [239, 220] width 34 height 10
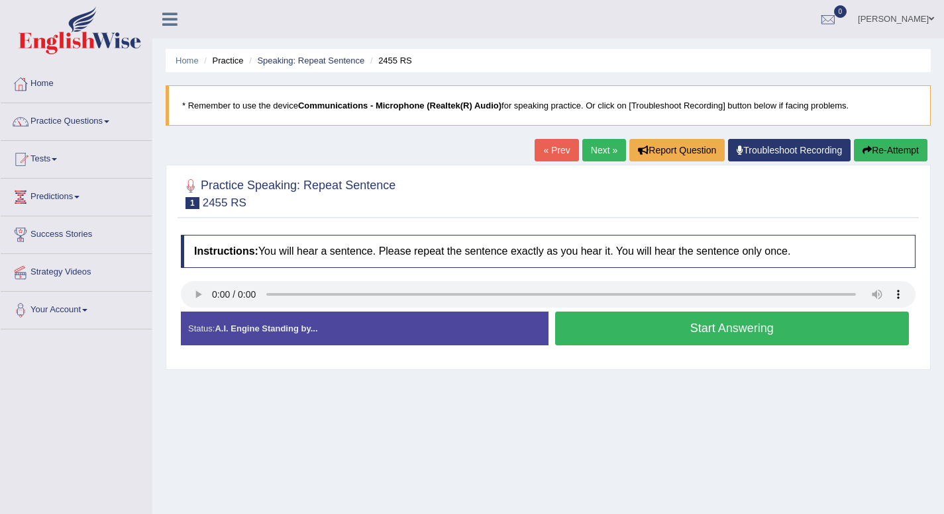
click at [733, 334] on button "Start Answering" at bounding box center [732, 329] width 354 height 34
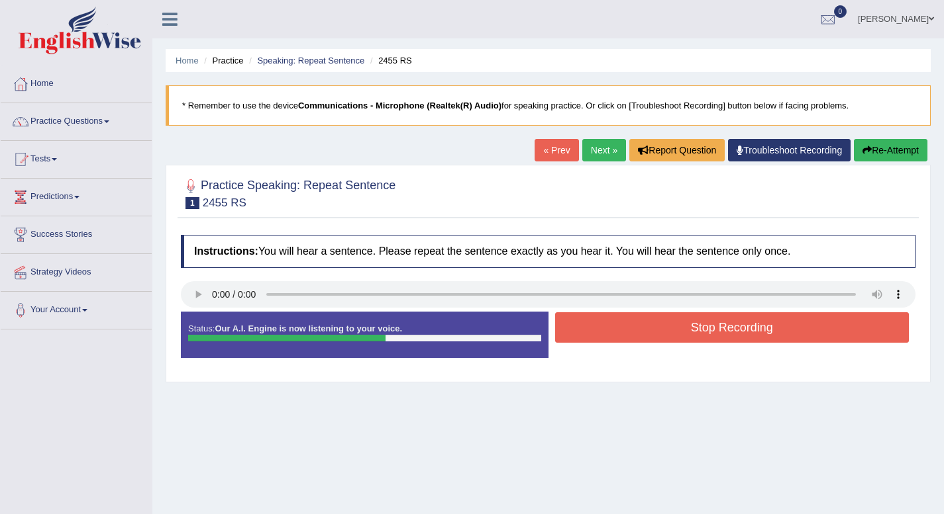
click at [733, 334] on button "Stop Recording" at bounding box center [732, 328] width 354 height 30
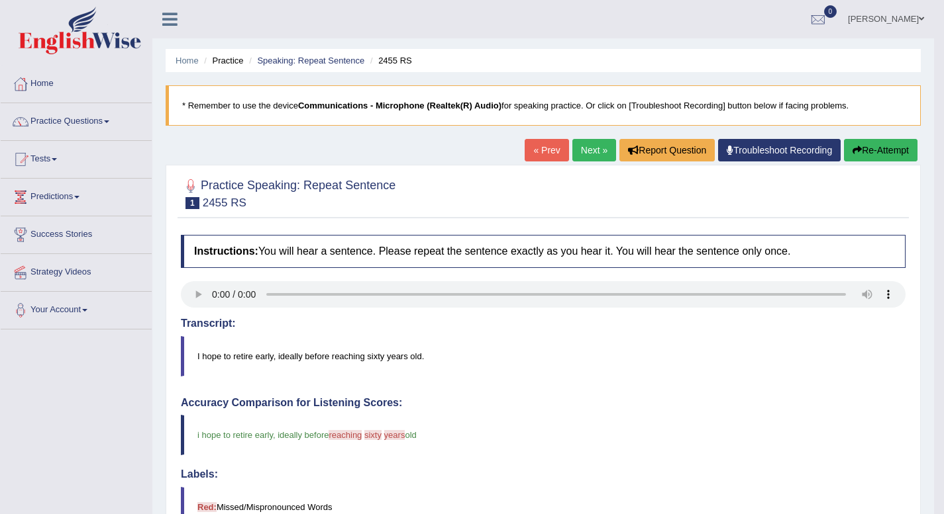
click at [593, 146] on link "Next »" at bounding box center [594, 150] width 44 height 23
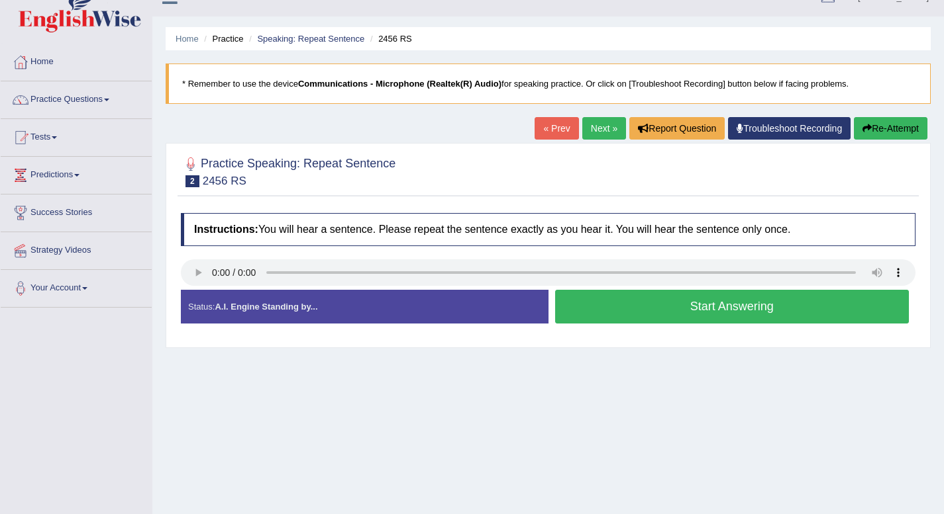
click at [734, 305] on button "Start Answering" at bounding box center [732, 307] width 354 height 34
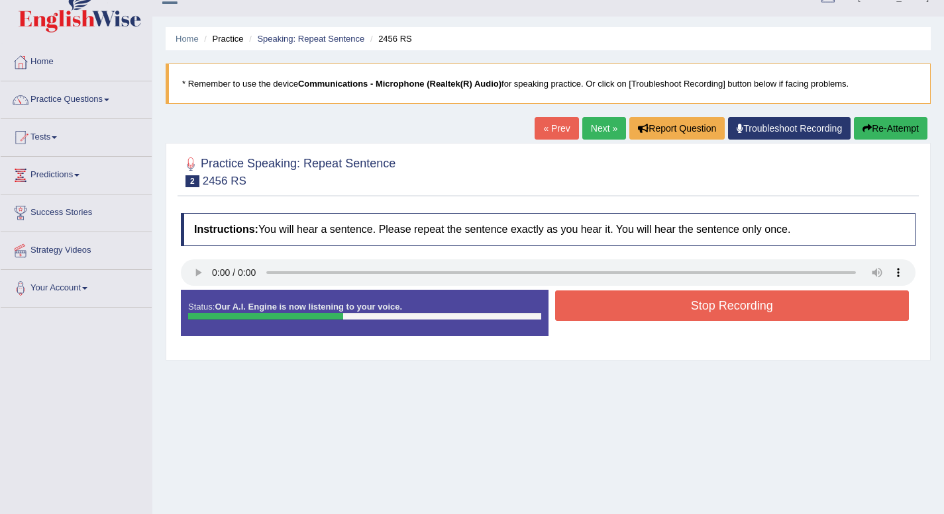
click at [681, 313] on button "Stop Recording" at bounding box center [732, 306] width 354 height 30
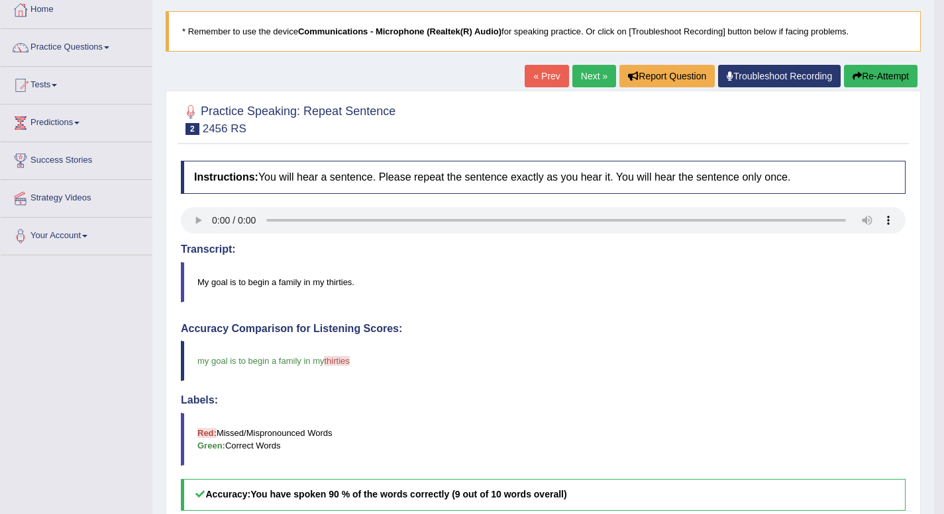
scroll to position [58, 0]
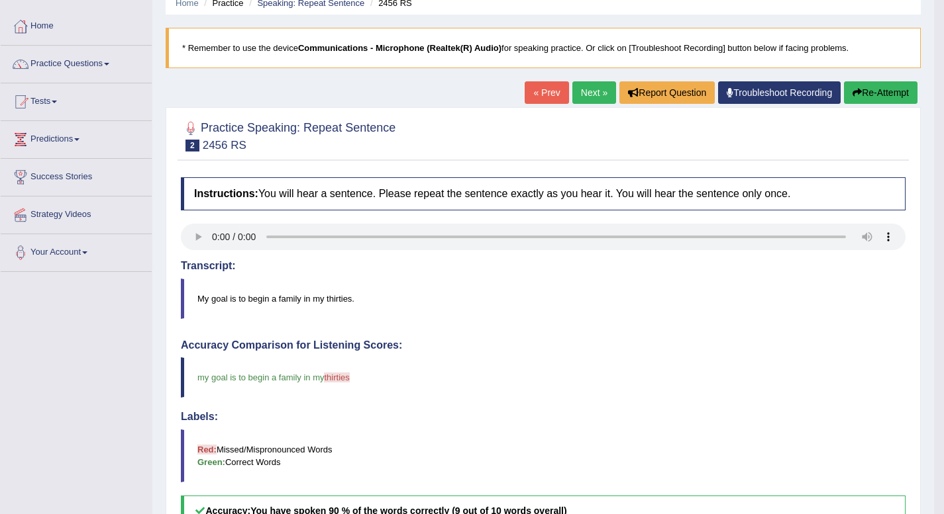
click at [581, 95] on link "Next »" at bounding box center [594, 92] width 44 height 23
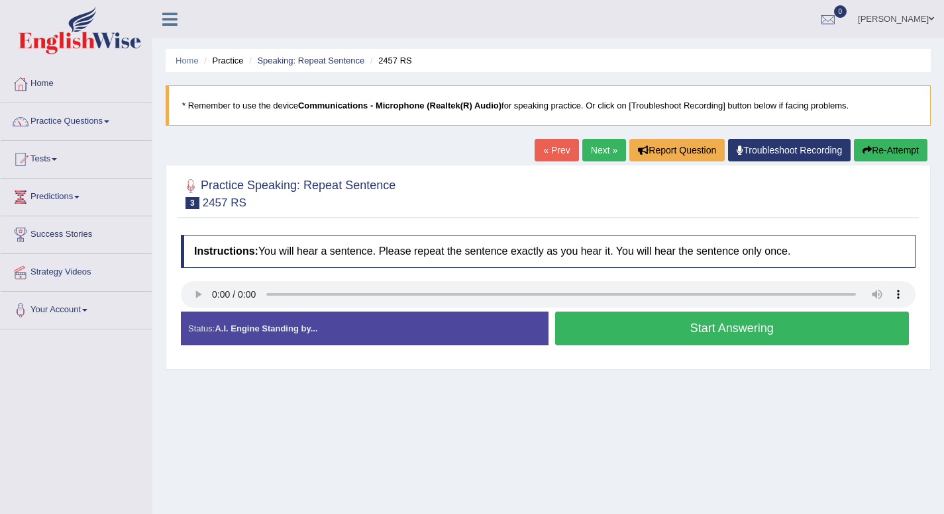
click at [650, 335] on button "Start Answering" at bounding box center [732, 329] width 354 height 34
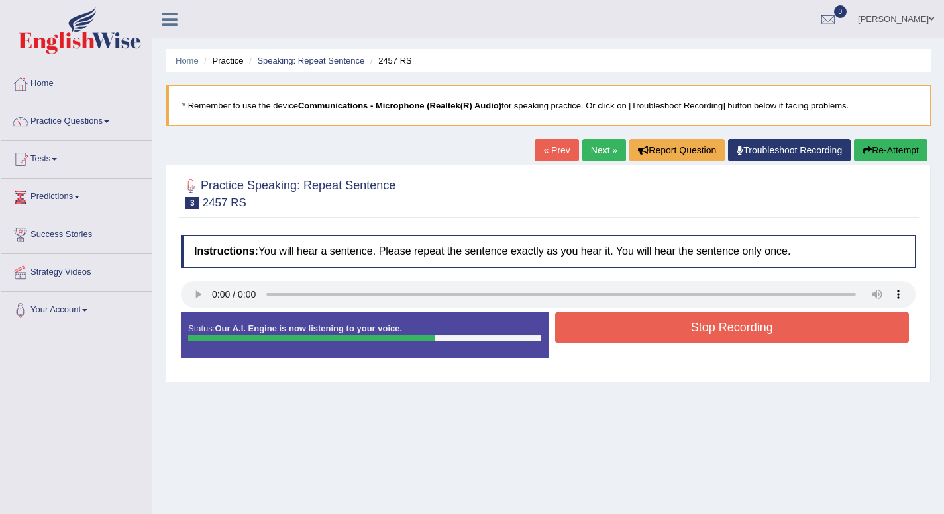
click at [876, 151] on button "Re-Attempt" at bounding box center [890, 150] width 73 height 23
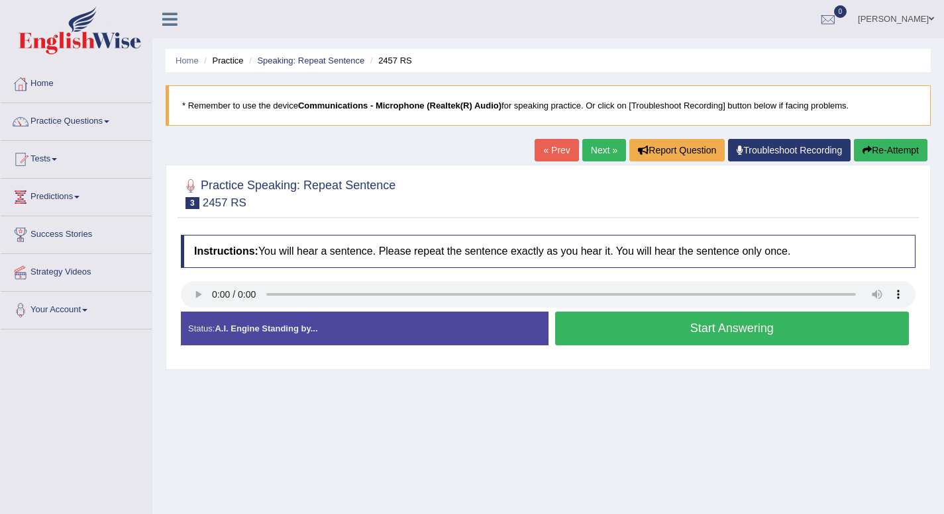
click at [632, 354] on div "Instructions: You will hear a sentence. Please repeat the sentence exactly as y…" at bounding box center [547, 295] width 741 height 134
click at [653, 321] on button "Start Answering" at bounding box center [732, 329] width 354 height 34
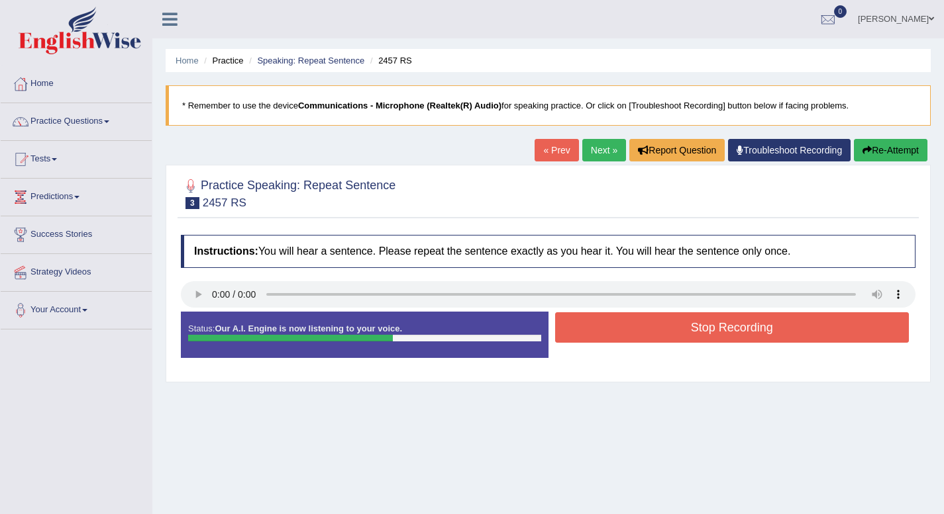
click at [653, 321] on button "Stop Recording" at bounding box center [732, 328] width 354 height 30
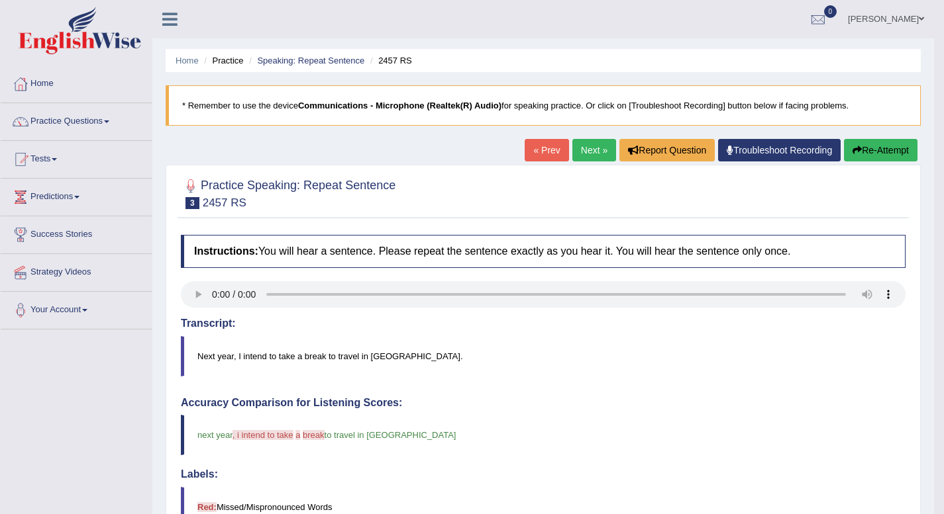
click at [869, 151] on button "Re-Attempt" at bounding box center [880, 150] width 73 height 23
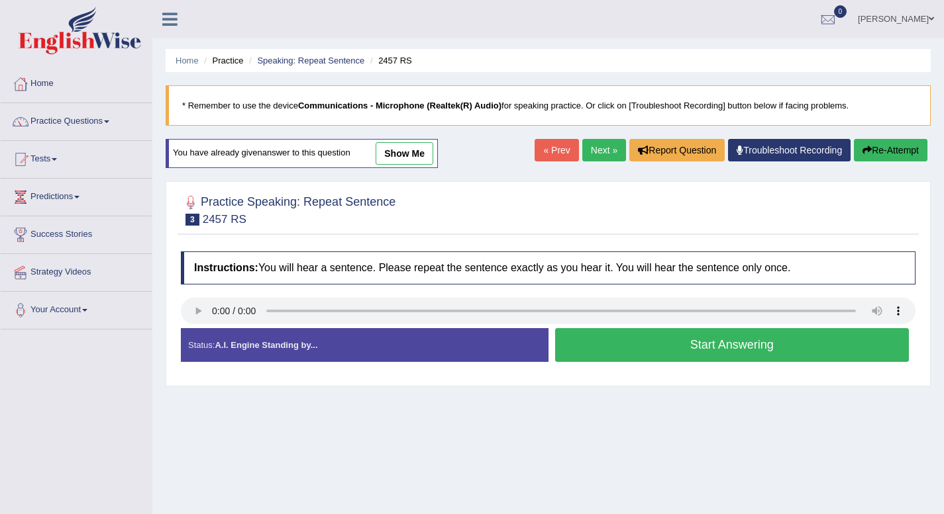
click at [693, 345] on button "Start Answering" at bounding box center [732, 345] width 354 height 34
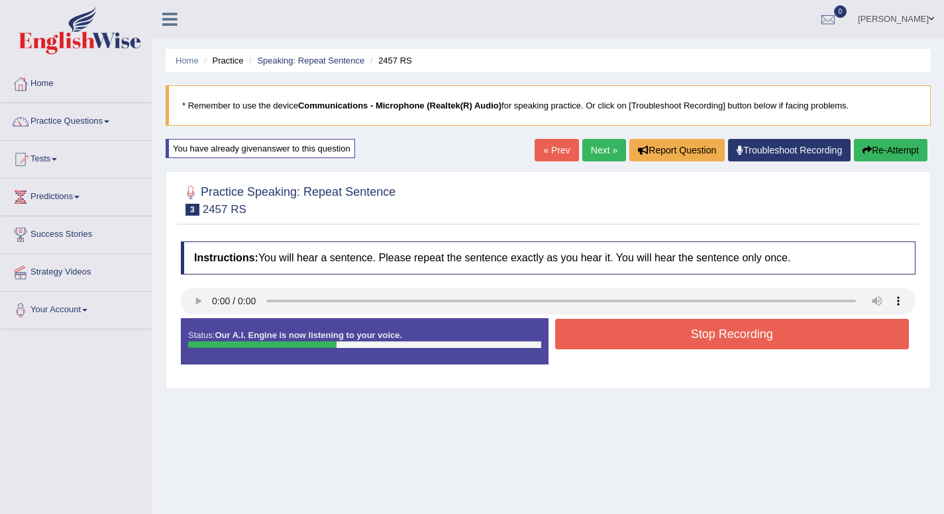
click at [710, 330] on button "Stop Recording" at bounding box center [732, 334] width 354 height 30
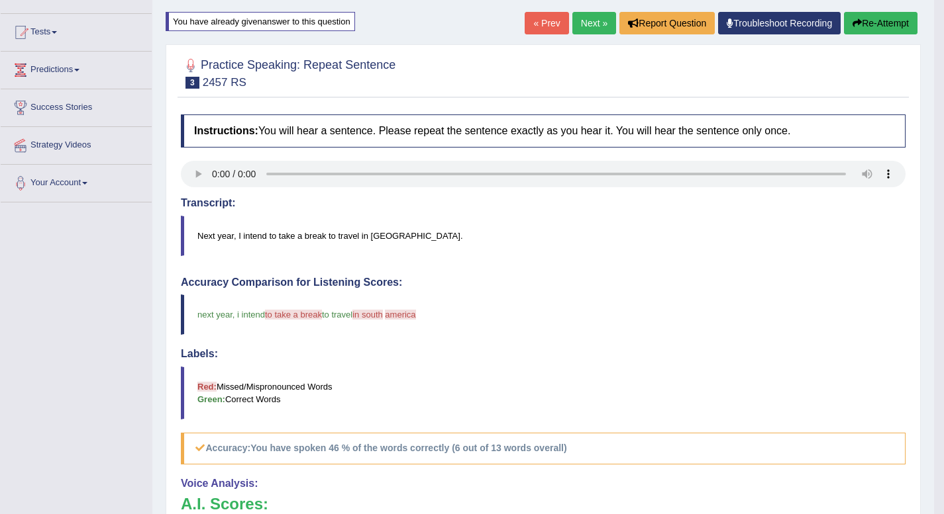
scroll to position [136, 0]
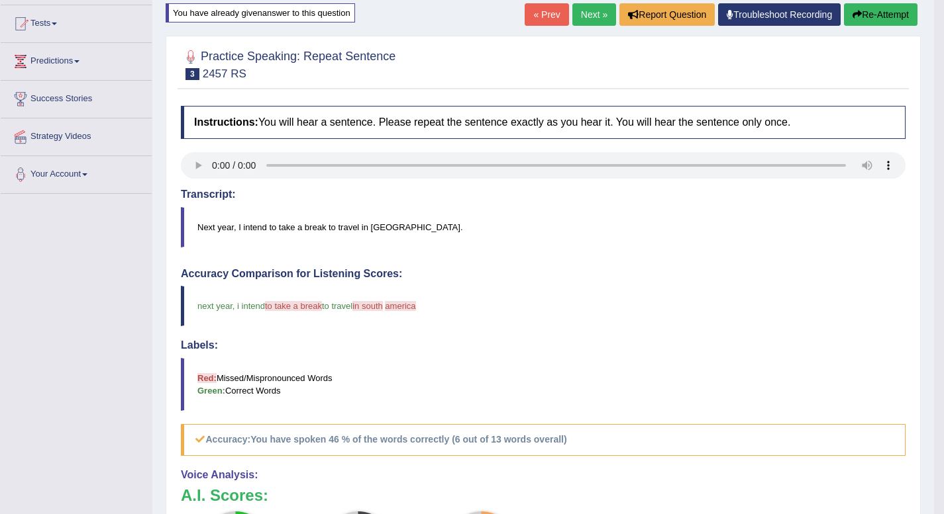
click at [874, 11] on button "Re-Attempt" at bounding box center [880, 14] width 73 height 23
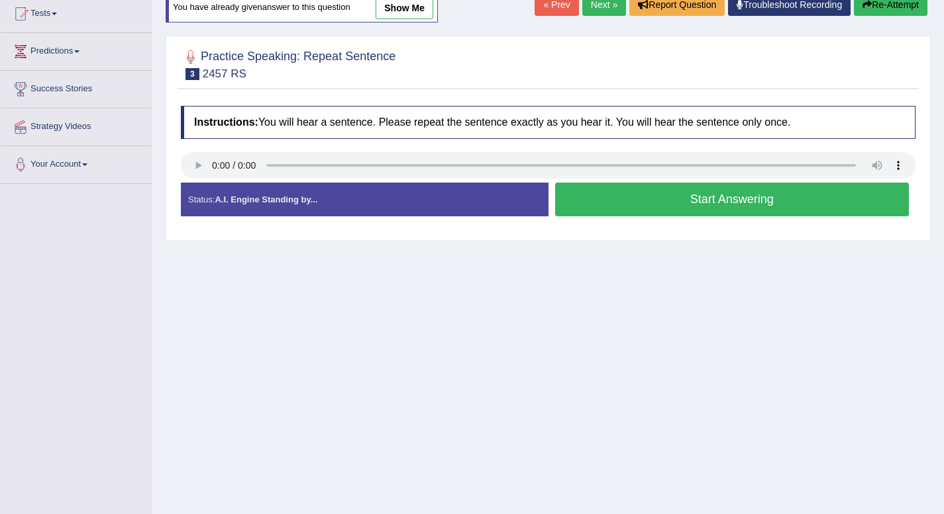
scroll to position [146, 0]
click at [656, 195] on button "Start Answering" at bounding box center [732, 200] width 354 height 34
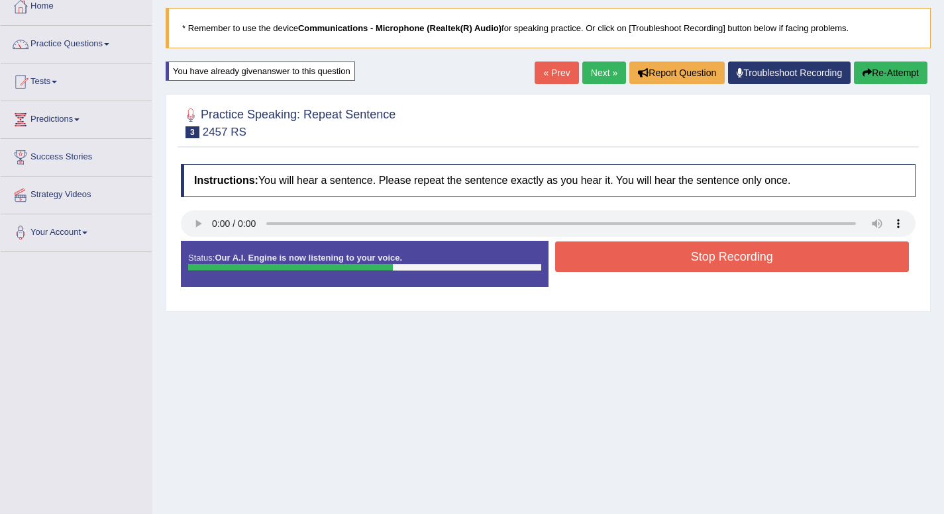
scroll to position [77, 0]
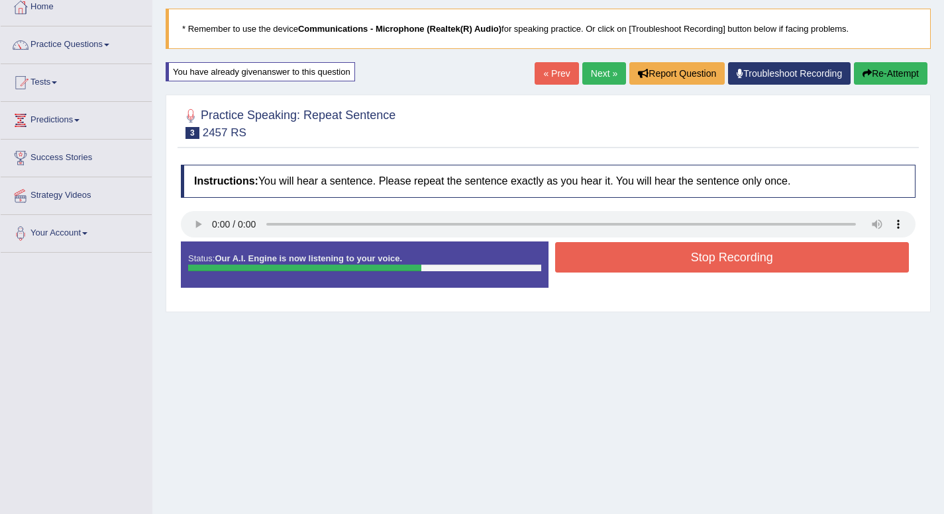
click at [757, 259] on button "Stop Recording" at bounding box center [732, 257] width 354 height 30
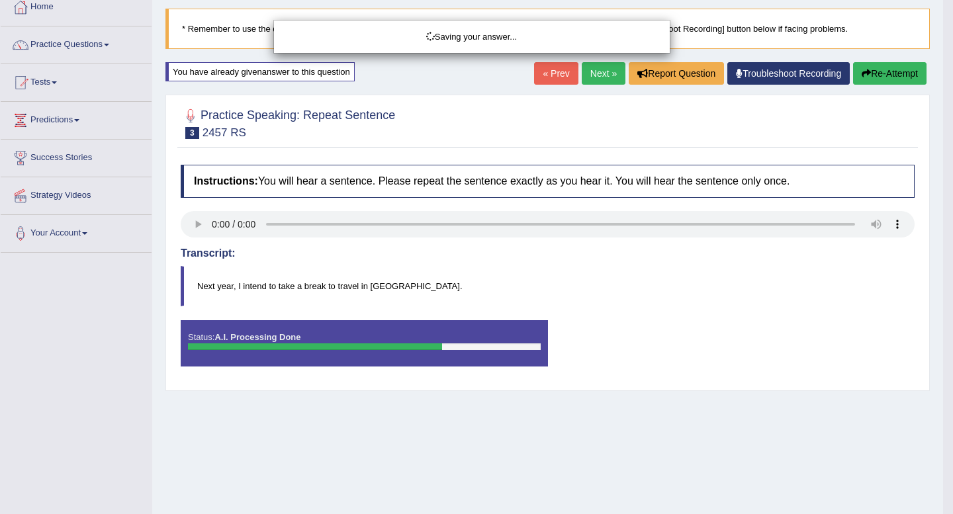
click at [893, 66] on div "Saving your answer..." at bounding box center [476, 257] width 953 height 514
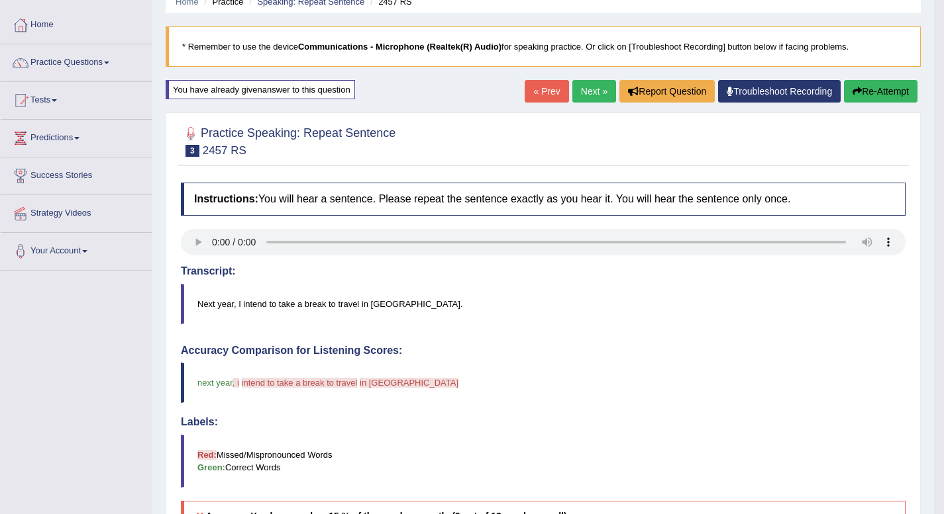
scroll to position [58, 0]
click at [893, 90] on button "Re-Attempt" at bounding box center [880, 92] width 73 height 23
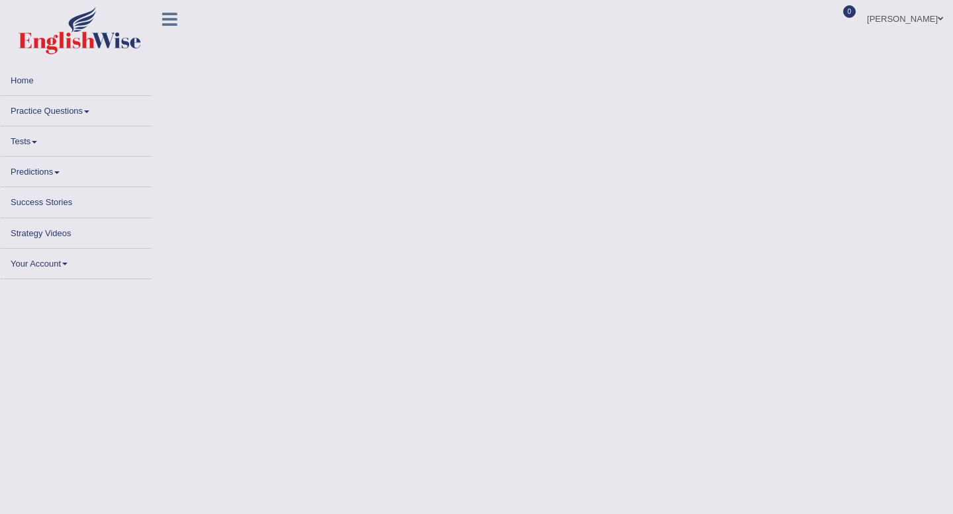
scroll to position [58, 0]
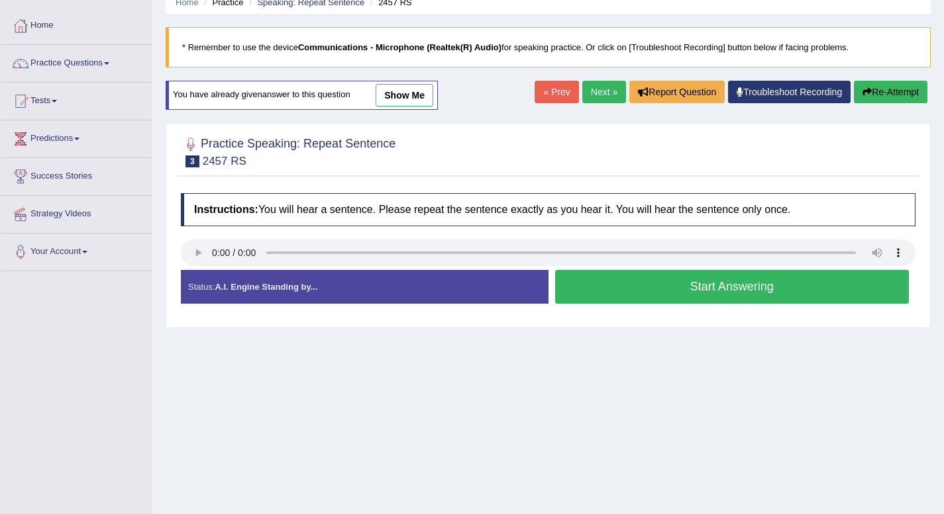
click at [756, 287] on button "Start Answering" at bounding box center [732, 287] width 354 height 34
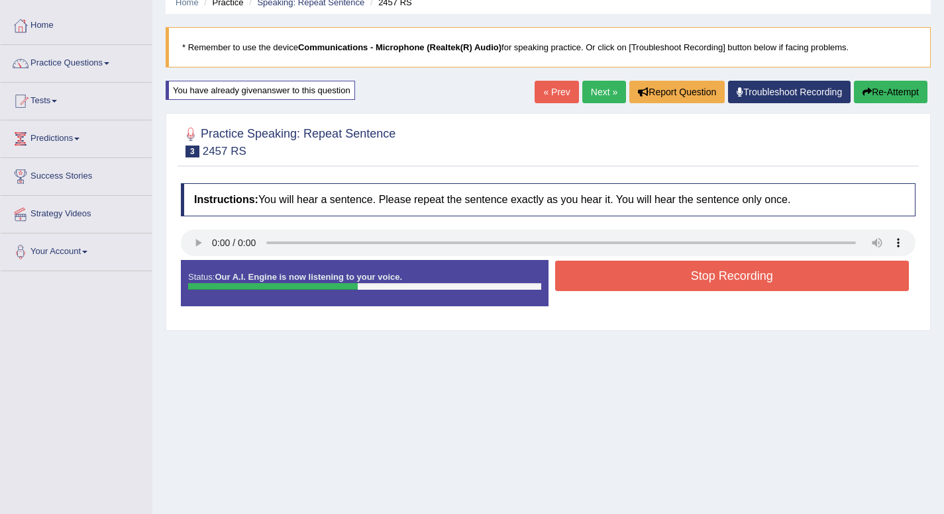
click at [756, 287] on button "Stop Recording" at bounding box center [732, 276] width 354 height 30
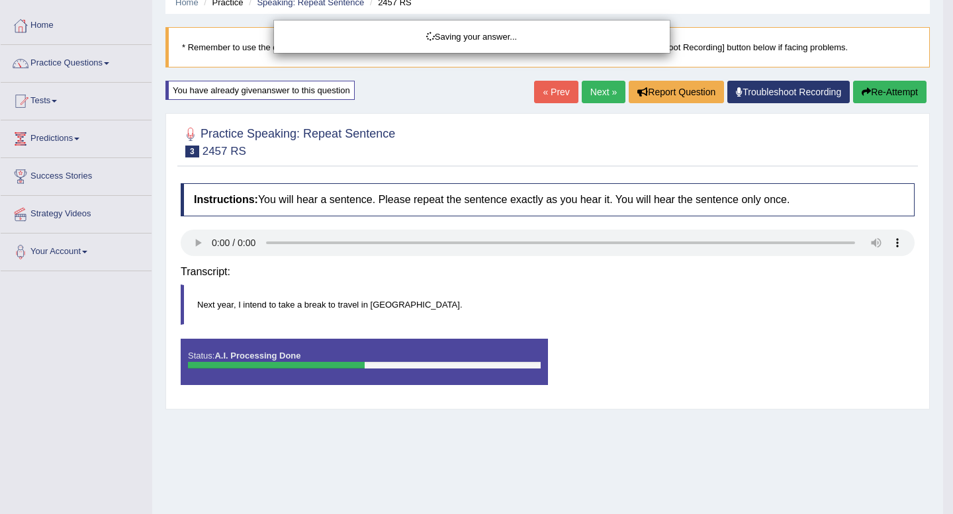
click at [756, 287] on body "Toggle navigation Home Practice Questions Speaking Practice Read Aloud Repeat S…" at bounding box center [476, 199] width 953 height 514
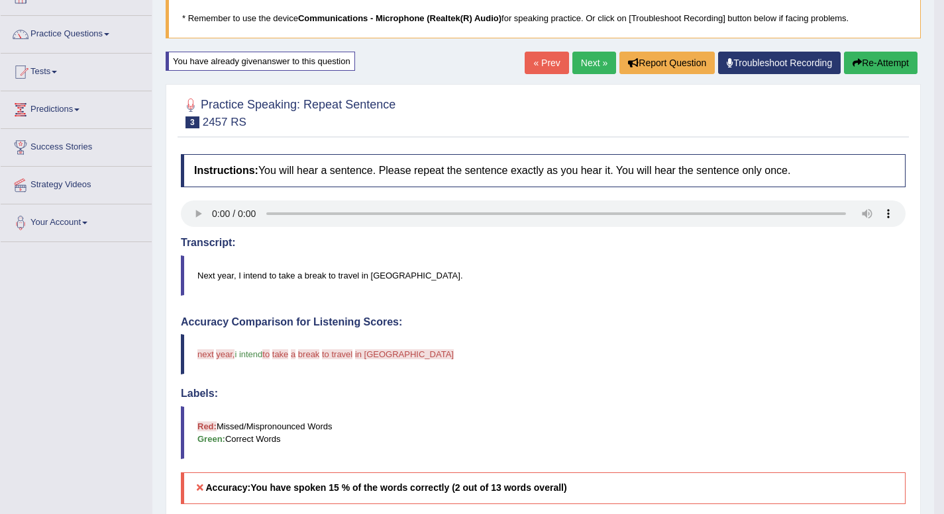
scroll to position [85, 0]
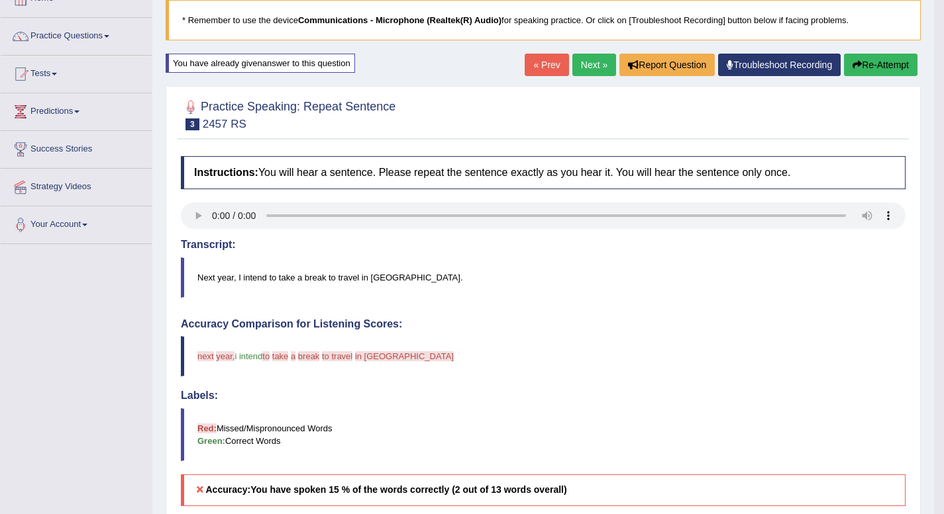
click at [875, 60] on button "Re-Attempt" at bounding box center [880, 65] width 73 height 23
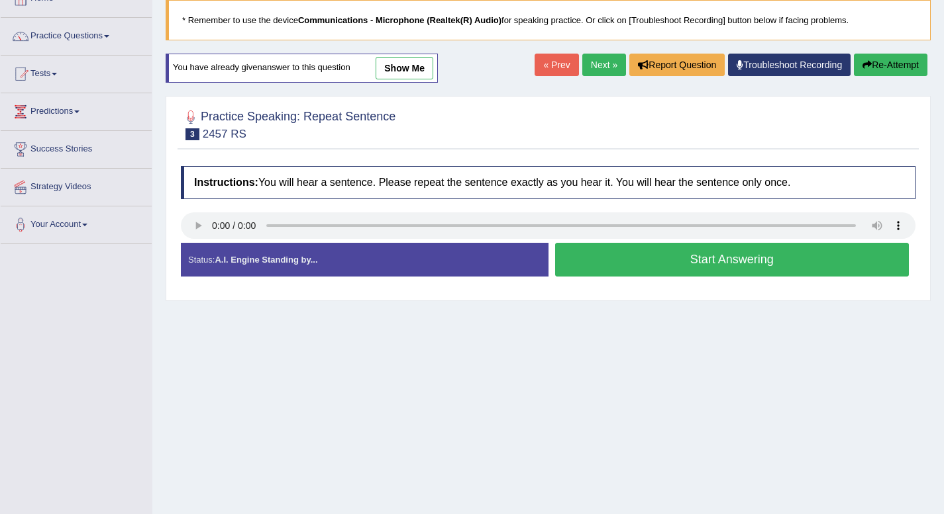
click at [748, 262] on button "Start Answering" at bounding box center [732, 260] width 354 height 34
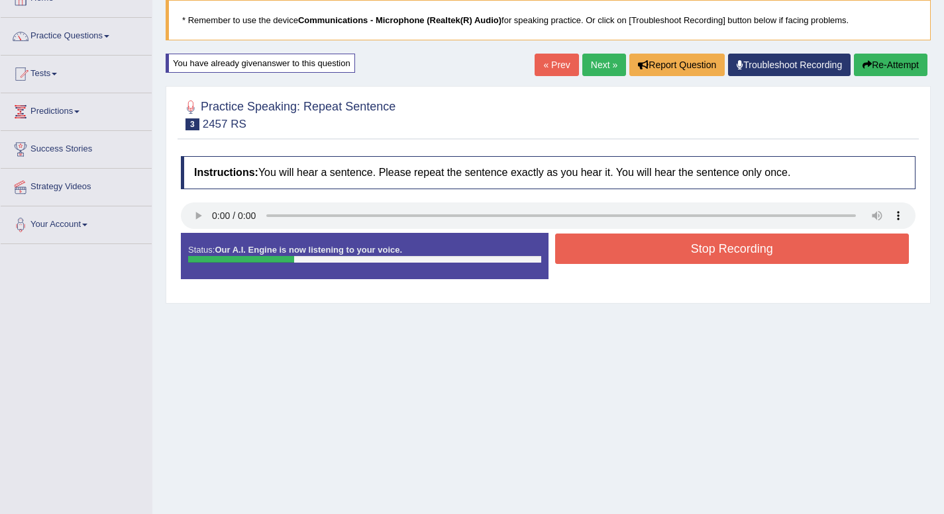
click at [765, 242] on button "Stop Recording" at bounding box center [732, 249] width 354 height 30
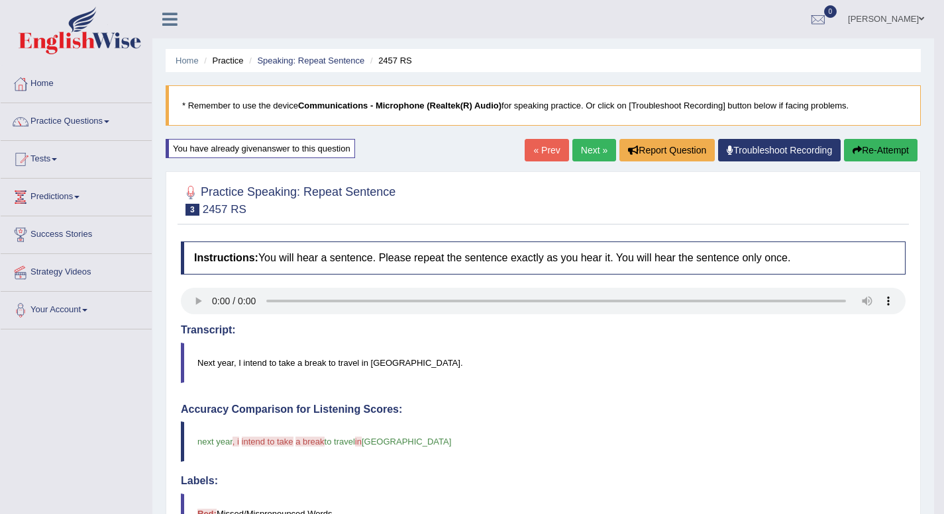
click at [593, 150] on link "Next »" at bounding box center [594, 150] width 44 height 23
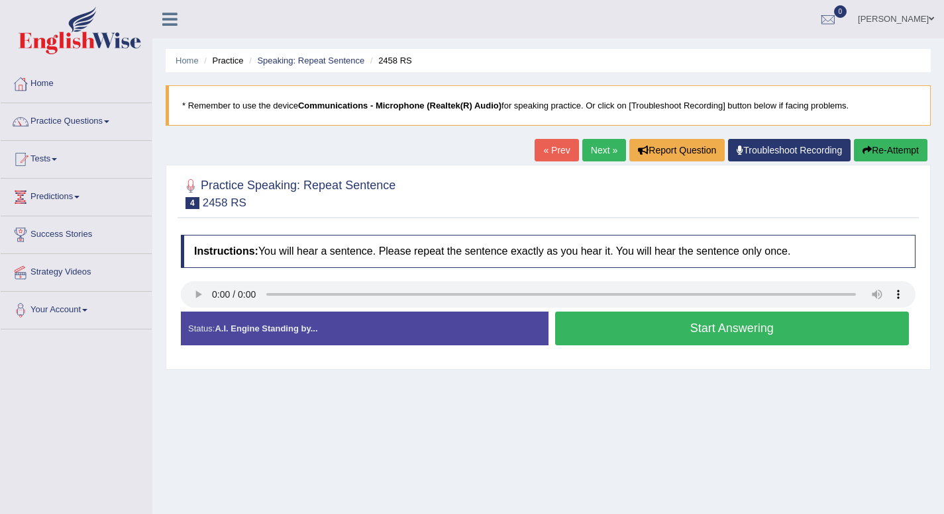
click at [689, 317] on button "Start Answering" at bounding box center [732, 329] width 354 height 34
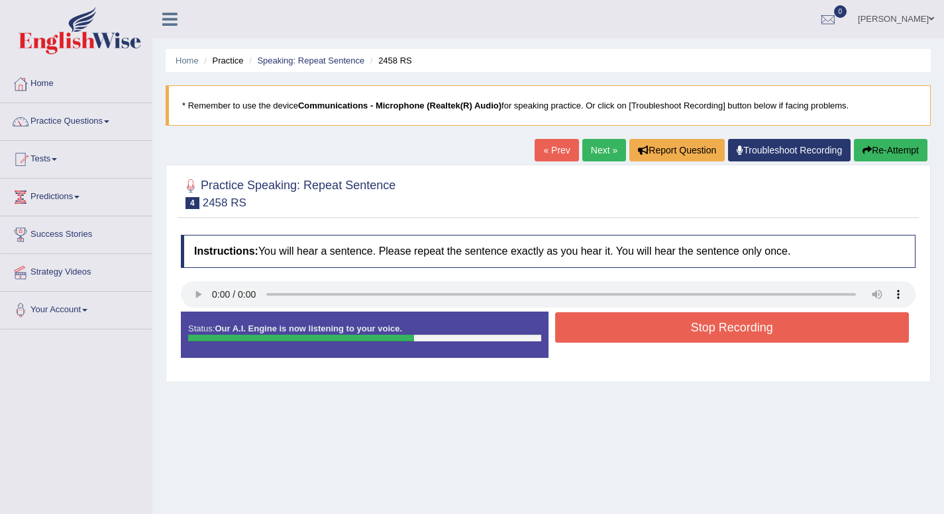
click at [690, 322] on button "Stop Recording" at bounding box center [732, 328] width 354 height 30
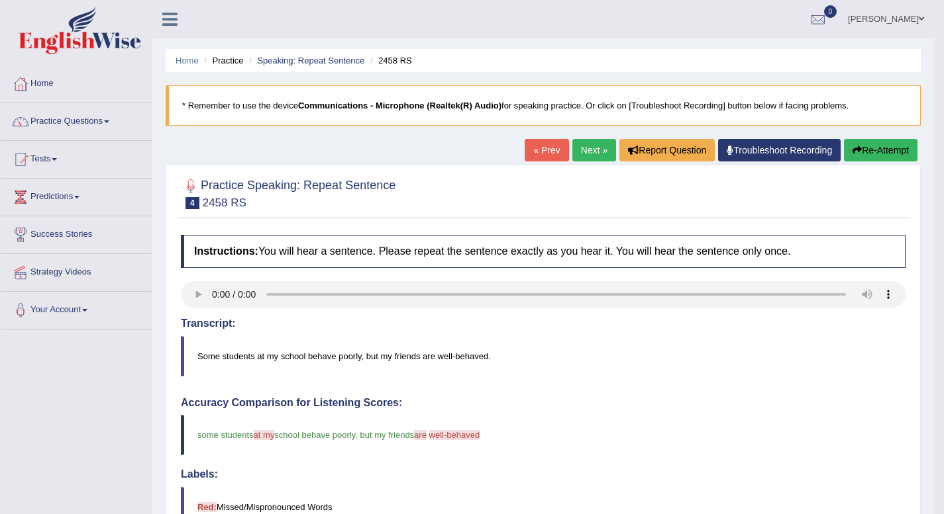
click at [591, 150] on link "Next »" at bounding box center [594, 150] width 44 height 23
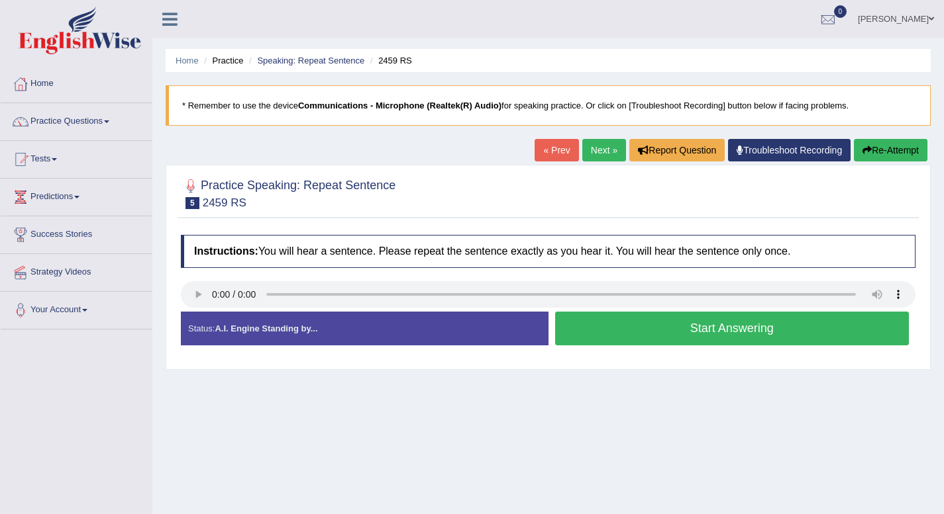
click at [669, 332] on button "Start Answering" at bounding box center [732, 329] width 354 height 34
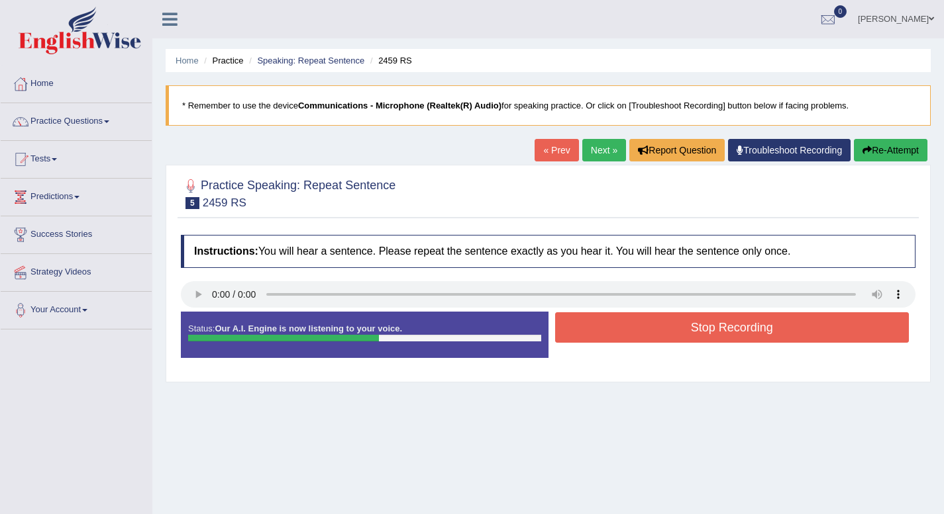
click at [669, 332] on button "Stop Recording" at bounding box center [732, 328] width 354 height 30
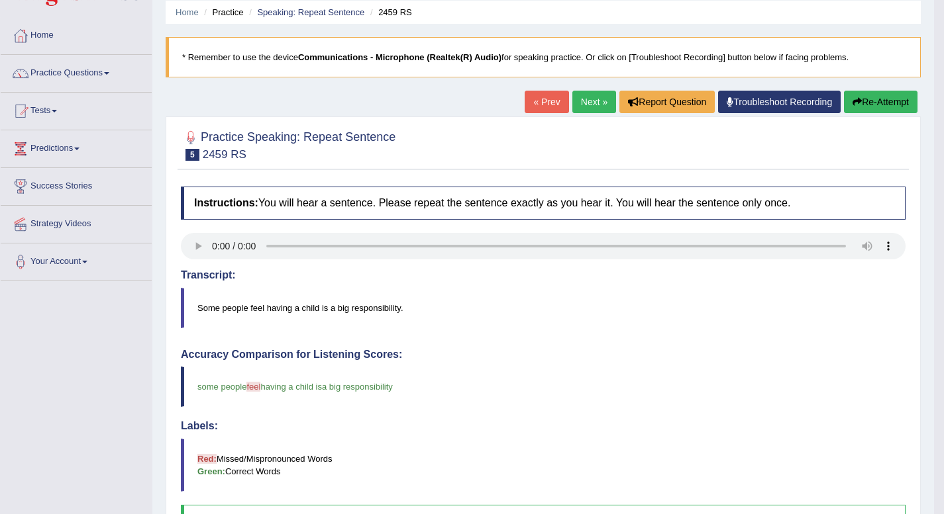
scroll to position [49, 0]
click at [582, 101] on link "Next »" at bounding box center [594, 101] width 44 height 23
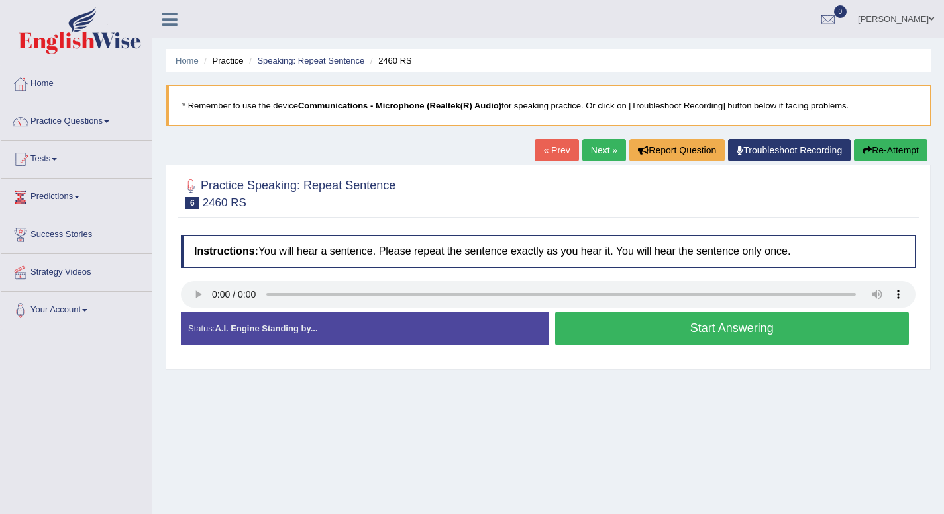
click at [689, 328] on button "Start Answering" at bounding box center [732, 329] width 354 height 34
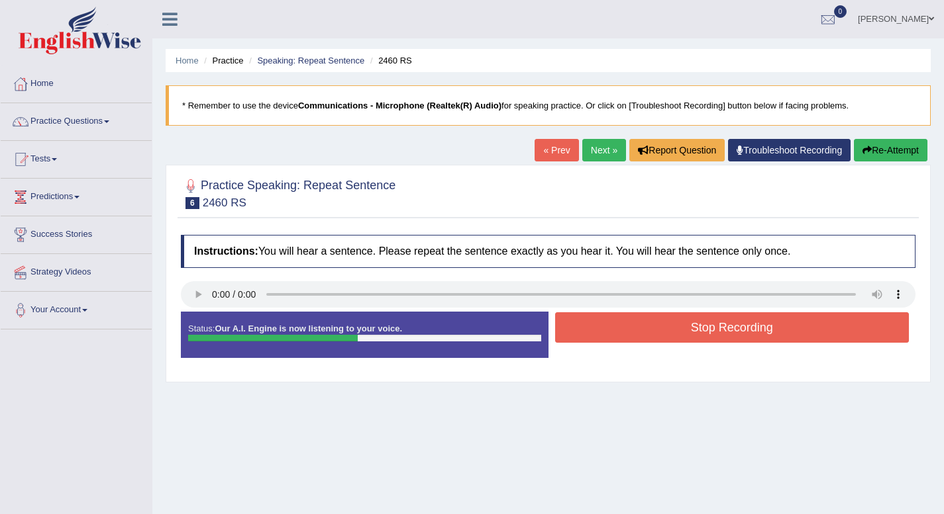
click at [742, 329] on button "Stop Recording" at bounding box center [732, 328] width 354 height 30
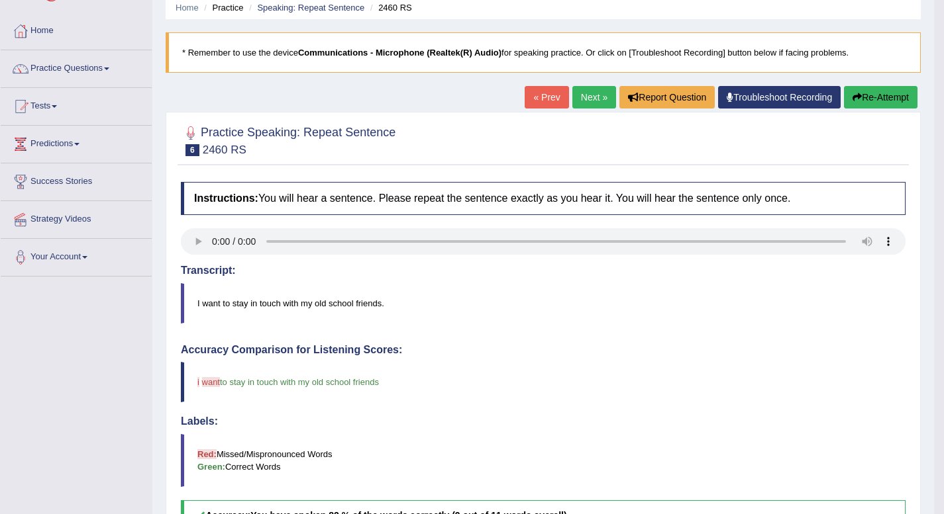
scroll to position [54, 0]
click at [590, 91] on link "Next »" at bounding box center [594, 96] width 44 height 23
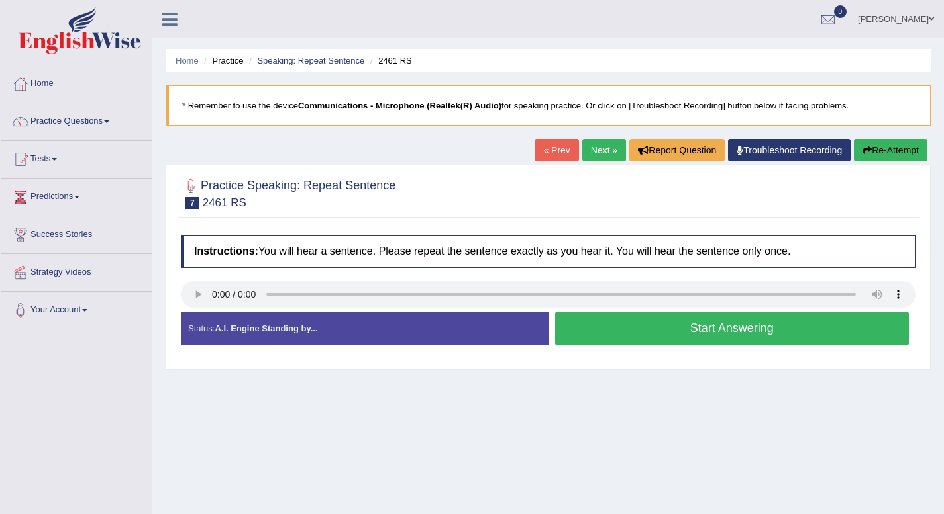
click at [665, 333] on button "Start Answering" at bounding box center [732, 329] width 354 height 34
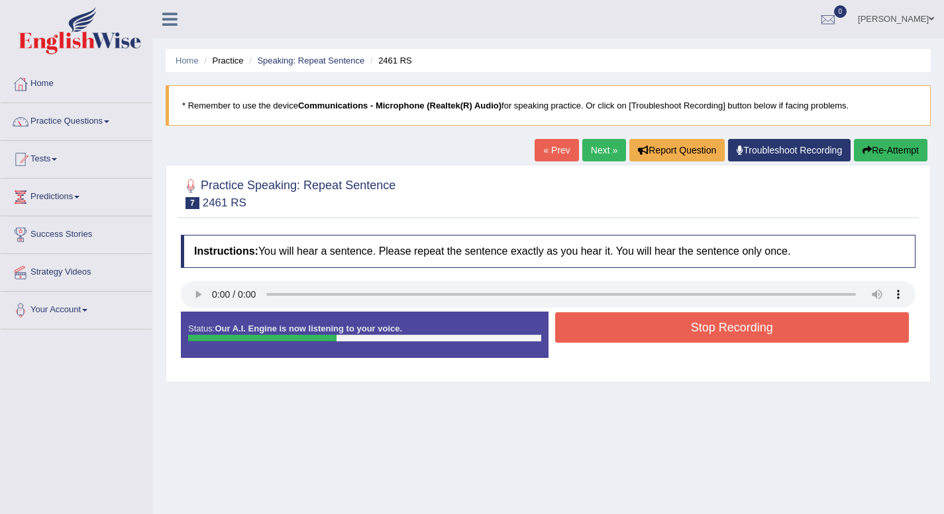
click at [665, 333] on button "Stop Recording" at bounding box center [732, 328] width 354 height 30
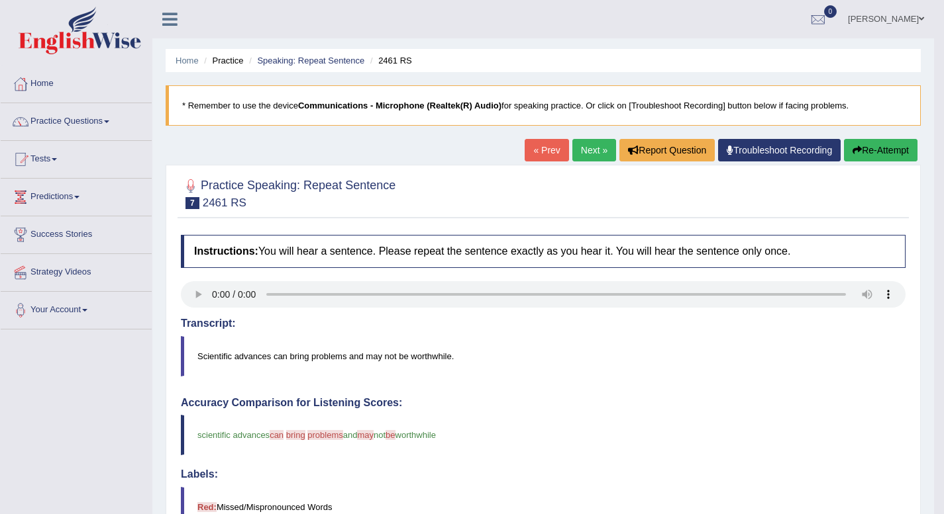
click at [592, 150] on link "Next »" at bounding box center [594, 150] width 44 height 23
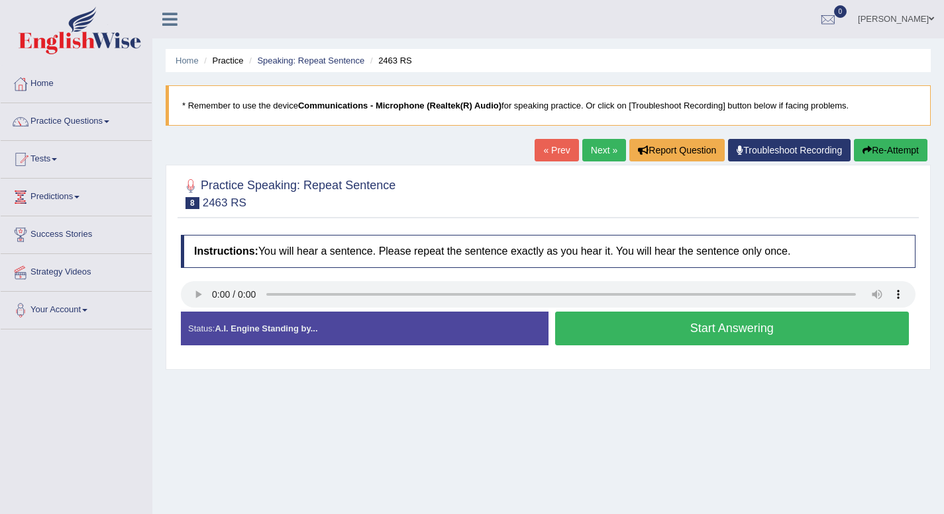
click at [676, 324] on button "Start Answering" at bounding box center [732, 329] width 354 height 34
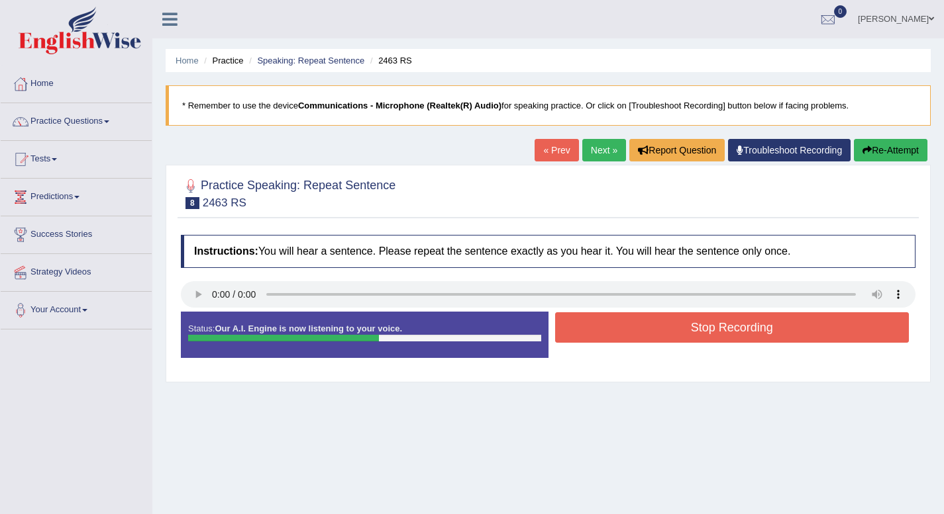
click at [732, 324] on button "Stop Recording" at bounding box center [732, 328] width 354 height 30
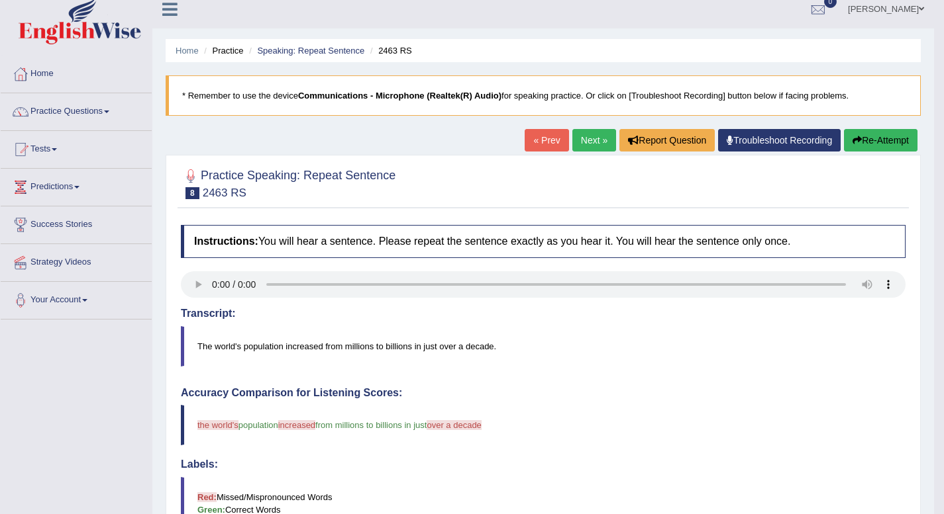
scroll to position [9, 0]
click at [591, 138] on link "Next »" at bounding box center [594, 141] width 44 height 23
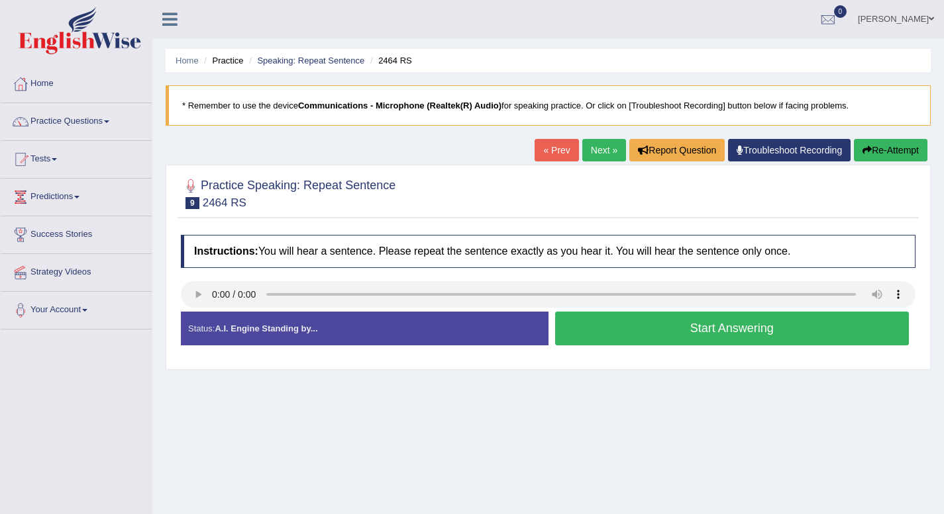
click at [684, 330] on button "Start Answering" at bounding box center [732, 329] width 354 height 34
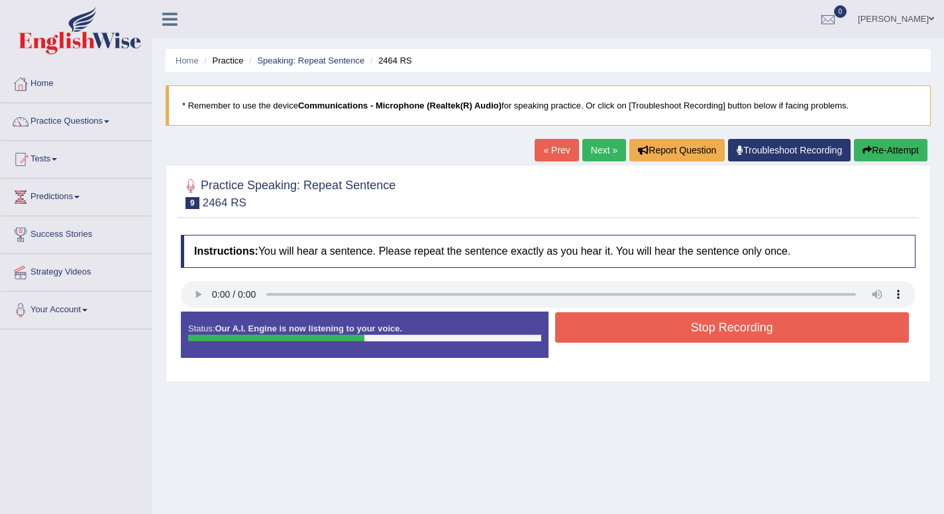
click at [716, 327] on button "Stop Recording" at bounding box center [732, 328] width 354 height 30
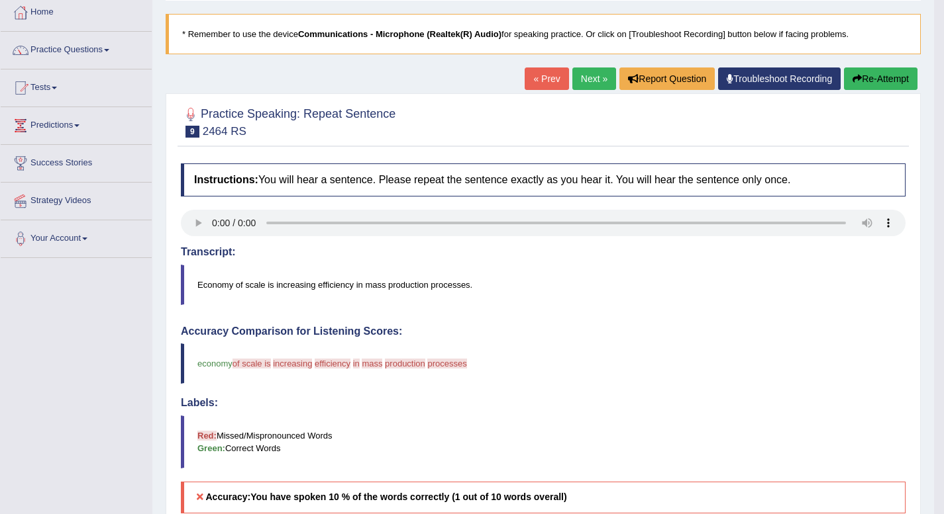
scroll to position [71, 0]
click at [903, 79] on button "Re-Attempt" at bounding box center [880, 79] width 73 height 23
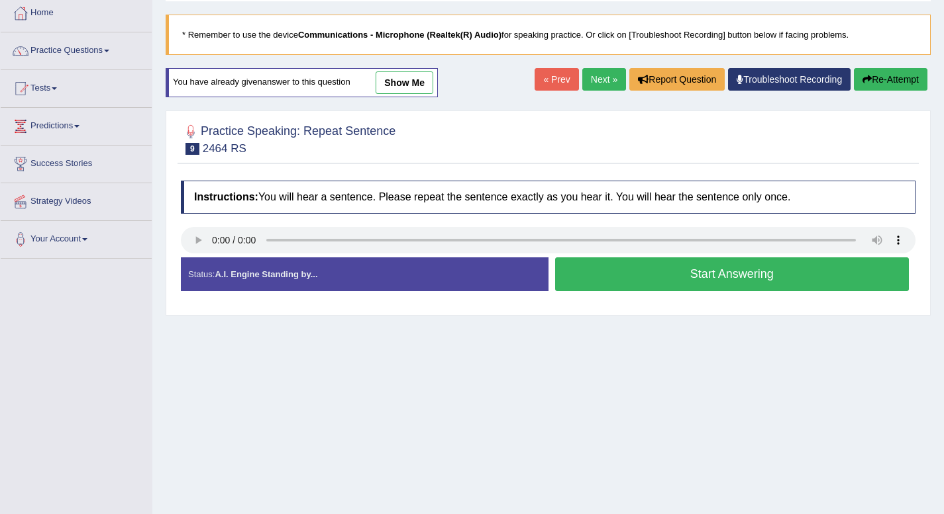
click at [604, 86] on link "Next »" at bounding box center [604, 79] width 44 height 23
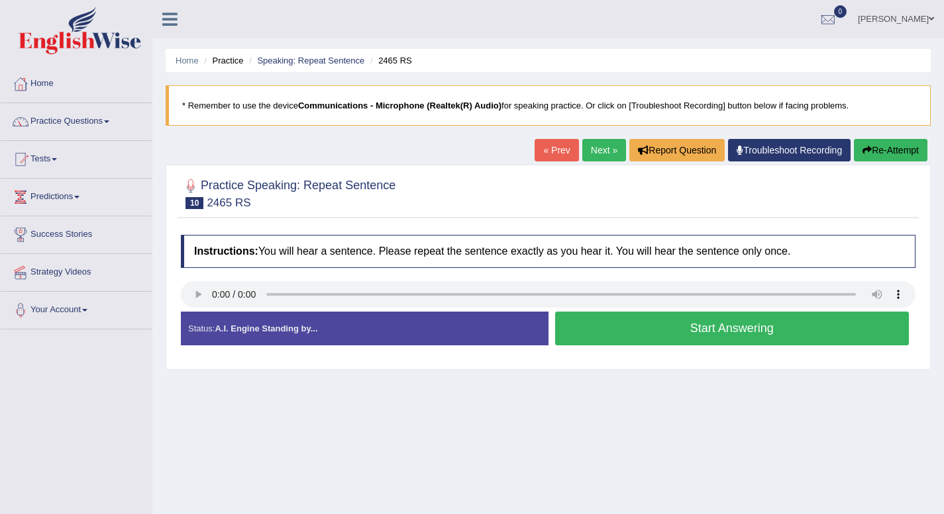
click at [706, 330] on button "Start Answering" at bounding box center [732, 329] width 354 height 34
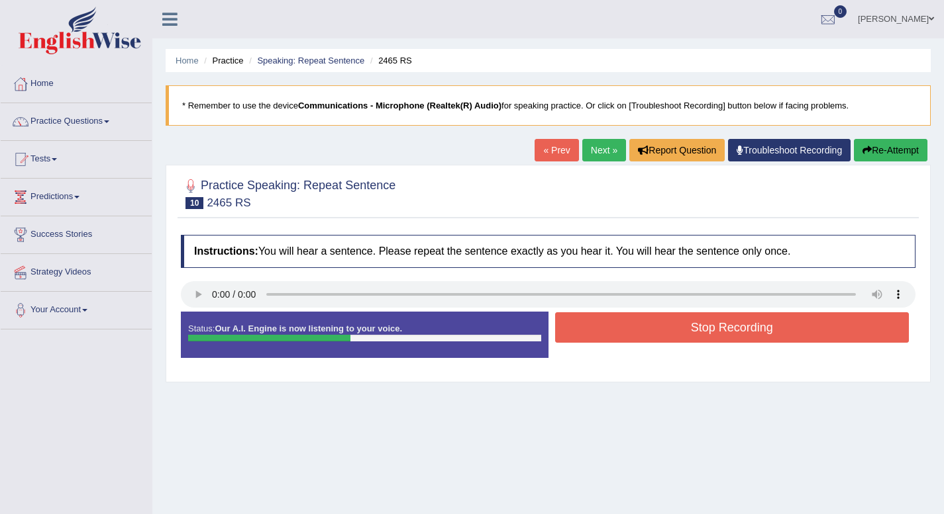
click at [706, 330] on button "Stop Recording" at bounding box center [732, 328] width 354 height 30
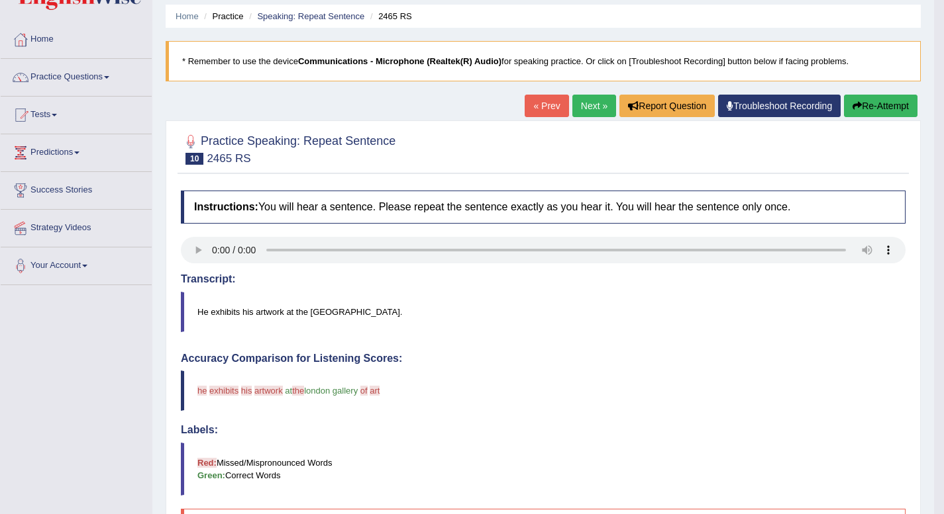
scroll to position [44, 0]
click at [587, 106] on link "Next »" at bounding box center [594, 106] width 44 height 23
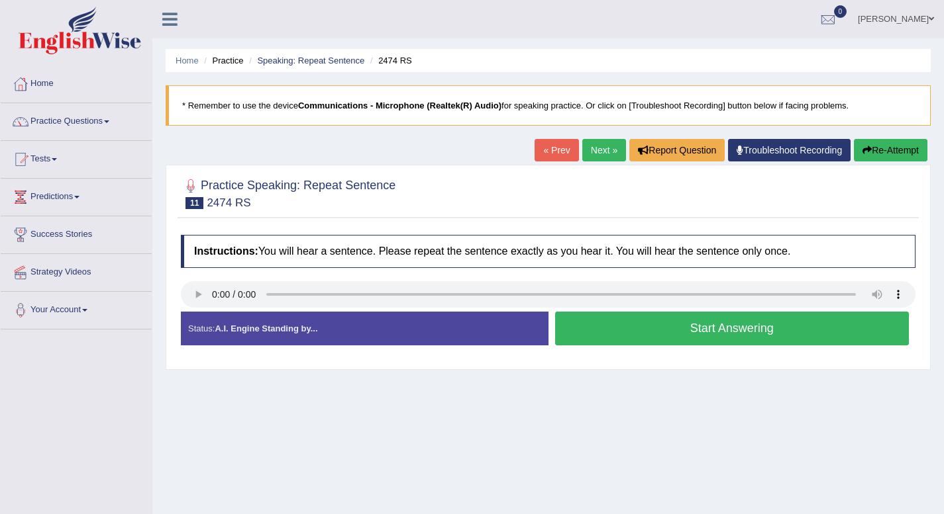
click at [693, 328] on button "Start Answering" at bounding box center [732, 329] width 354 height 34
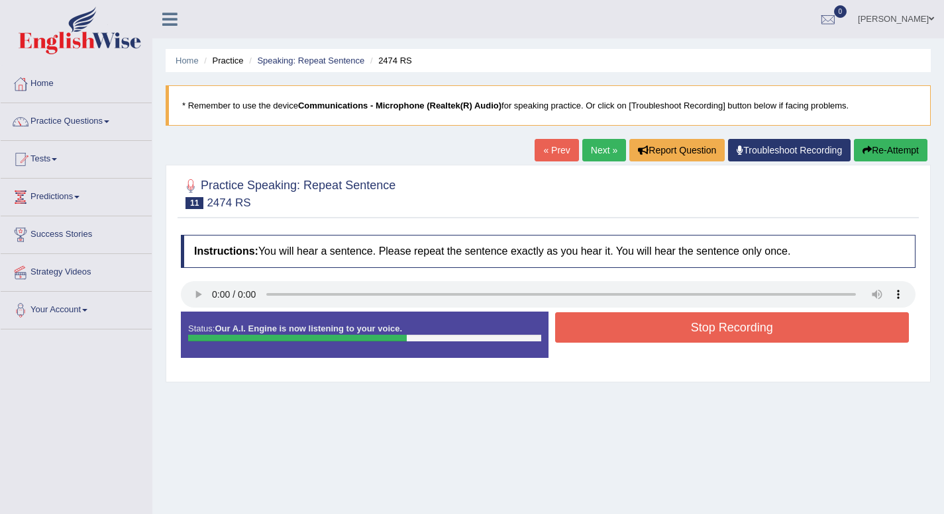
click at [718, 324] on button "Stop Recording" at bounding box center [732, 328] width 354 height 30
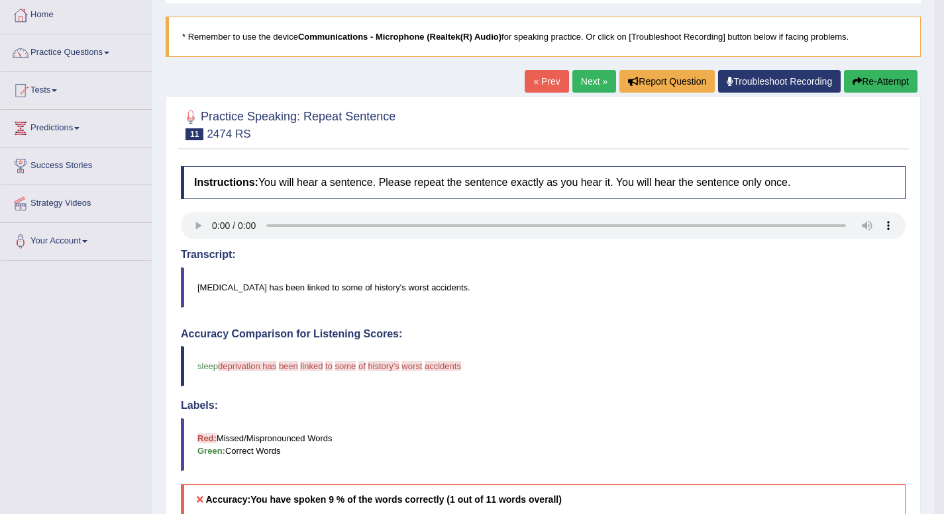
scroll to position [66, 0]
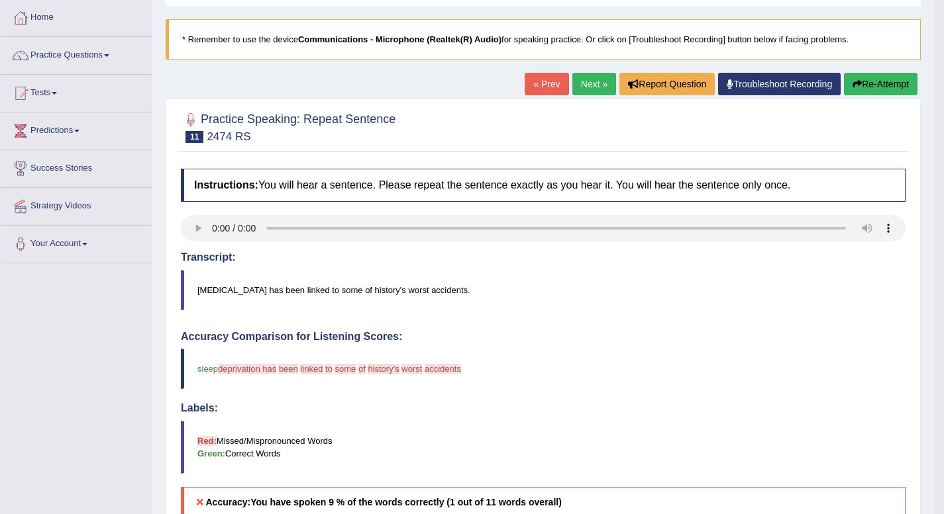
click at [594, 83] on link "Next »" at bounding box center [594, 84] width 44 height 23
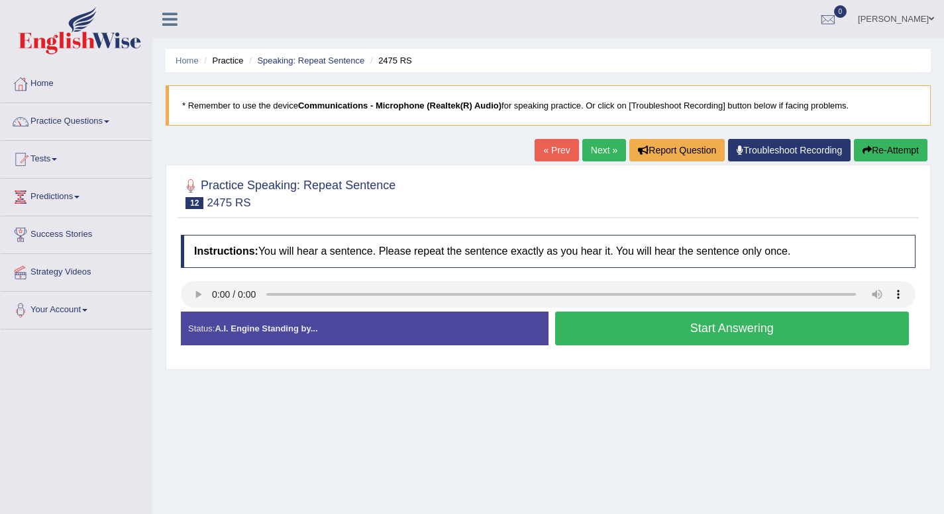
click at [663, 333] on button "Start Answering" at bounding box center [732, 329] width 354 height 34
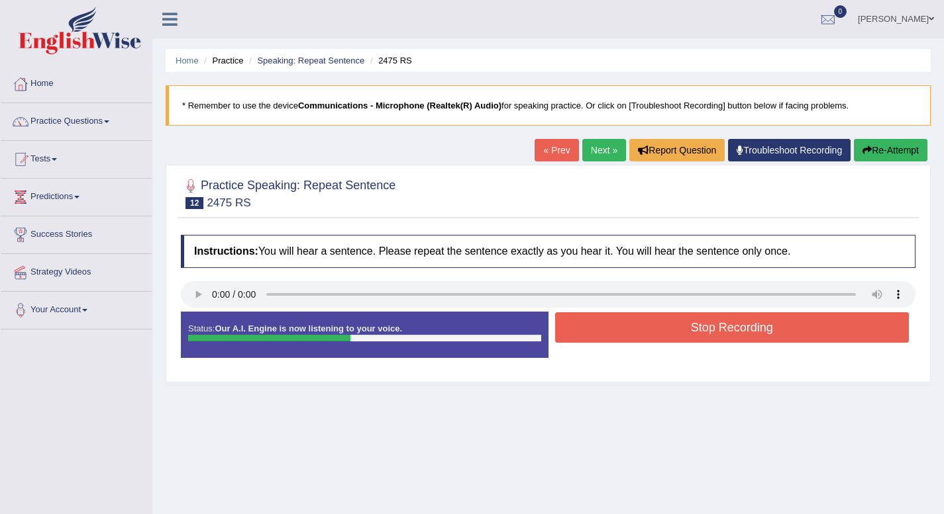
click at [663, 333] on button "Stop Recording" at bounding box center [732, 328] width 354 height 30
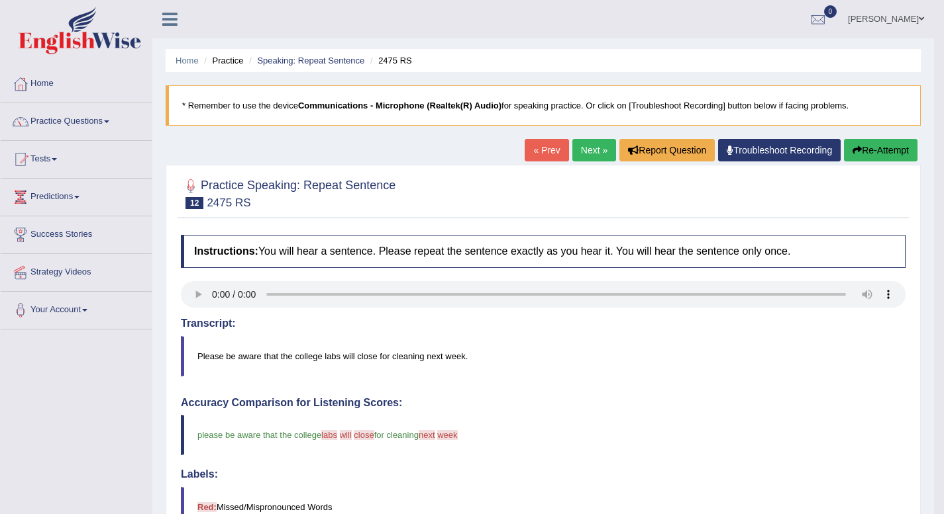
click at [579, 146] on link "Next »" at bounding box center [594, 150] width 44 height 23
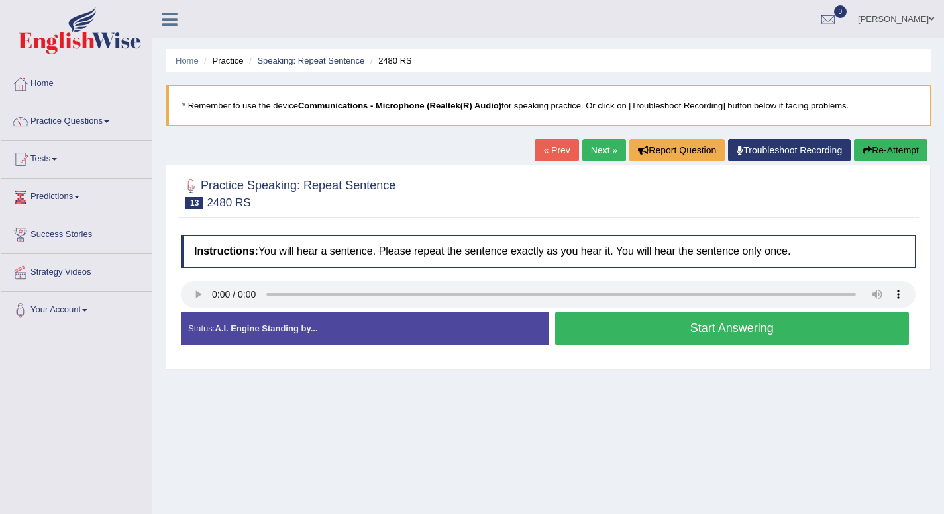
click at [700, 330] on button "Start Answering" at bounding box center [732, 329] width 354 height 34
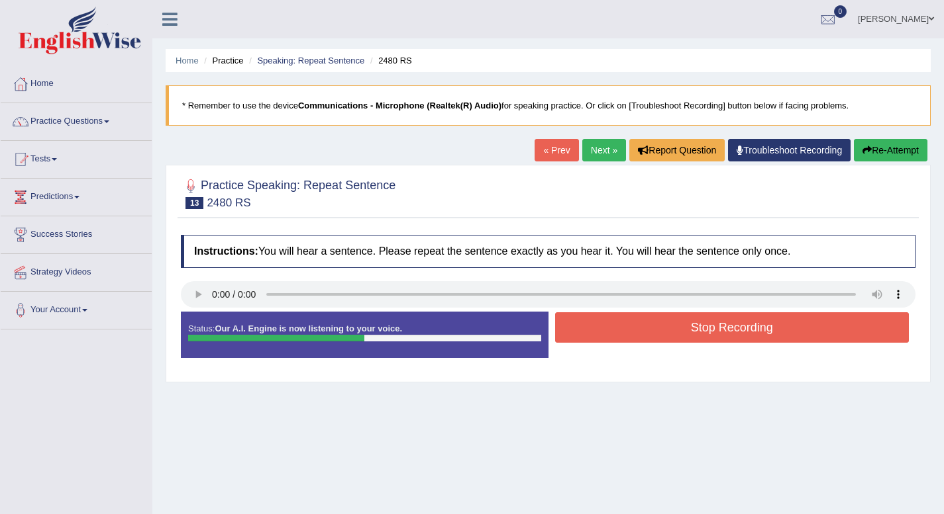
click at [603, 144] on link "Next »" at bounding box center [604, 150] width 44 height 23
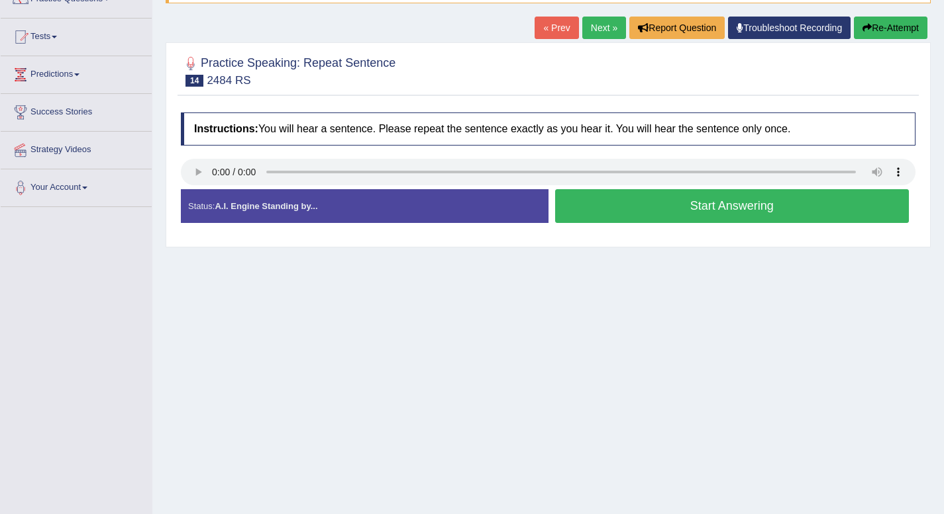
scroll to position [124, 0]
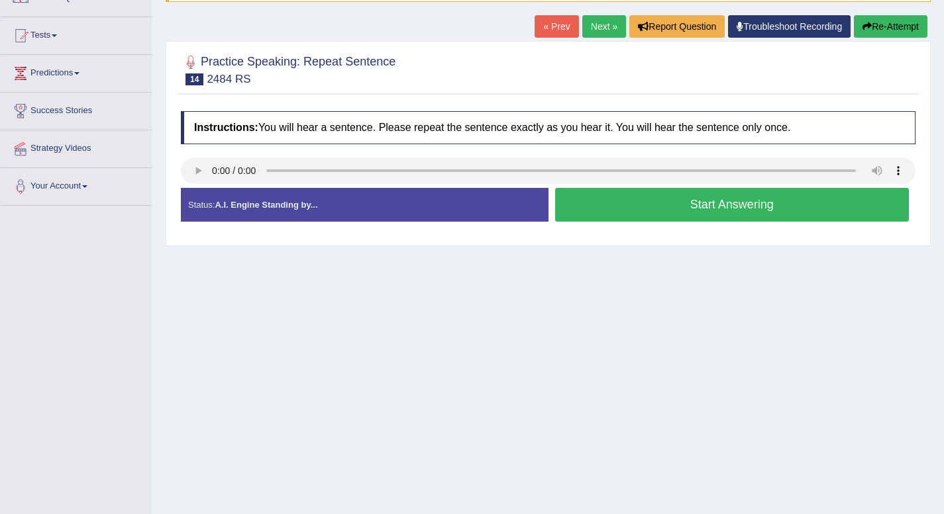
click at [550, 24] on link "« Prev" at bounding box center [556, 26] width 44 height 23
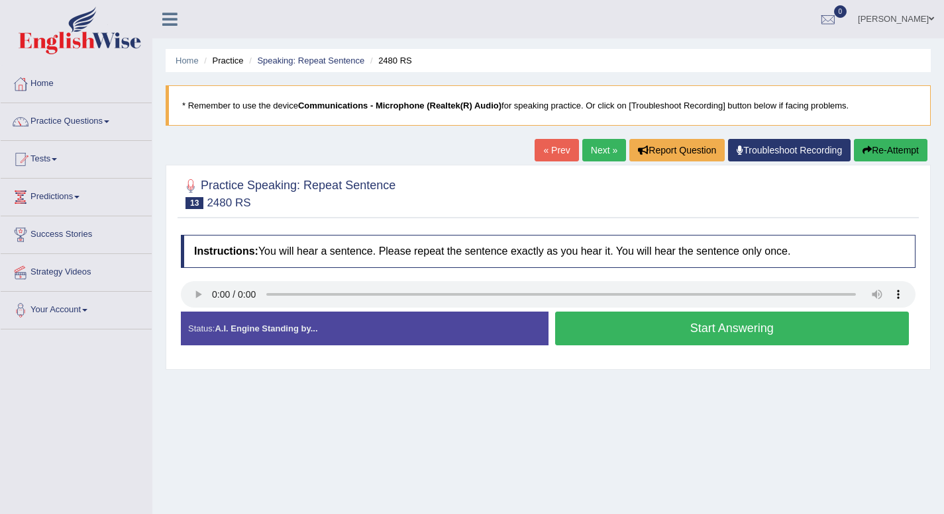
click at [704, 324] on button "Start Answering" at bounding box center [732, 329] width 354 height 34
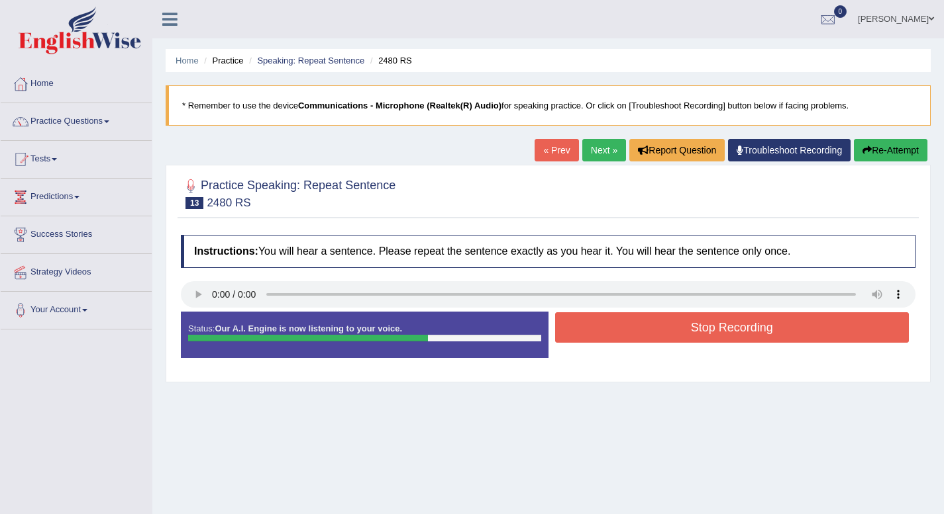
click at [738, 329] on button "Stop Recording" at bounding box center [732, 328] width 354 height 30
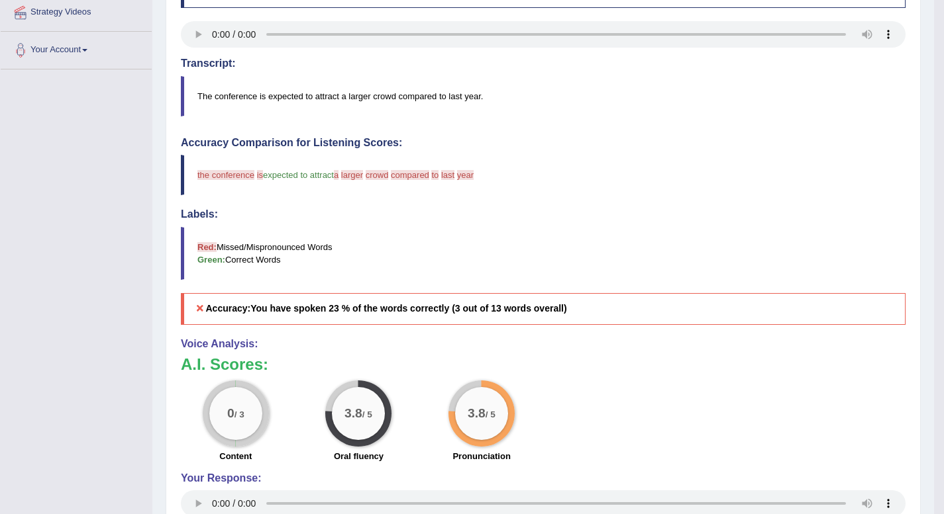
scroll to position [261, 0]
